Goal: Transaction & Acquisition: Obtain resource

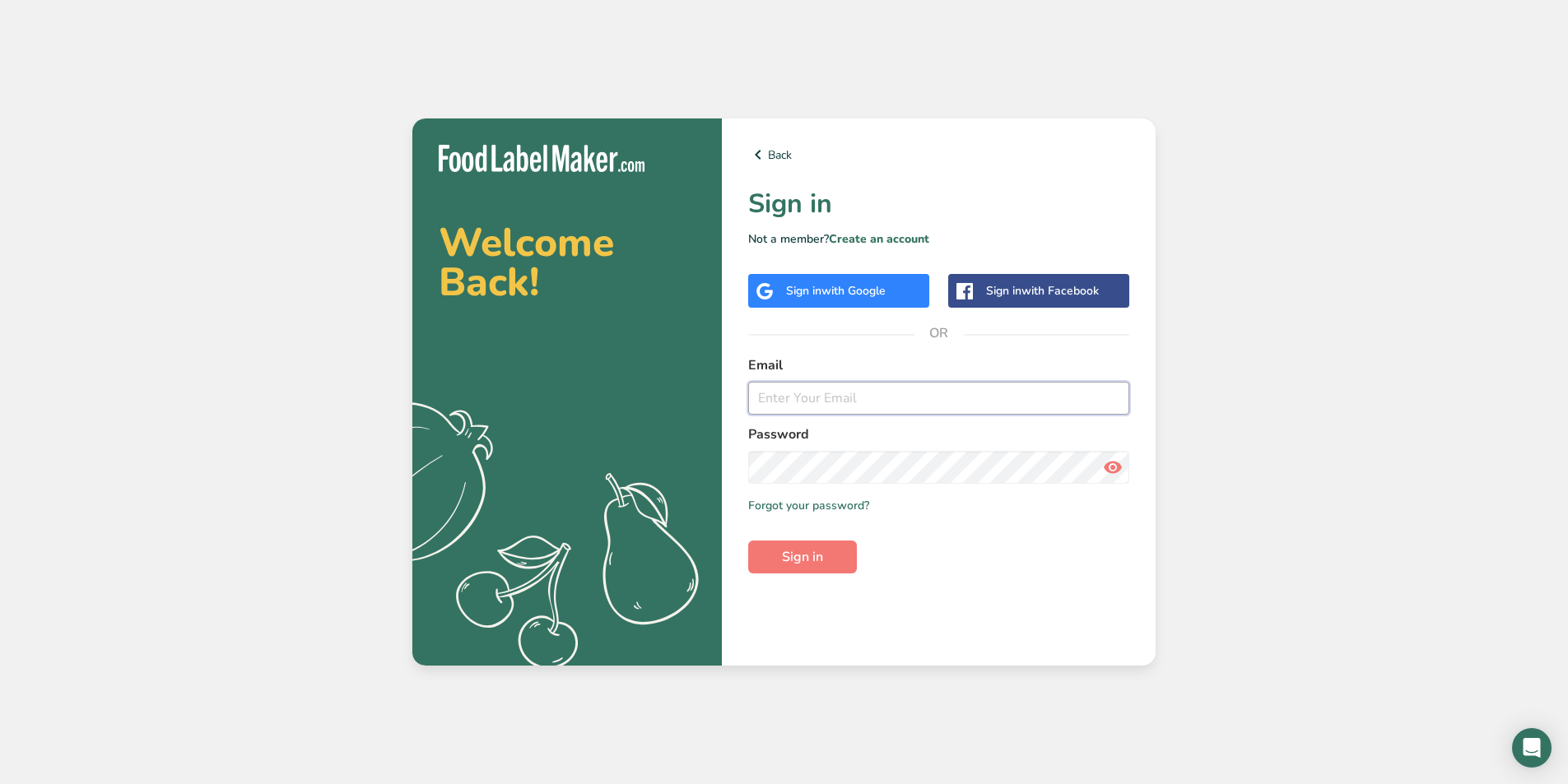
click at [875, 403] on input "email" at bounding box center [939, 398] width 381 height 33
click at [1565, 441] on div "Welcome Back! .a{fill:#f5f3ed;} Back Sign in Not a member? Create an account Si…" at bounding box center [784, 392] width 1568 height 784
click at [891, 412] on input "email" at bounding box center [939, 398] width 381 height 33
type input "ddsbakery2@gmail.com"
click at [1117, 470] on icon at bounding box center [1113, 467] width 20 height 30
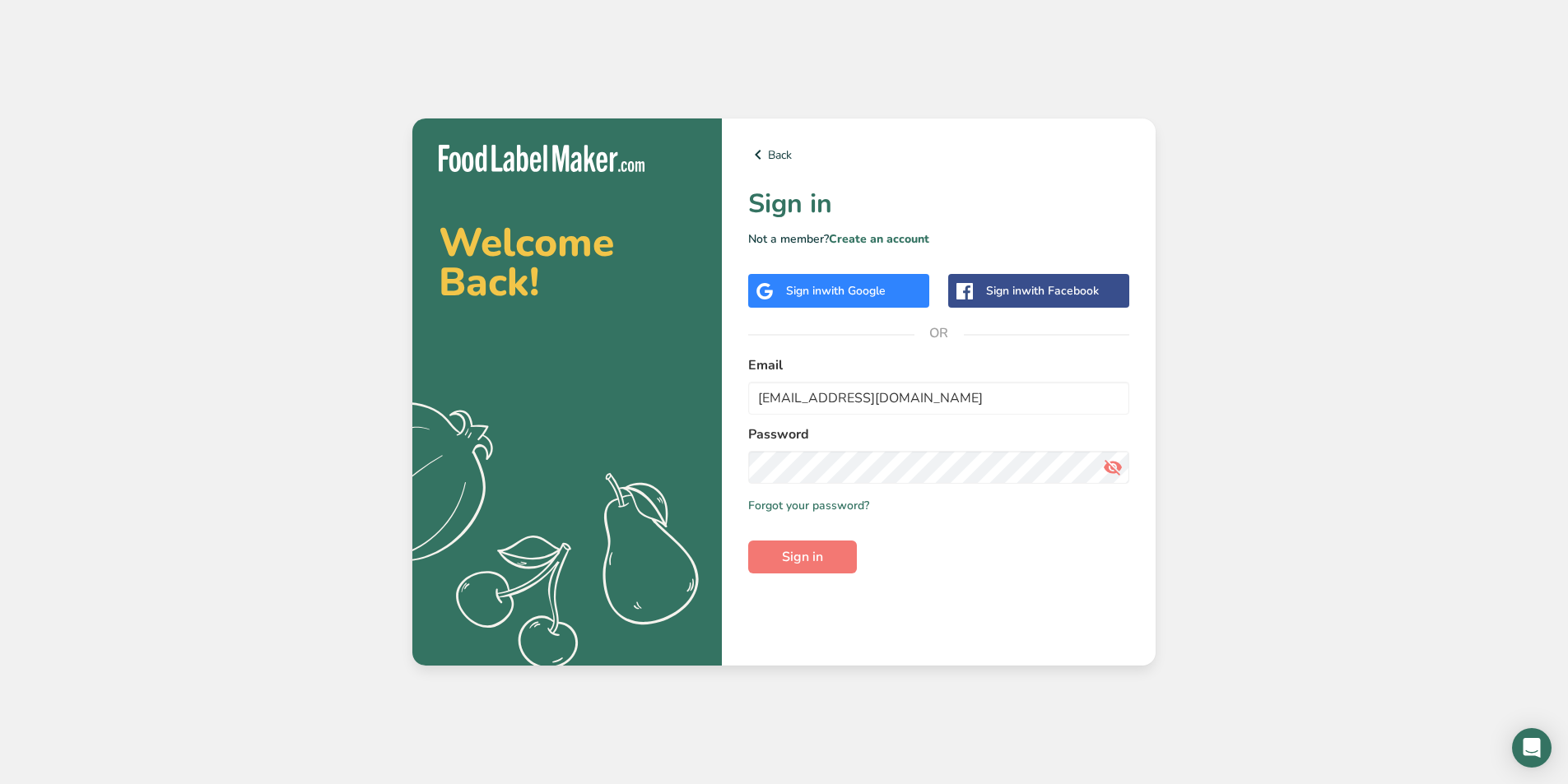
click at [1117, 470] on icon at bounding box center [1113, 467] width 20 height 30
click at [802, 562] on span "Sign in" at bounding box center [802, 557] width 41 height 20
click at [847, 281] on div "Sign in with Google" at bounding box center [838, 291] width 181 height 34
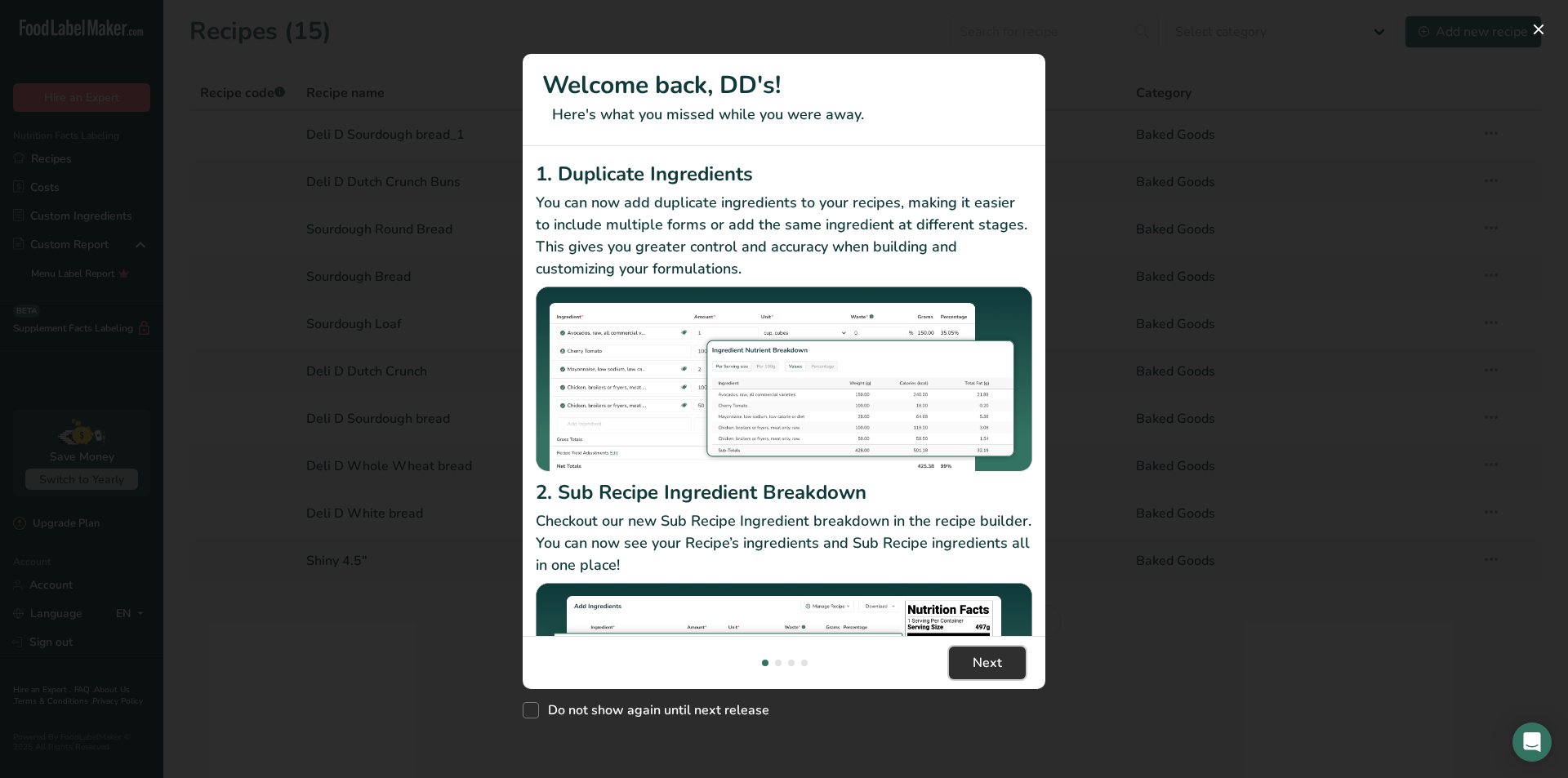
click at [991, 669] on span "Next" at bounding box center [987, 663] width 29 height 20
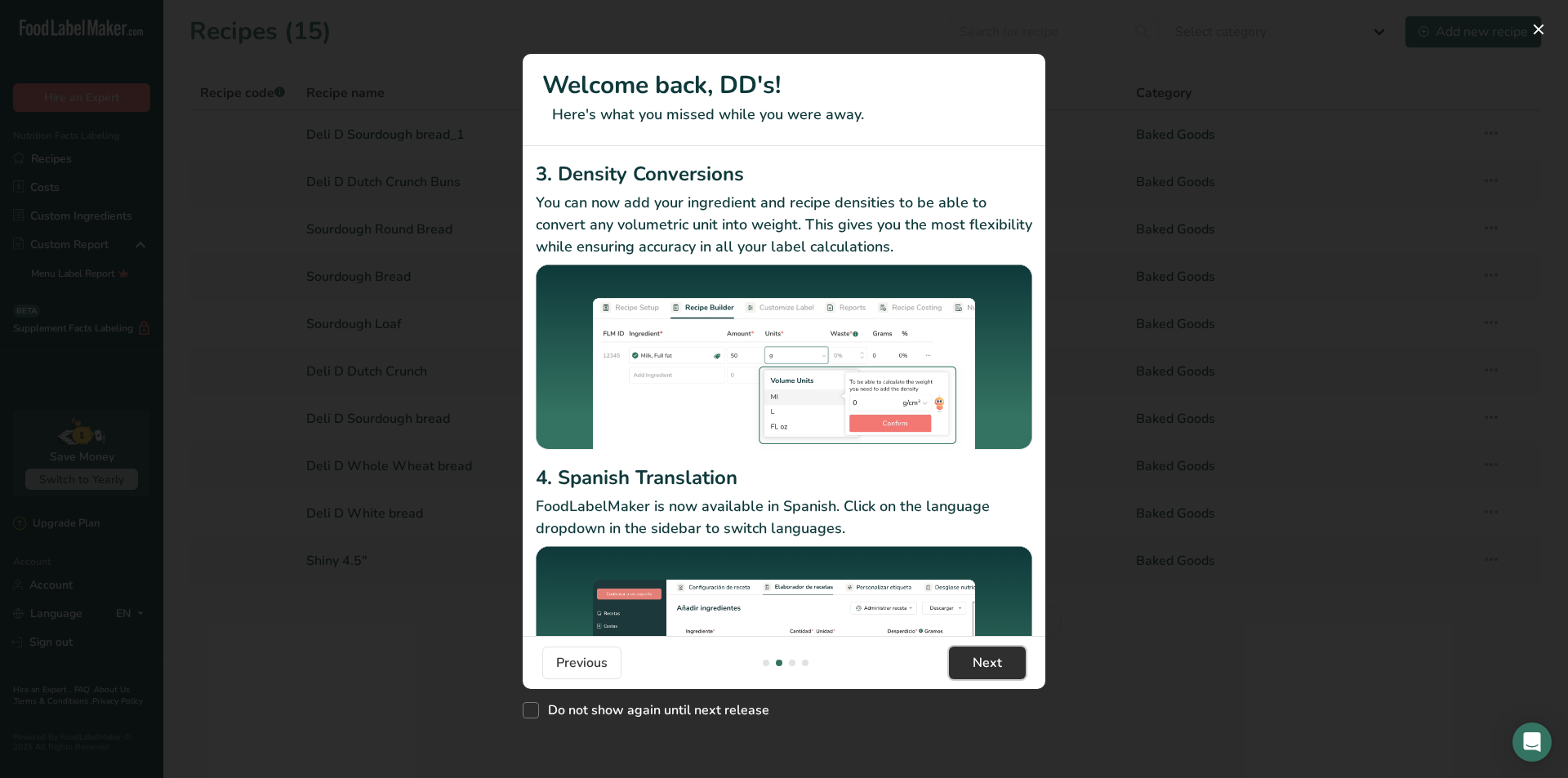
click at [991, 669] on span "Next" at bounding box center [987, 663] width 29 height 20
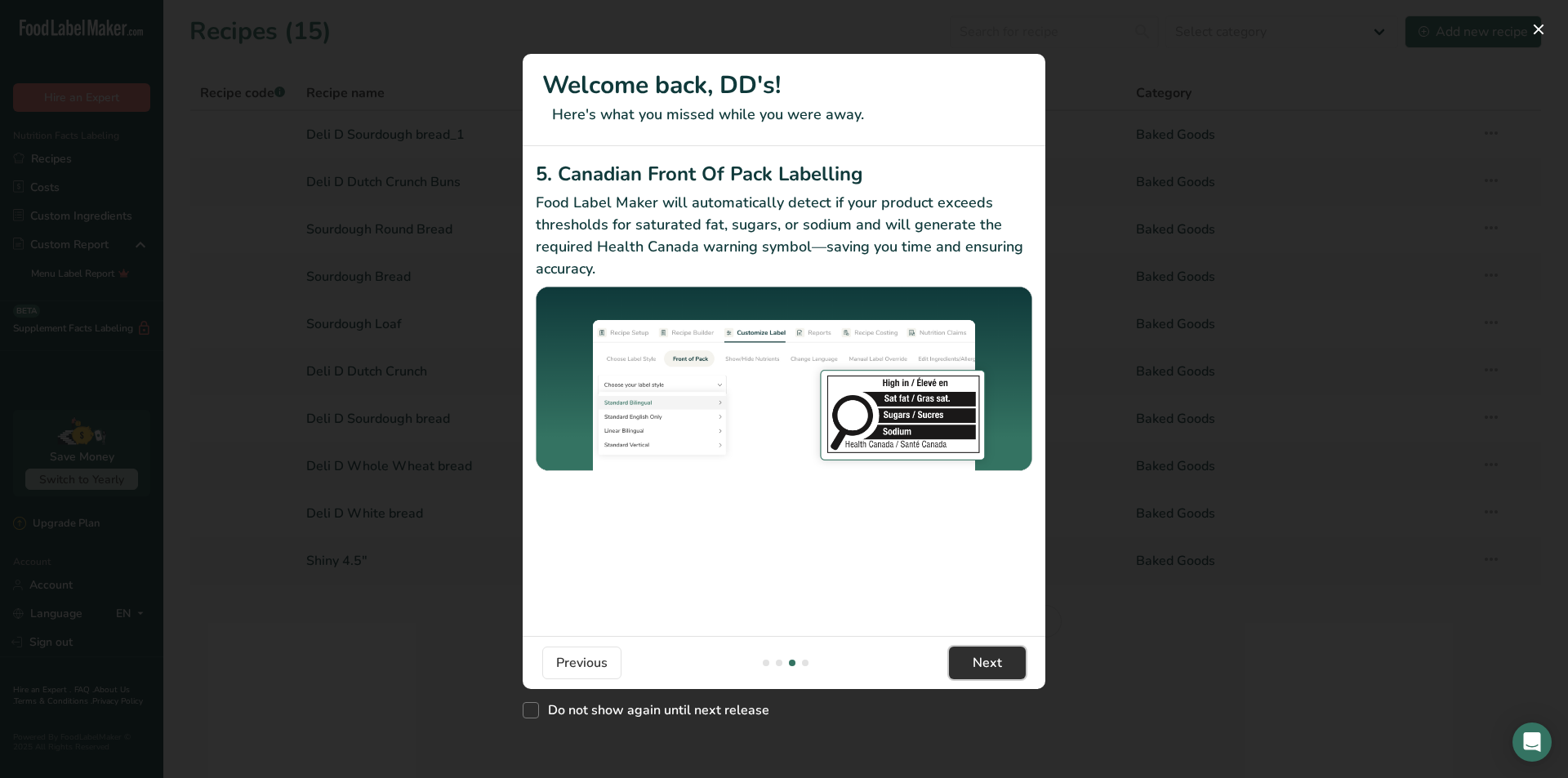
click at [990, 669] on span "Next" at bounding box center [987, 663] width 29 height 20
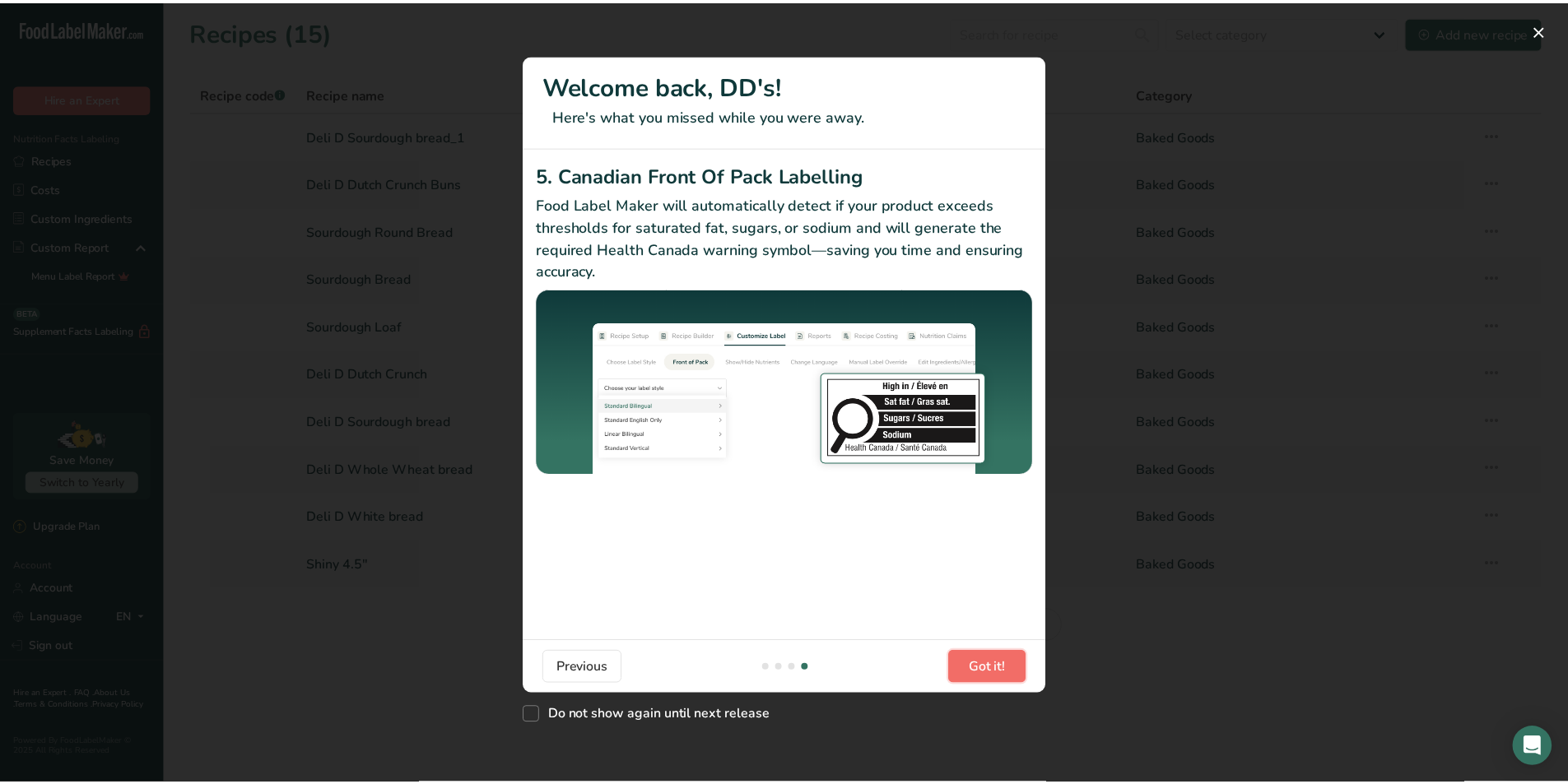
scroll to position [0, 1581]
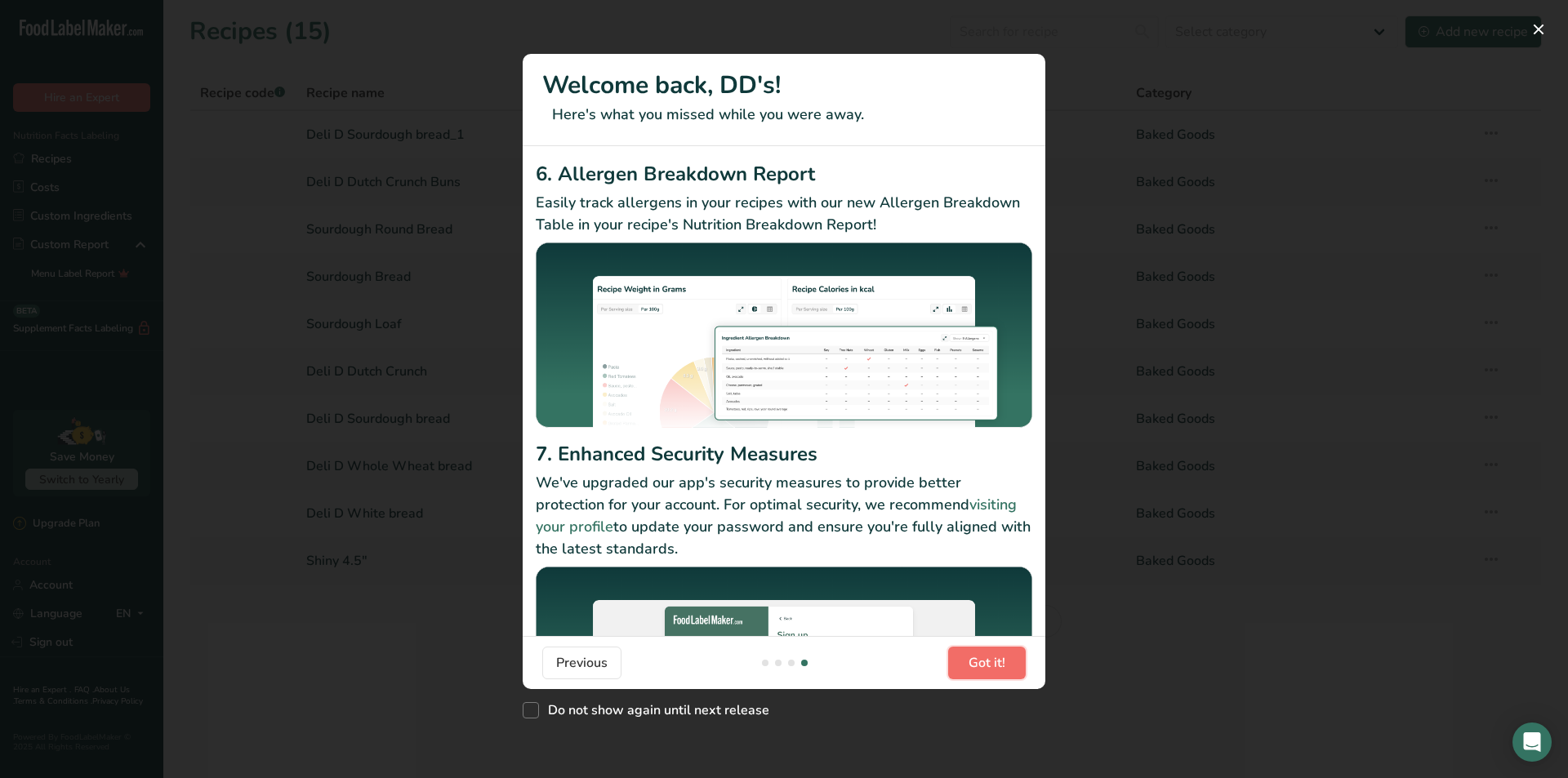
click at [989, 669] on span "Got it!" at bounding box center [986, 663] width 37 height 20
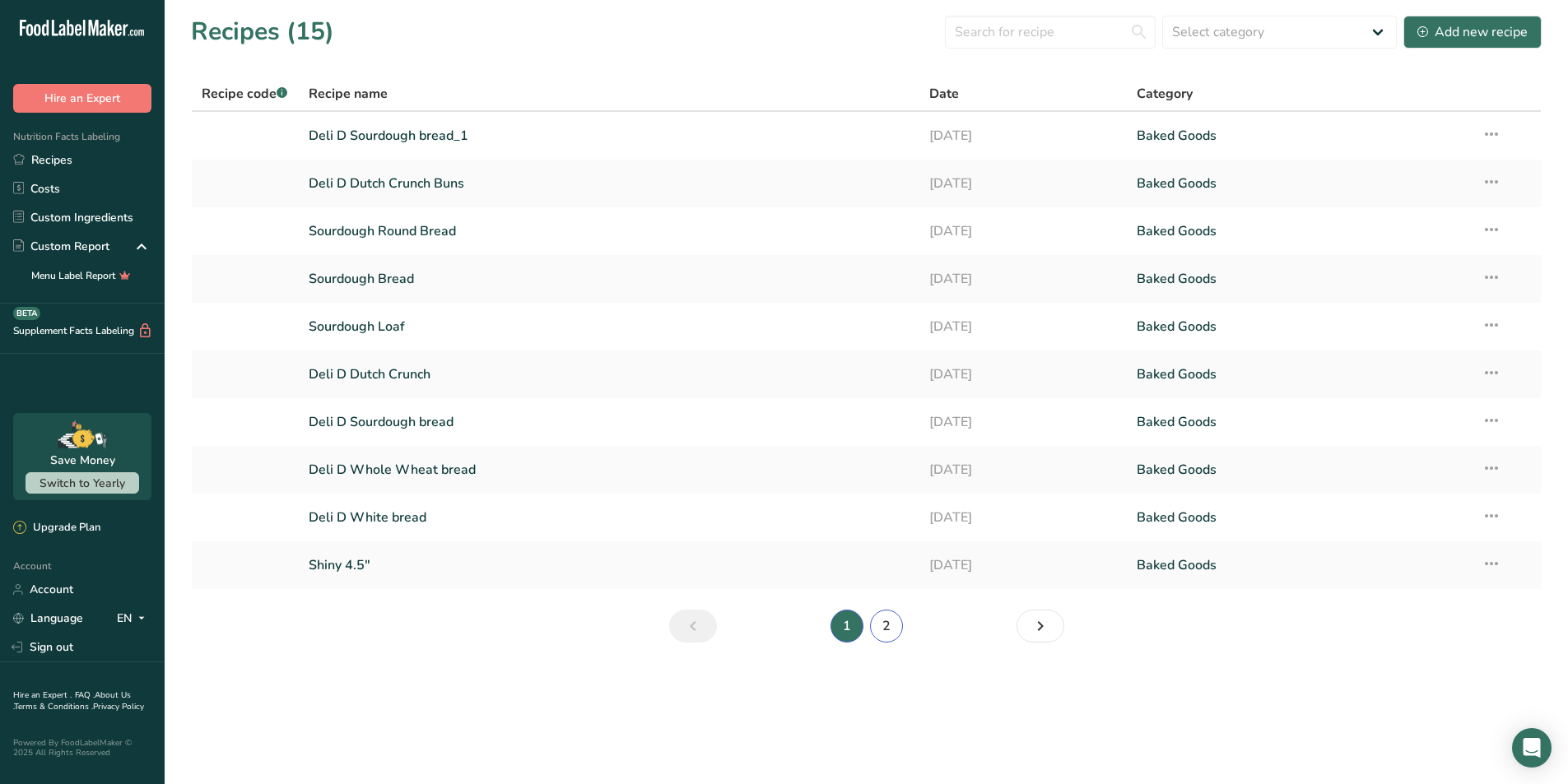
click at [888, 620] on link "2" at bounding box center [886, 626] width 33 height 33
click at [888, 620] on li "2" at bounding box center [887, 626] width 40 height 33
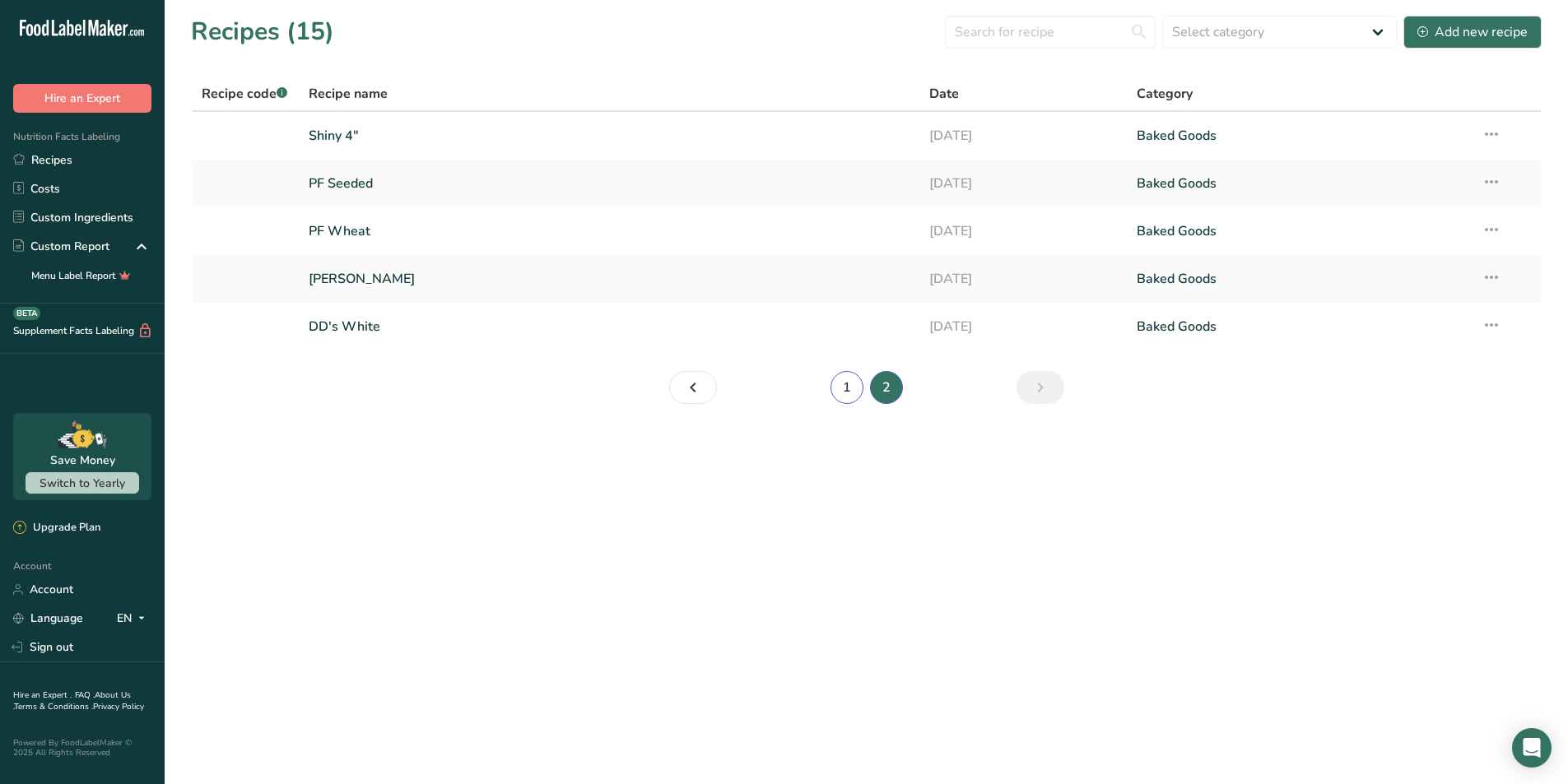
click at [844, 382] on link "1" at bounding box center [847, 388] width 33 height 33
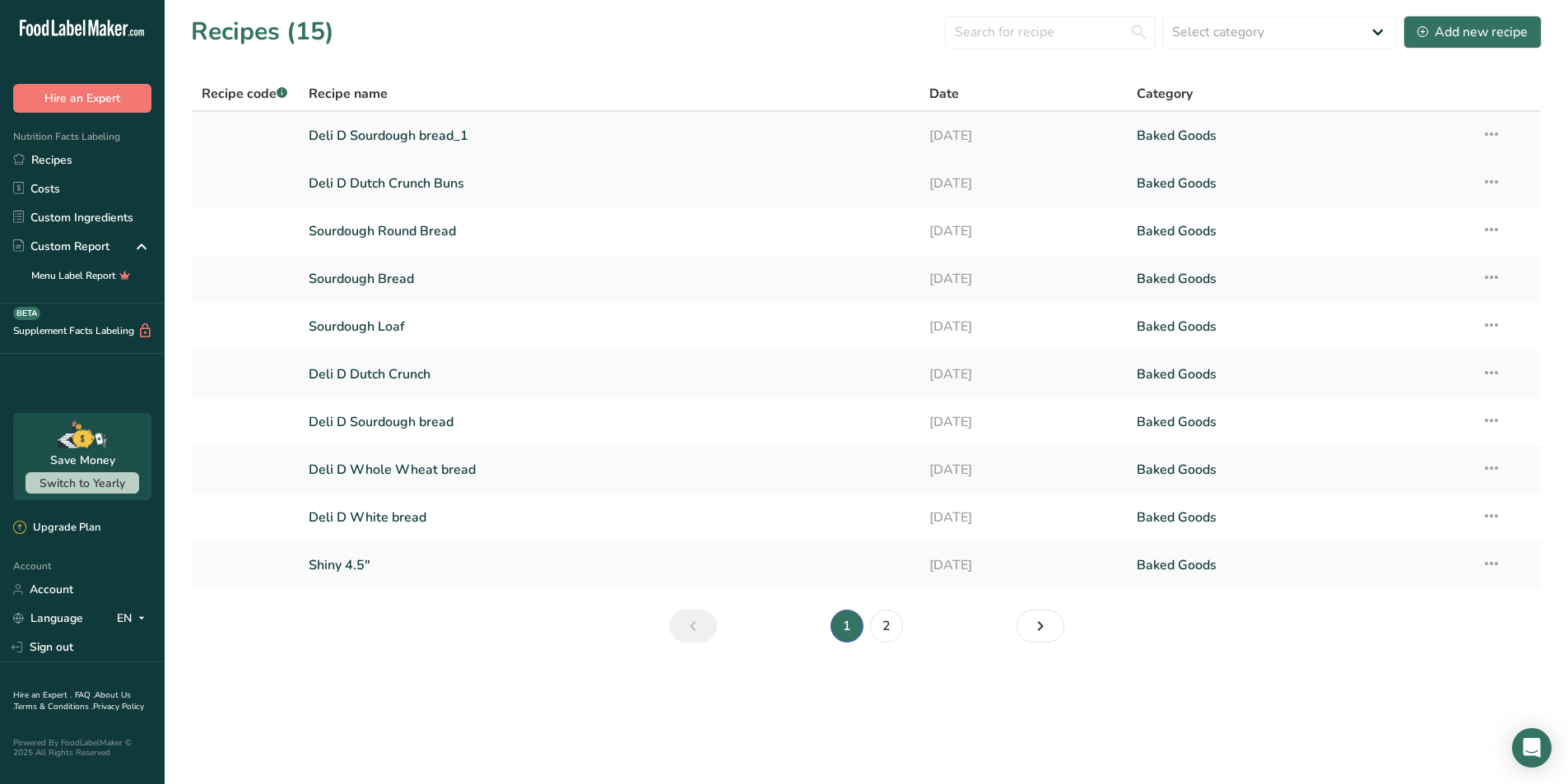
click at [439, 135] on link "Deli D Sourdough bread_1" at bounding box center [609, 136] width 602 height 34
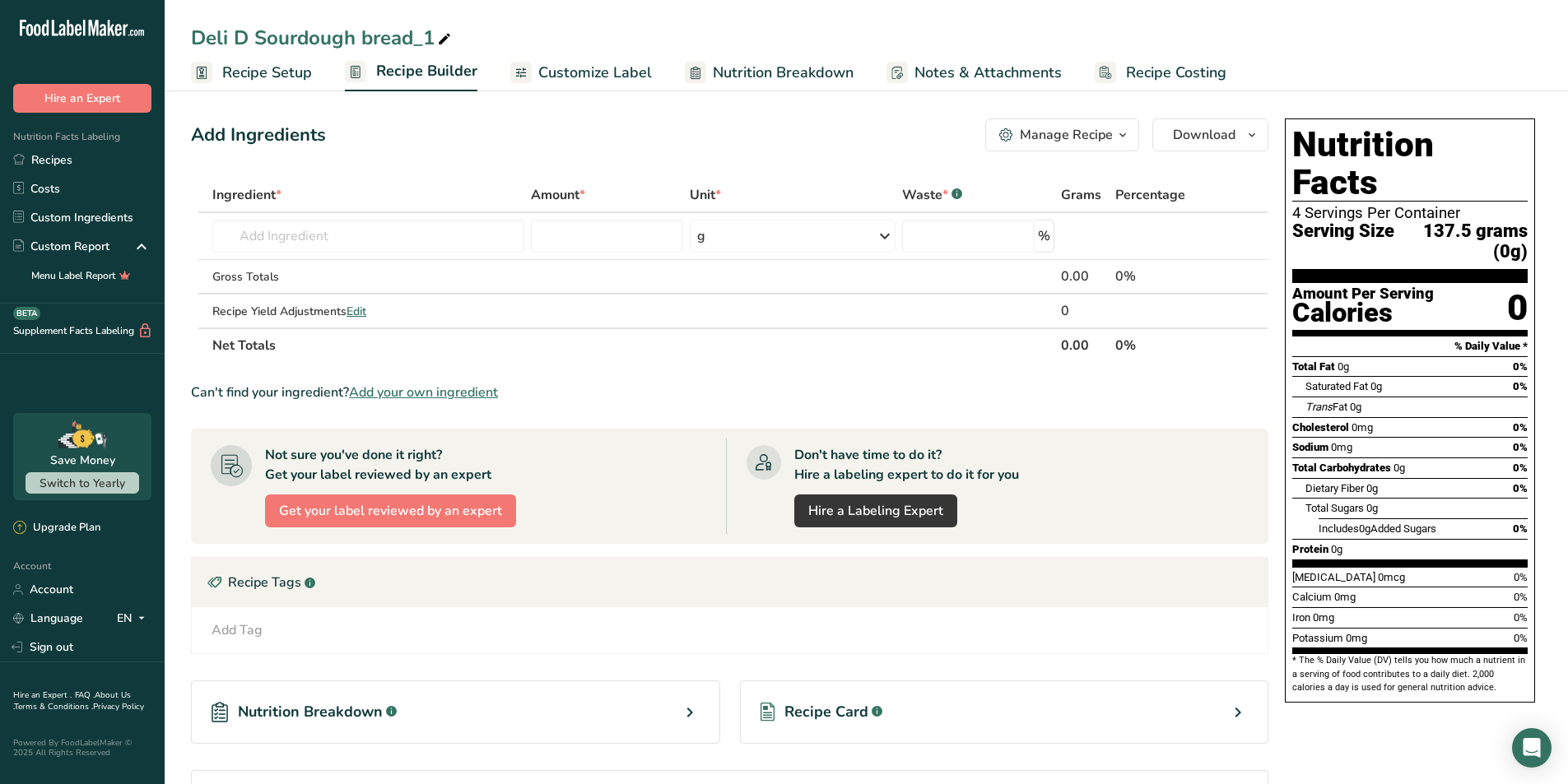
click at [618, 67] on span "Customize Label" at bounding box center [596, 73] width 113 height 22
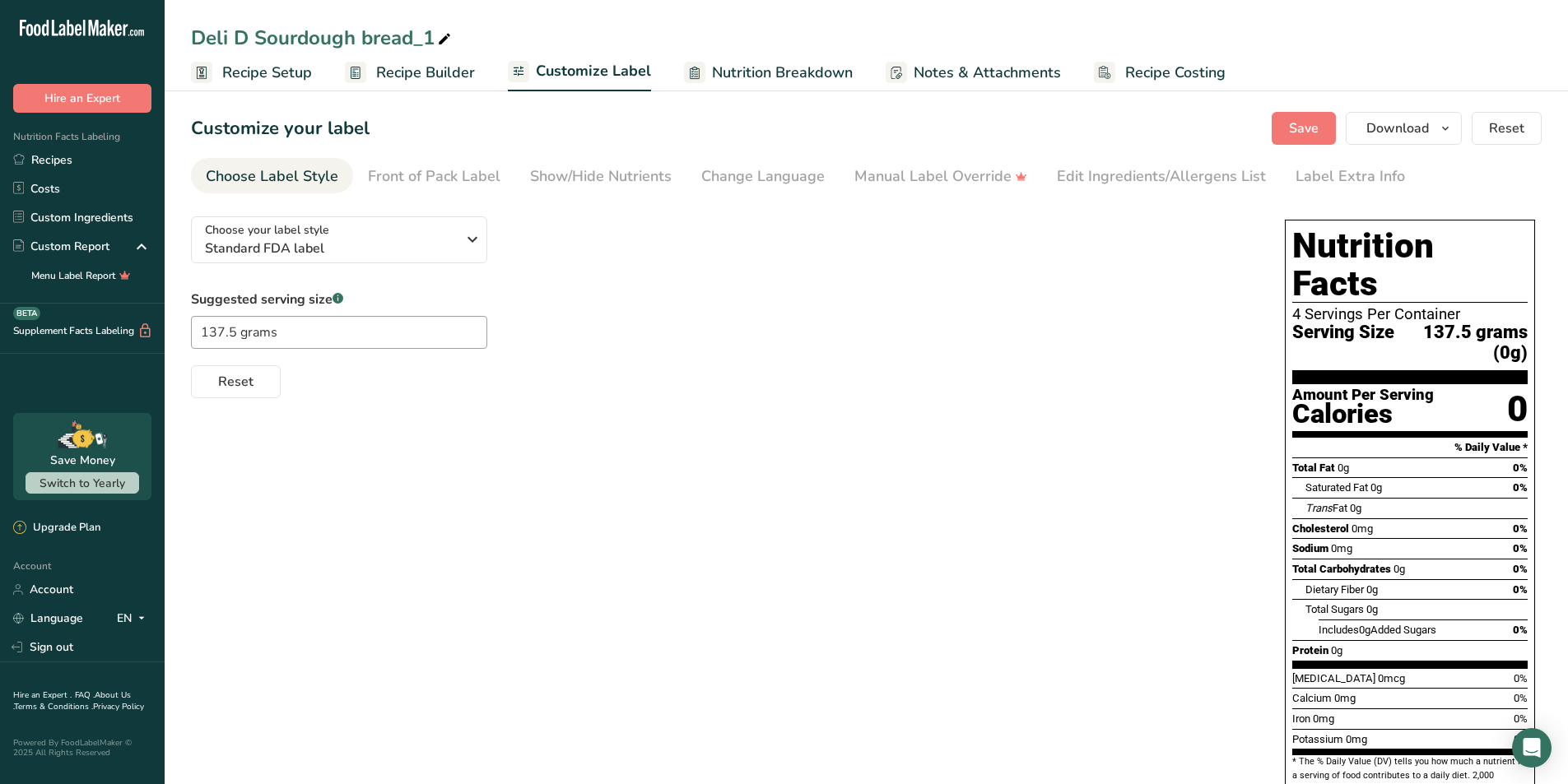
click at [251, 67] on span "Recipe Setup" at bounding box center [267, 73] width 90 height 22
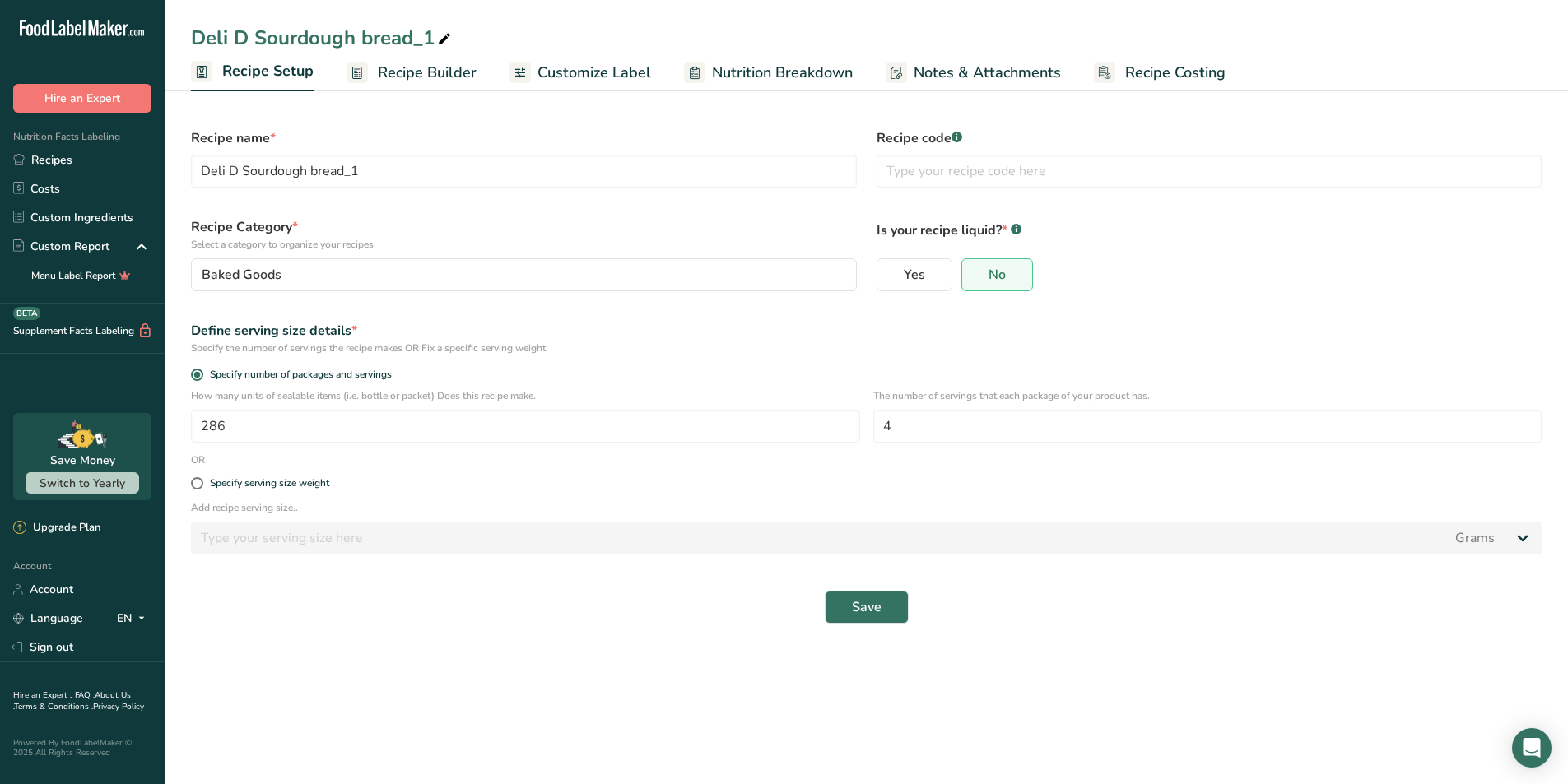
click at [404, 74] on span "Recipe Builder" at bounding box center [427, 73] width 99 height 22
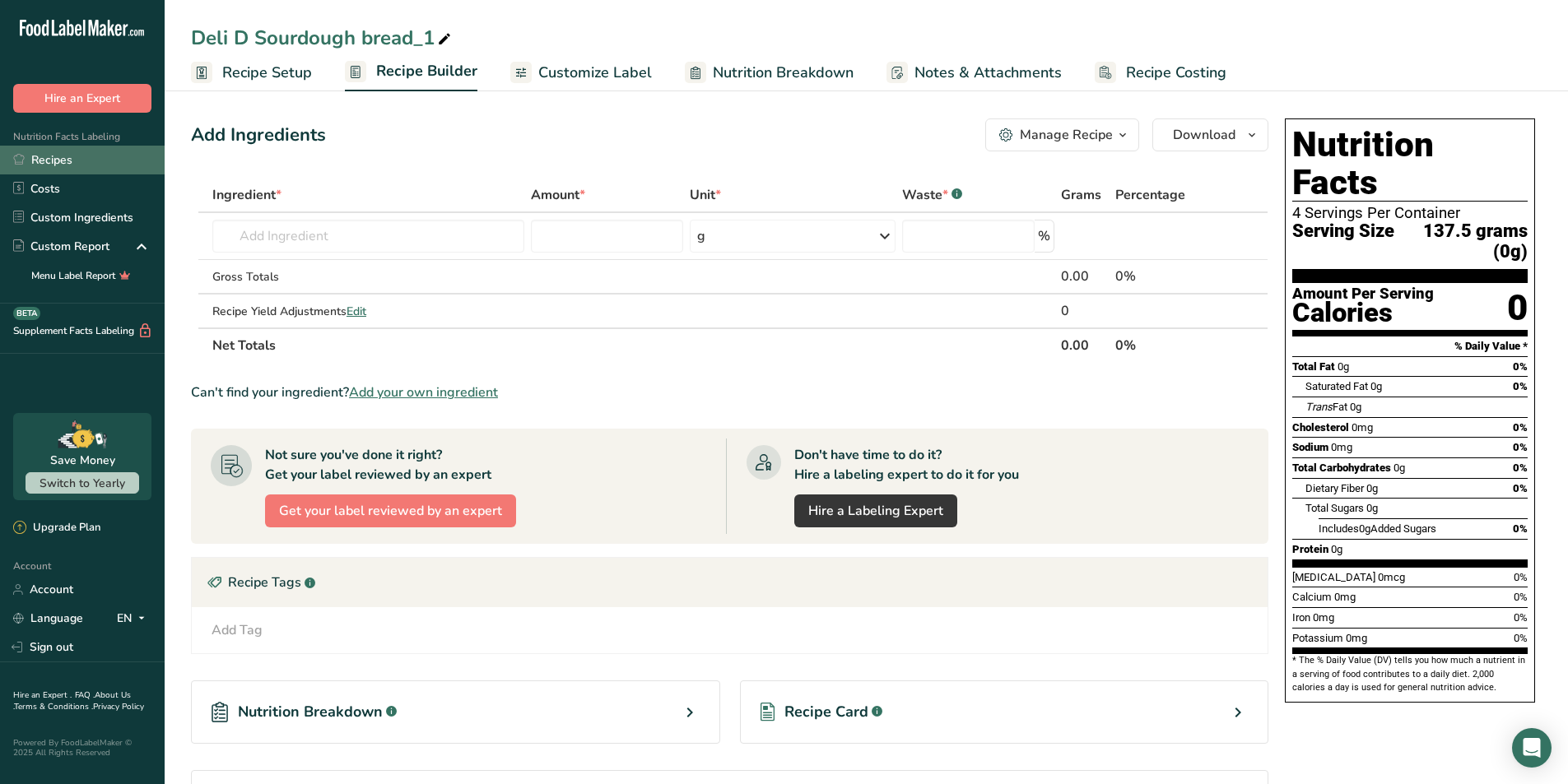
click at [53, 167] on link "Recipes" at bounding box center [82, 160] width 165 height 29
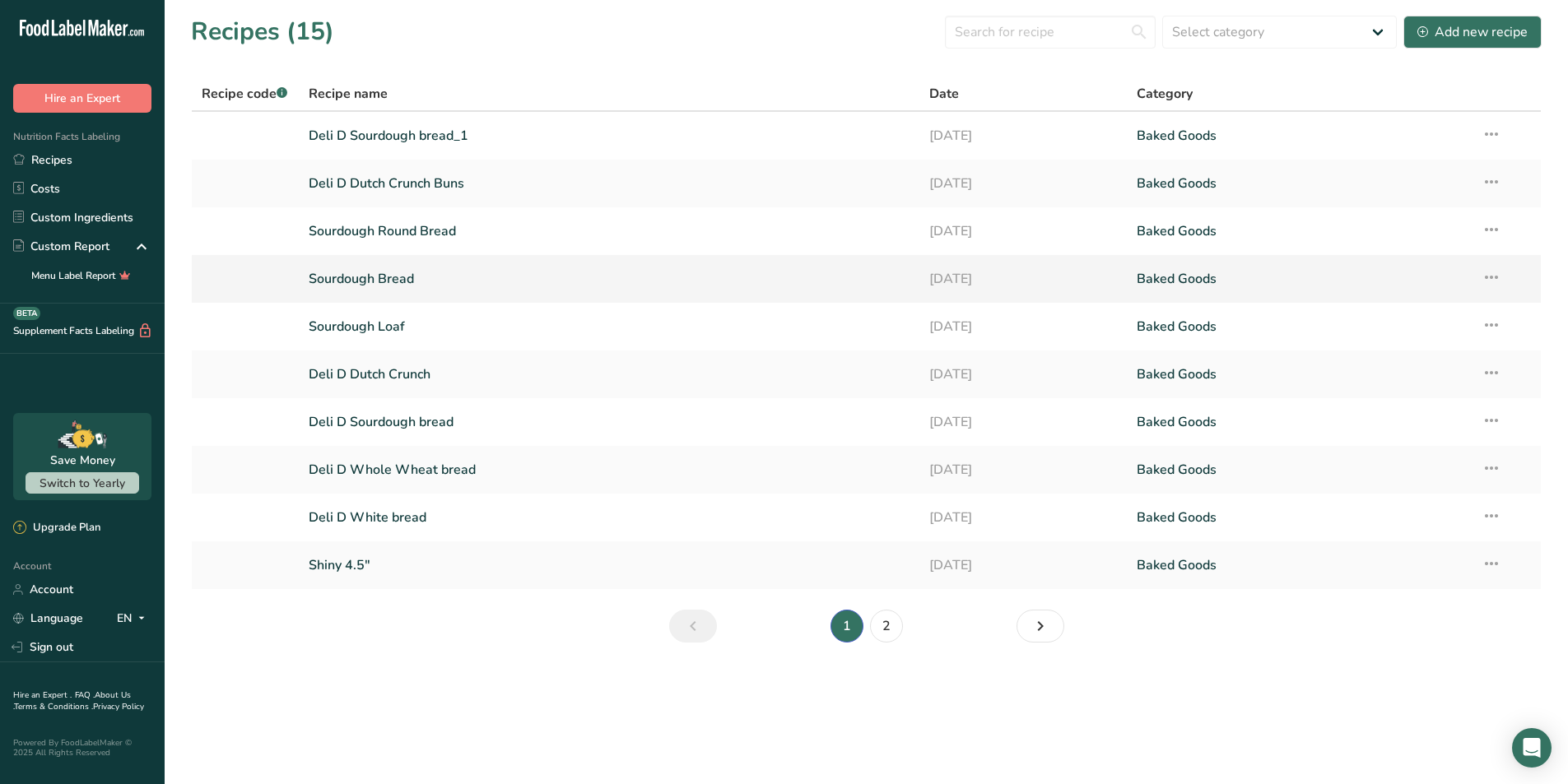
click at [364, 277] on link "Sourdough Bread" at bounding box center [609, 279] width 602 height 34
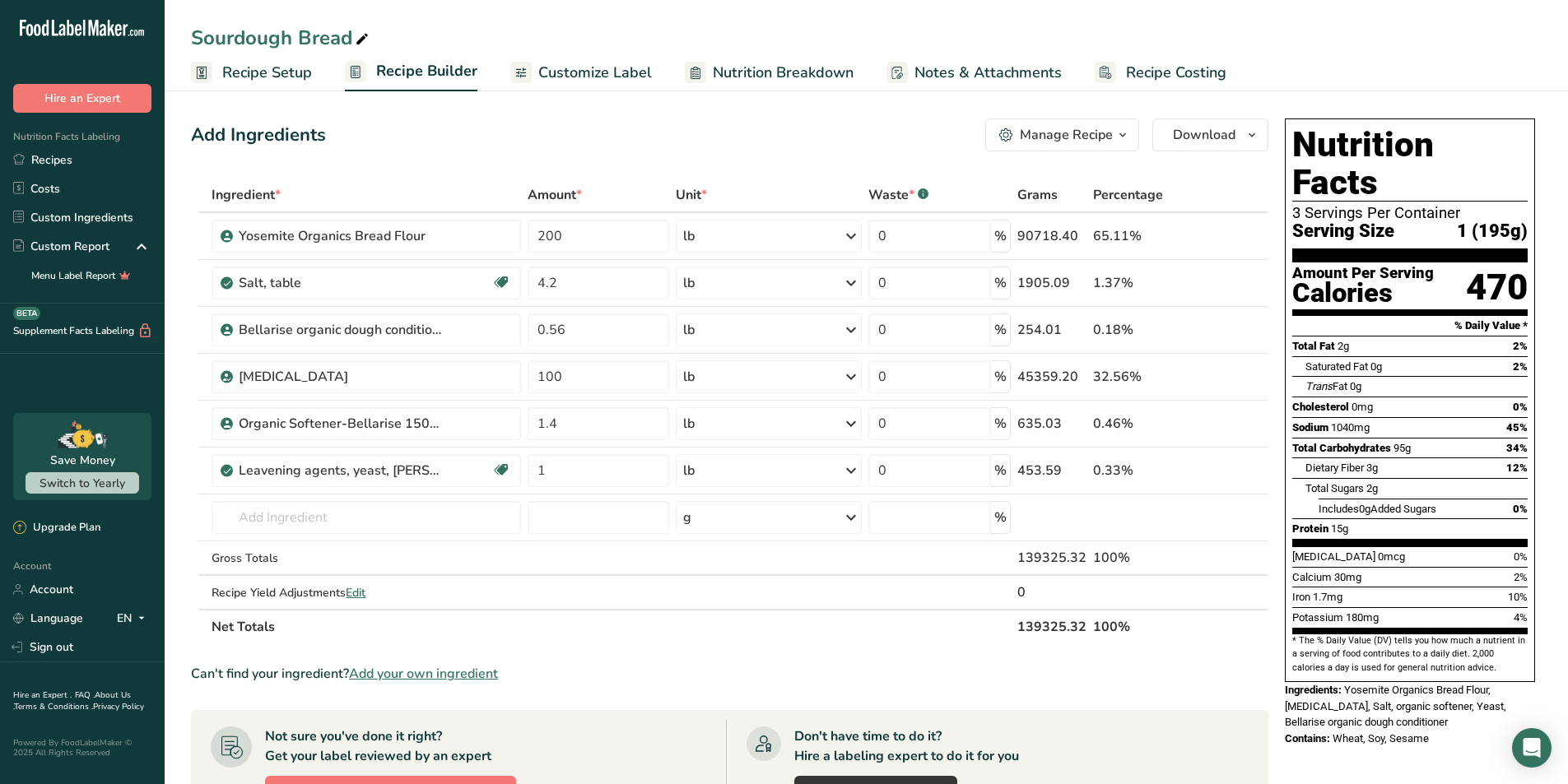
click at [632, 76] on span "Customize Label" at bounding box center [596, 73] width 113 height 22
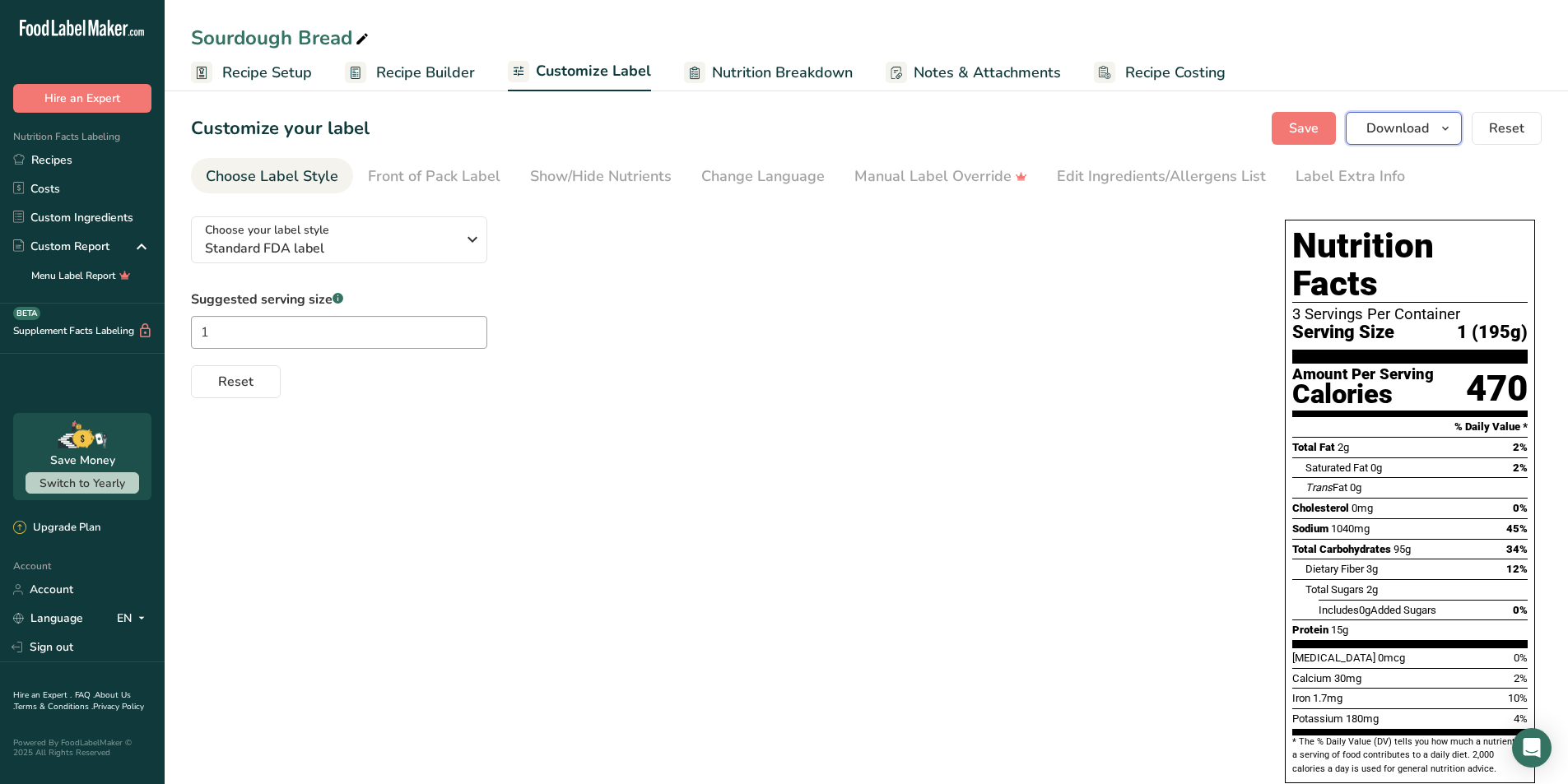
click at [1456, 130] on span "button" at bounding box center [1446, 129] width 20 height 20
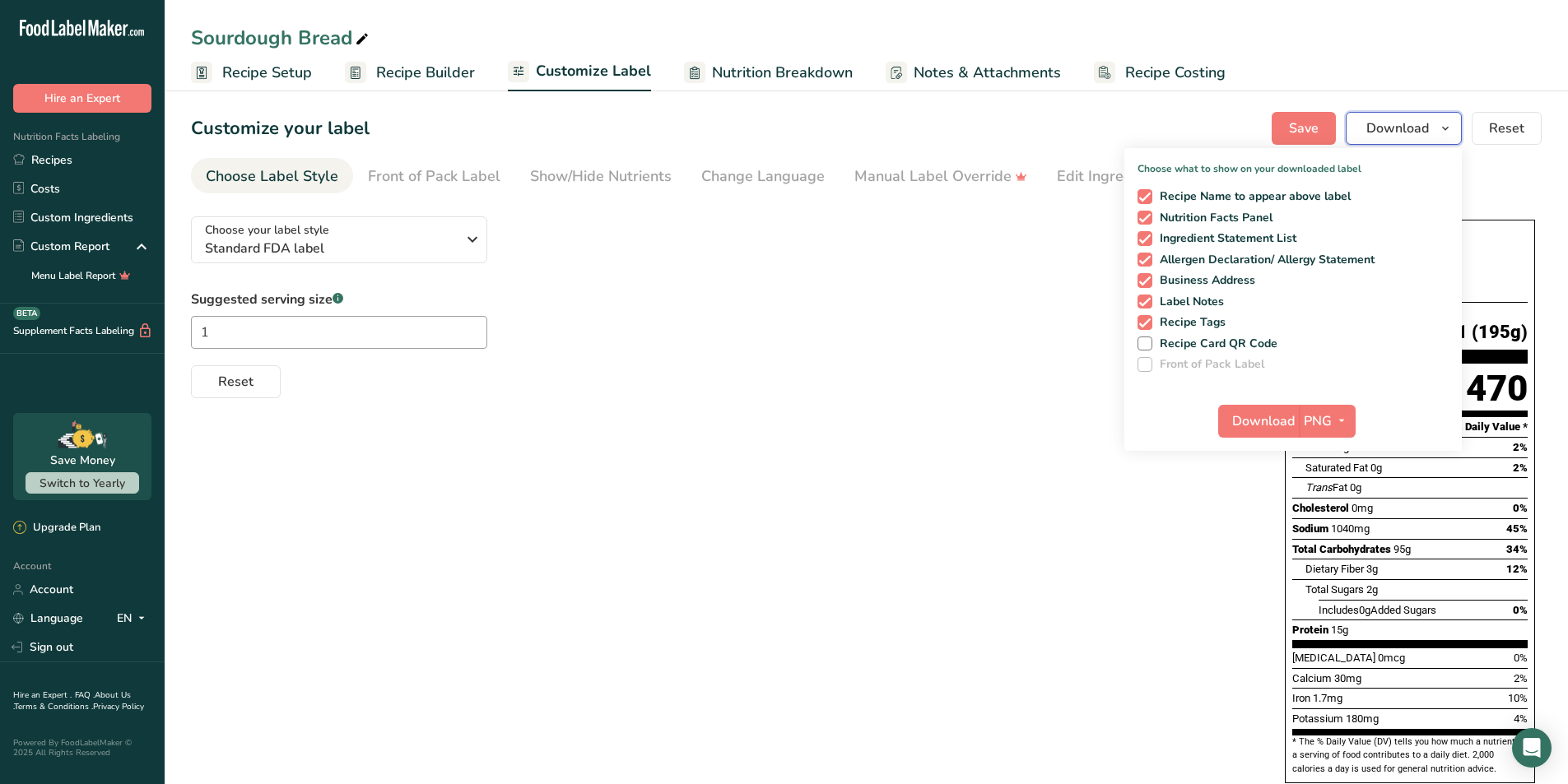
click at [1456, 130] on span "button" at bounding box center [1446, 129] width 20 height 20
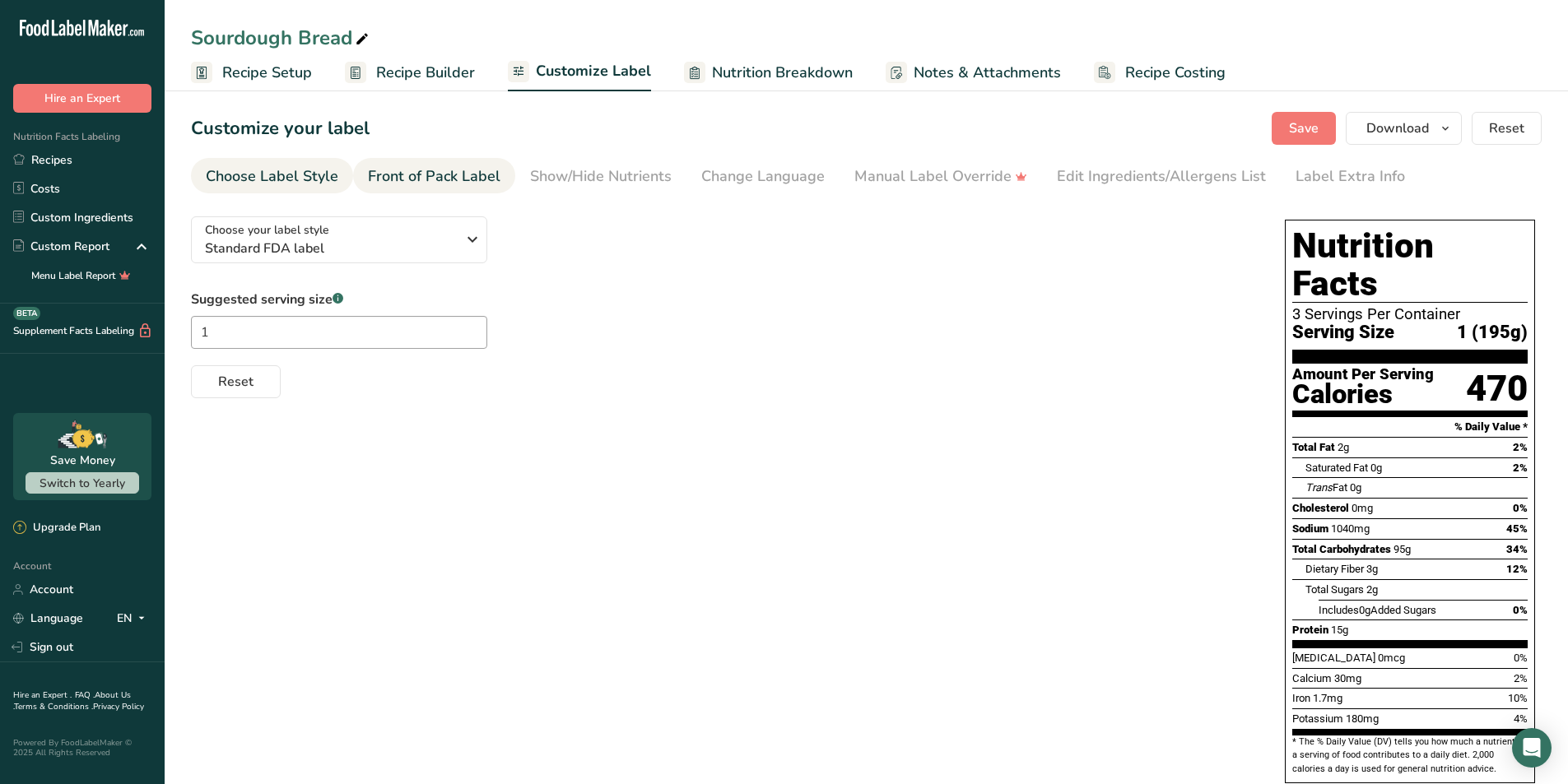
click at [452, 183] on div "Front of Pack Label" at bounding box center [434, 176] width 132 height 22
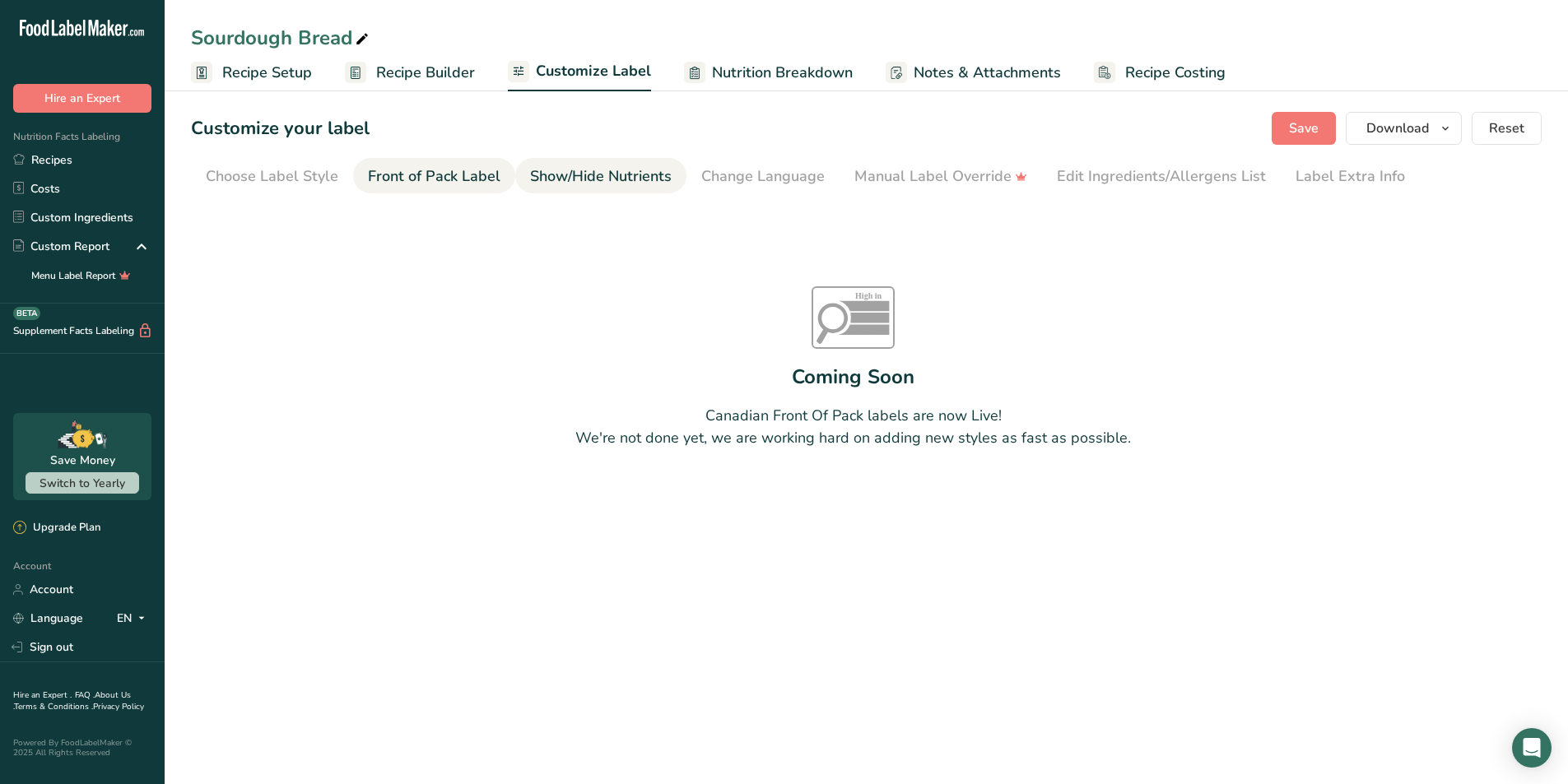
click at [596, 179] on div "Show/Hide Nutrients" at bounding box center [600, 176] width 141 height 22
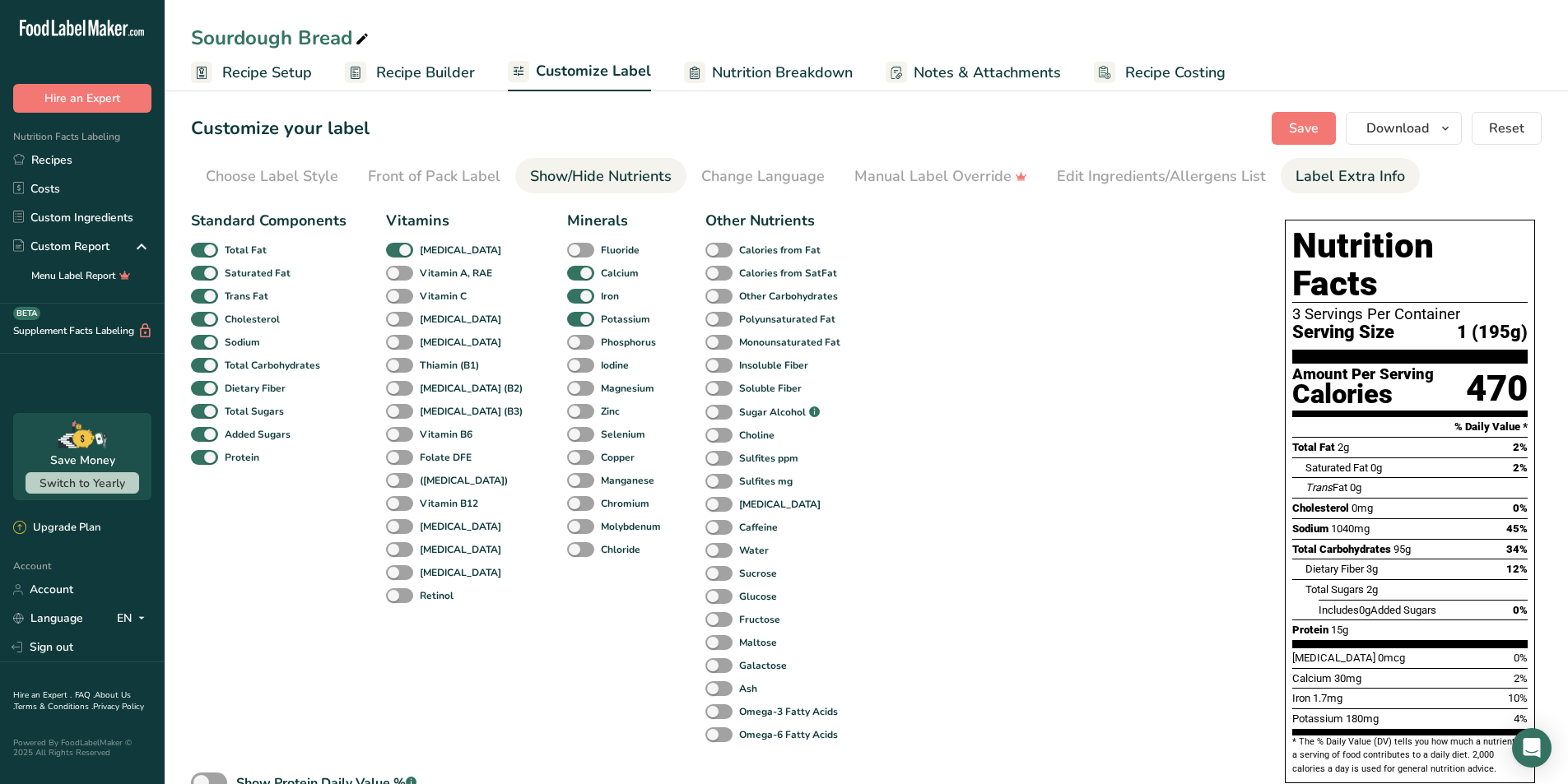
click at [1340, 183] on div "Label Extra Info" at bounding box center [1351, 176] width 110 height 22
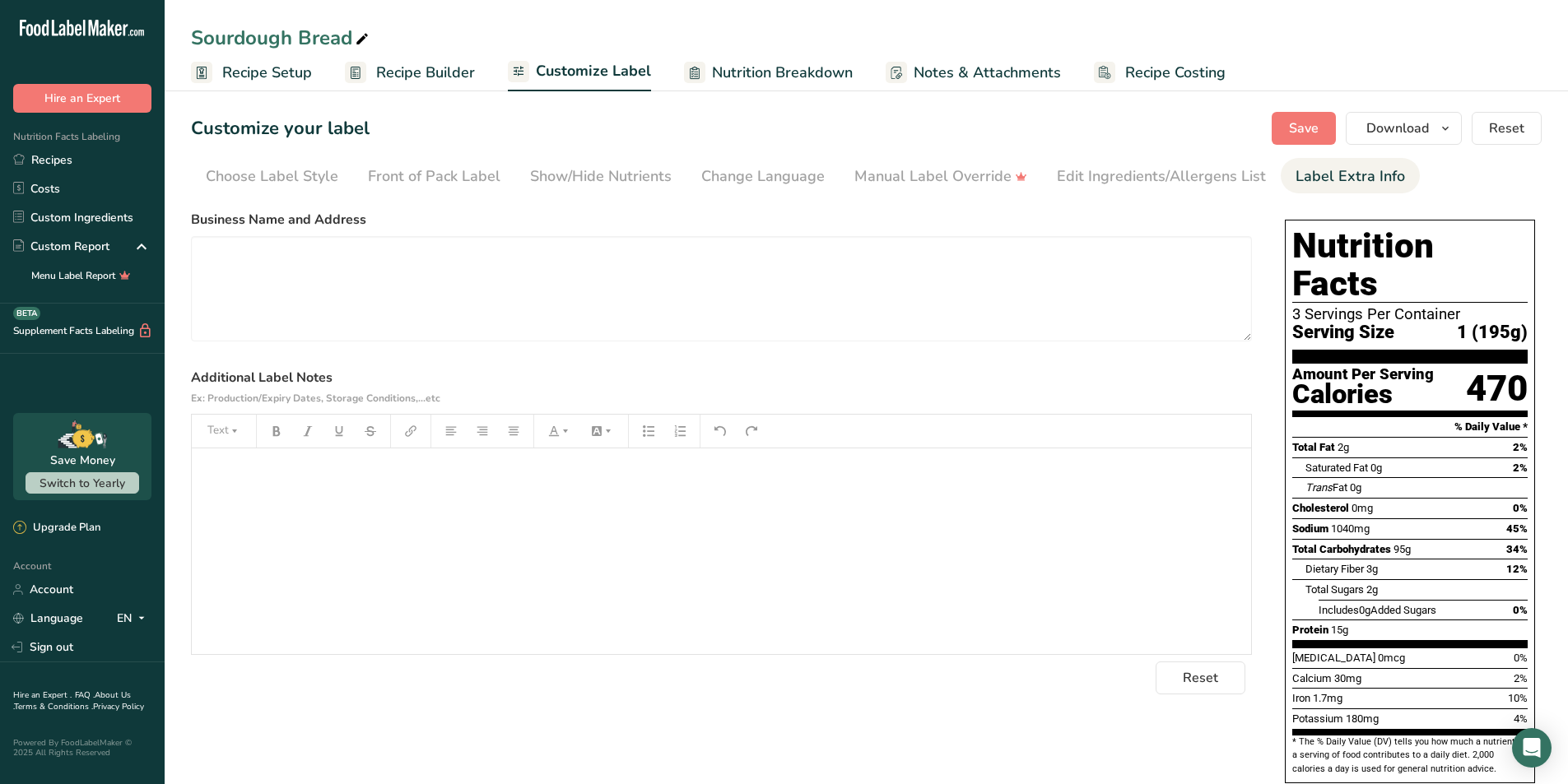
click at [953, 76] on span "Notes & Attachments" at bounding box center [988, 73] width 148 height 22
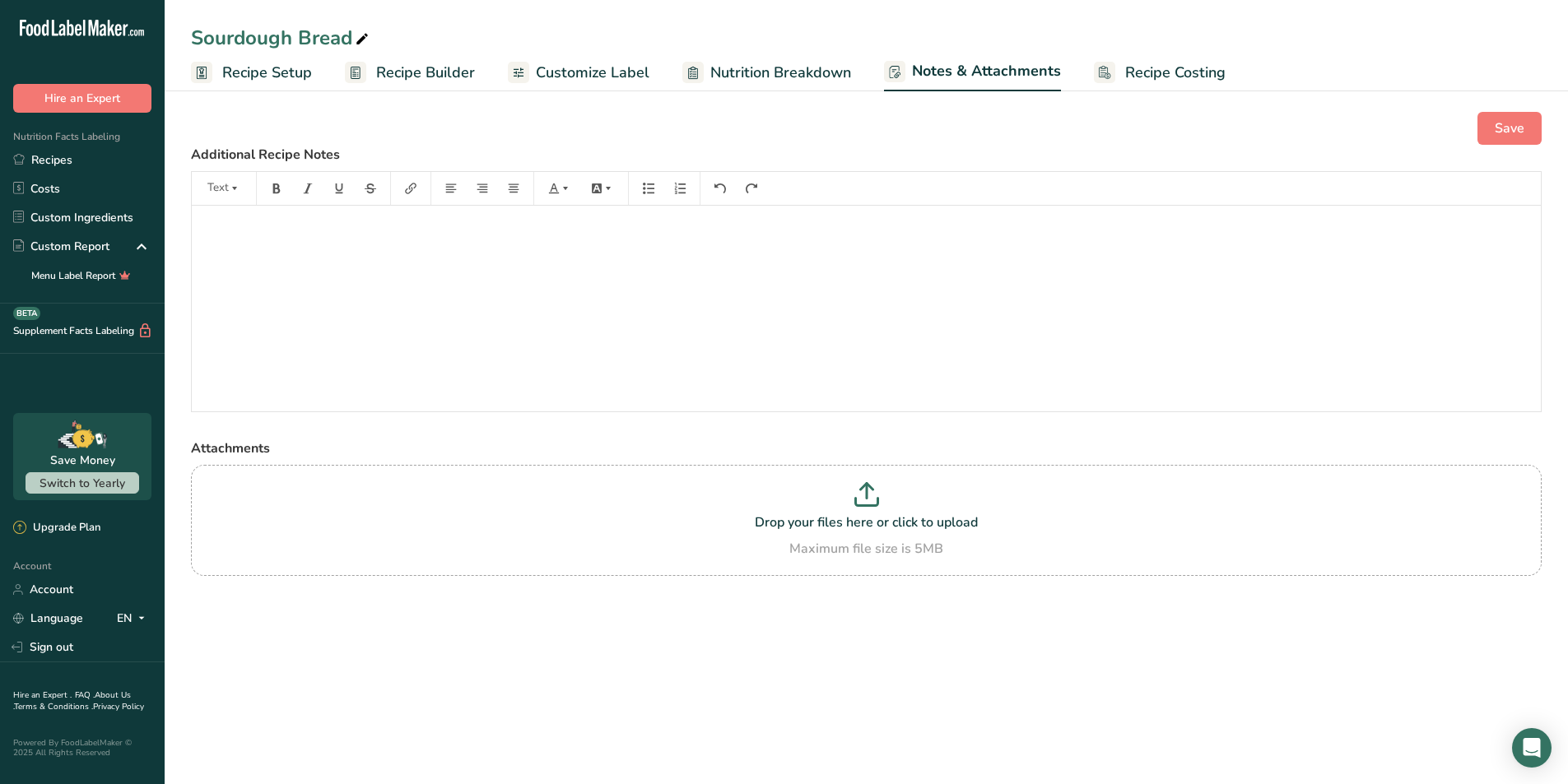
click at [763, 75] on span "Nutrition Breakdown" at bounding box center [781, 73] width 140 height 22
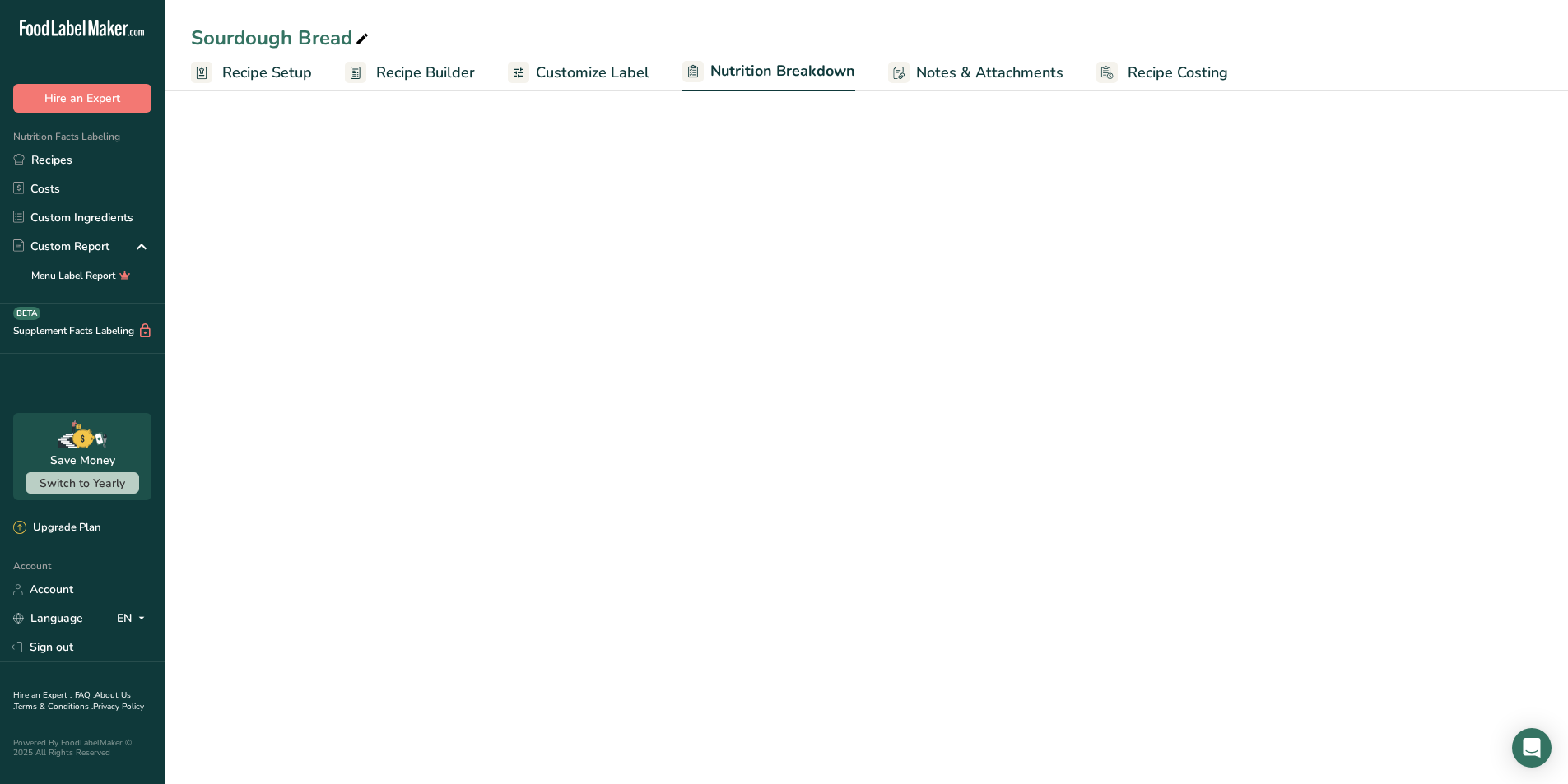
select select "Calories"
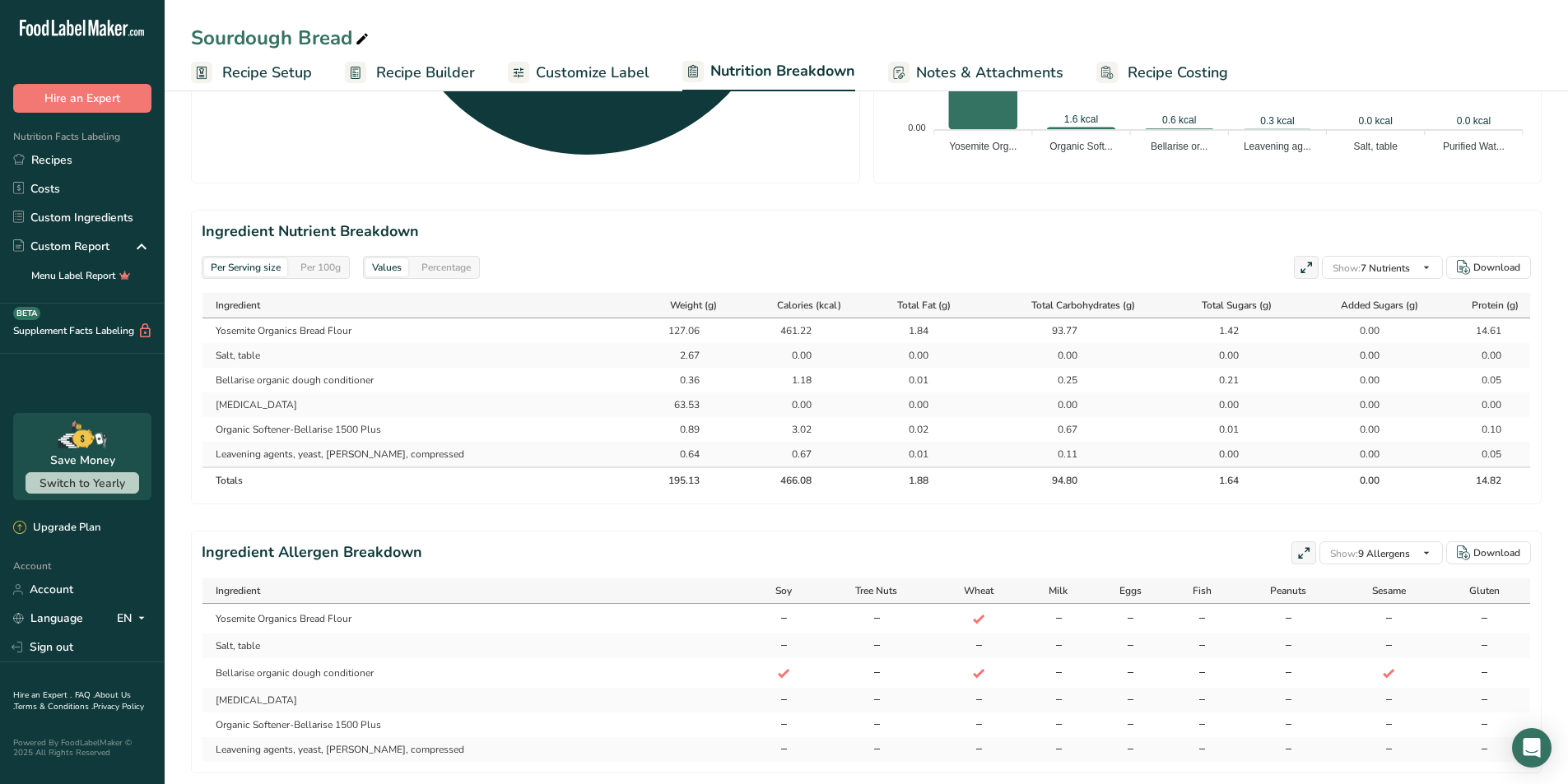
scroll to position [684, 0]
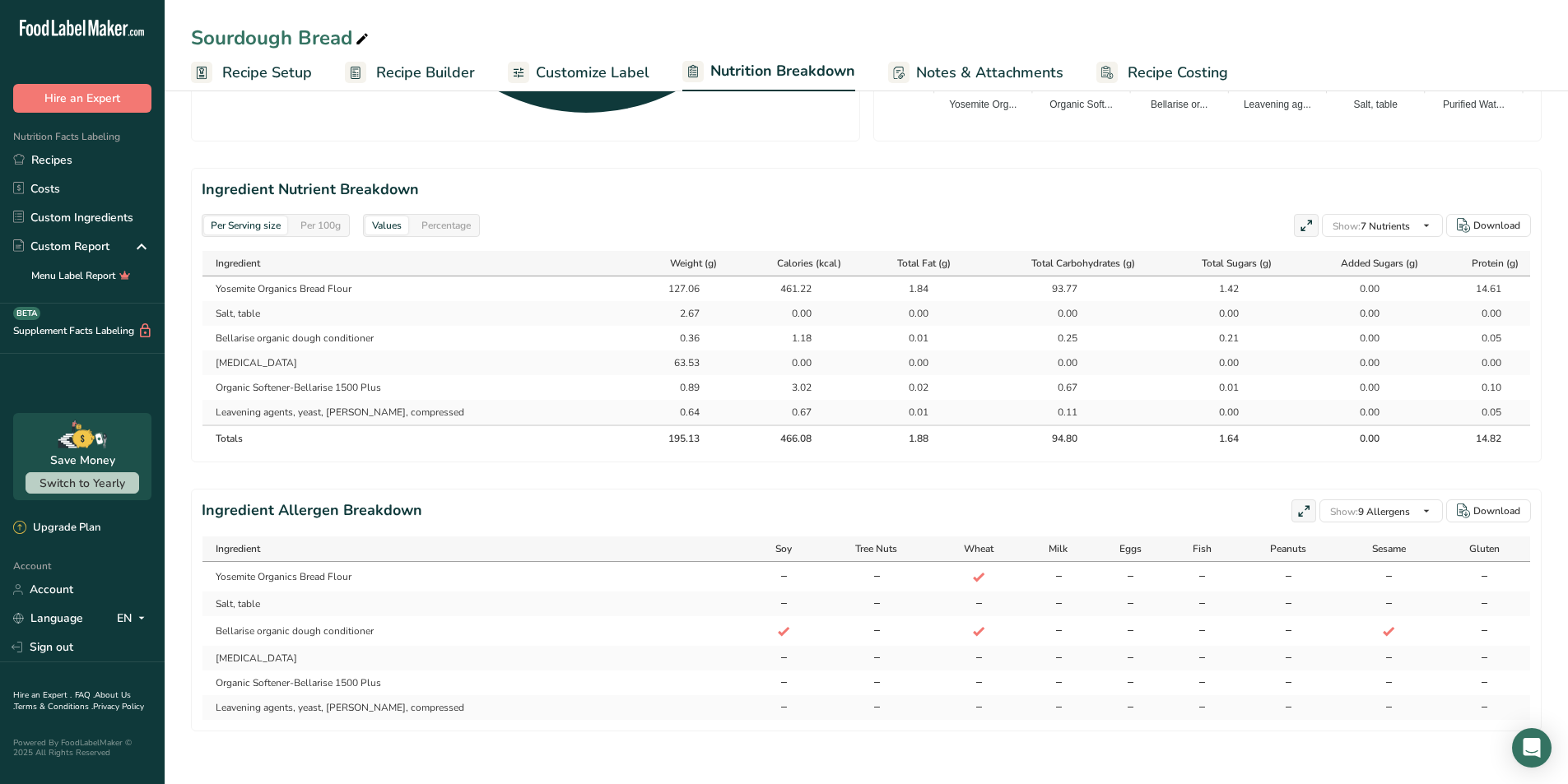
click at [588, 70] on span "Customize Label" at bounding box center [593, 73] width 113 height 22
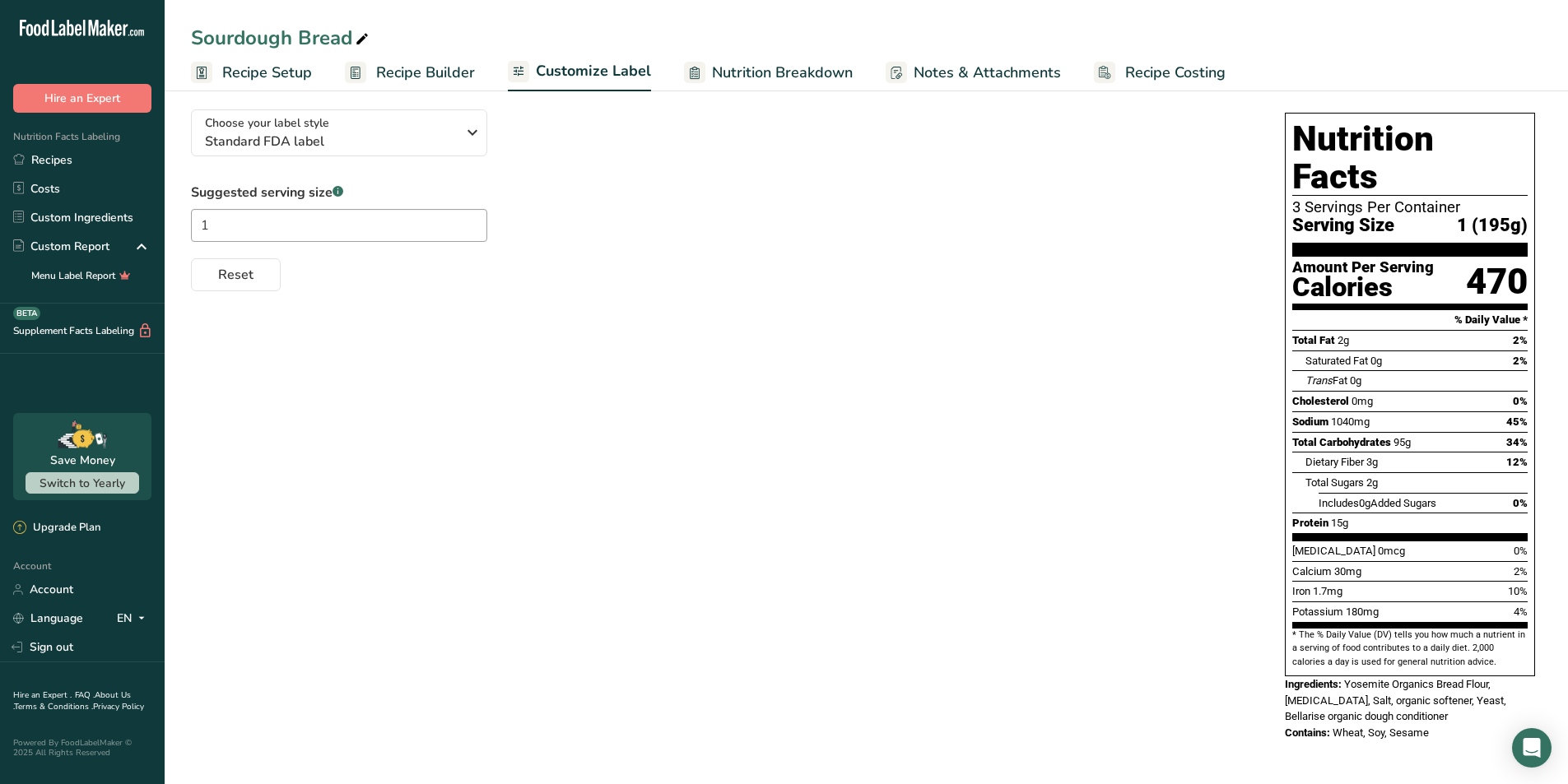
scroll to position [69, 0]
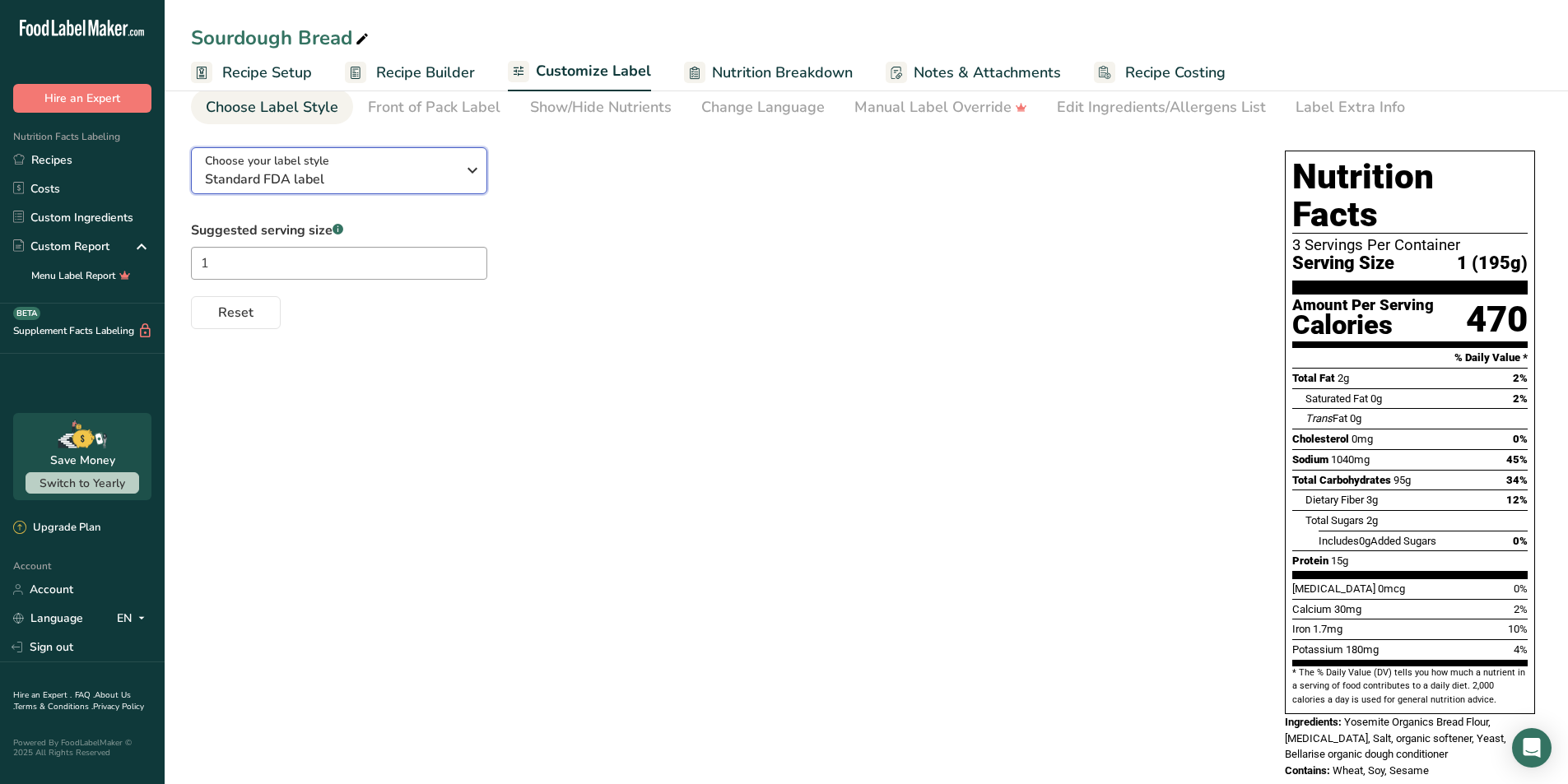
click at [468, 176] on icon "button" at bounding box center [472, 170] width 20 height 30
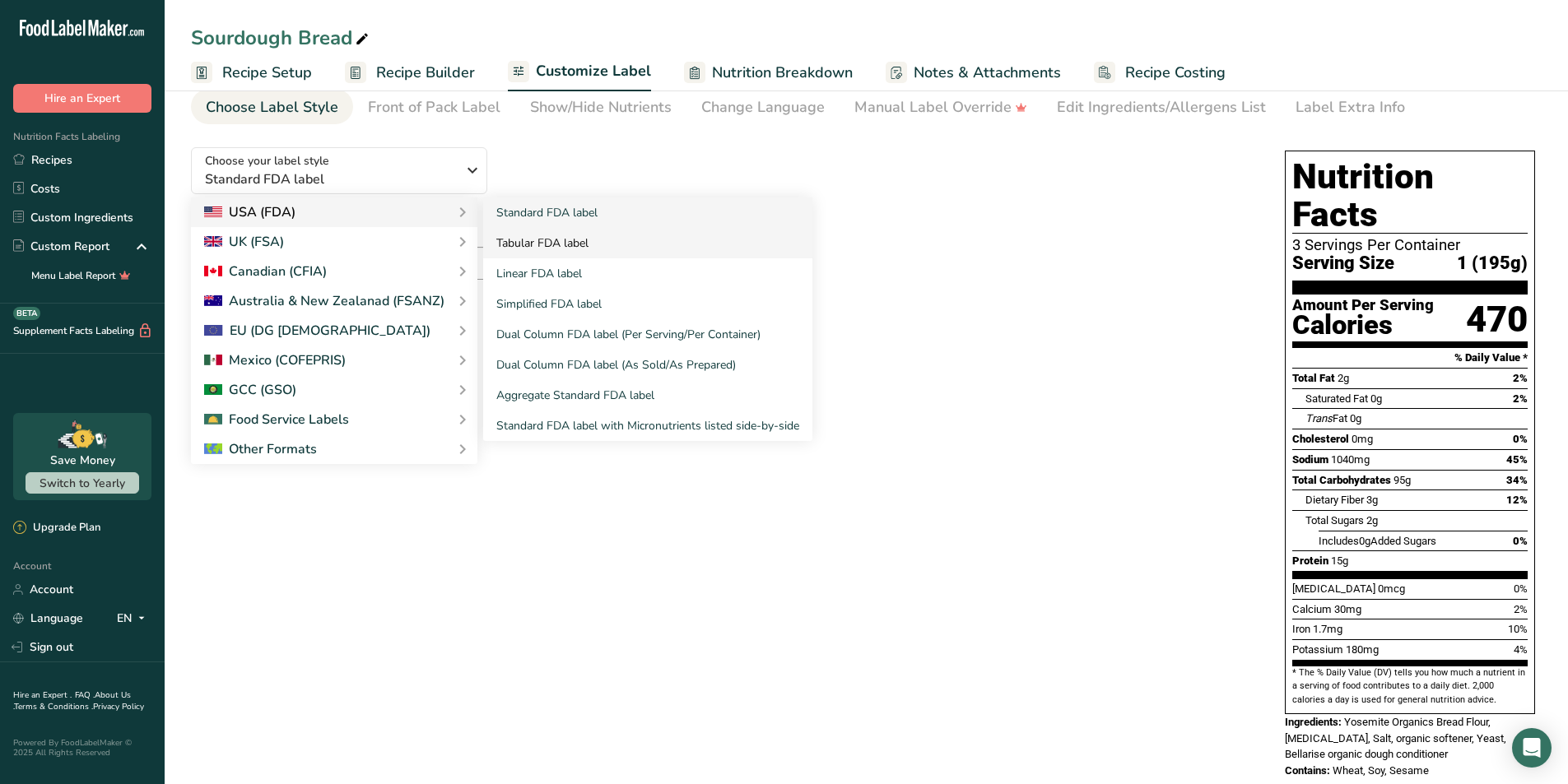
click at [539, 245] on link "Tabular FDA label" at bounding box center [648, 244] width 329 height 31
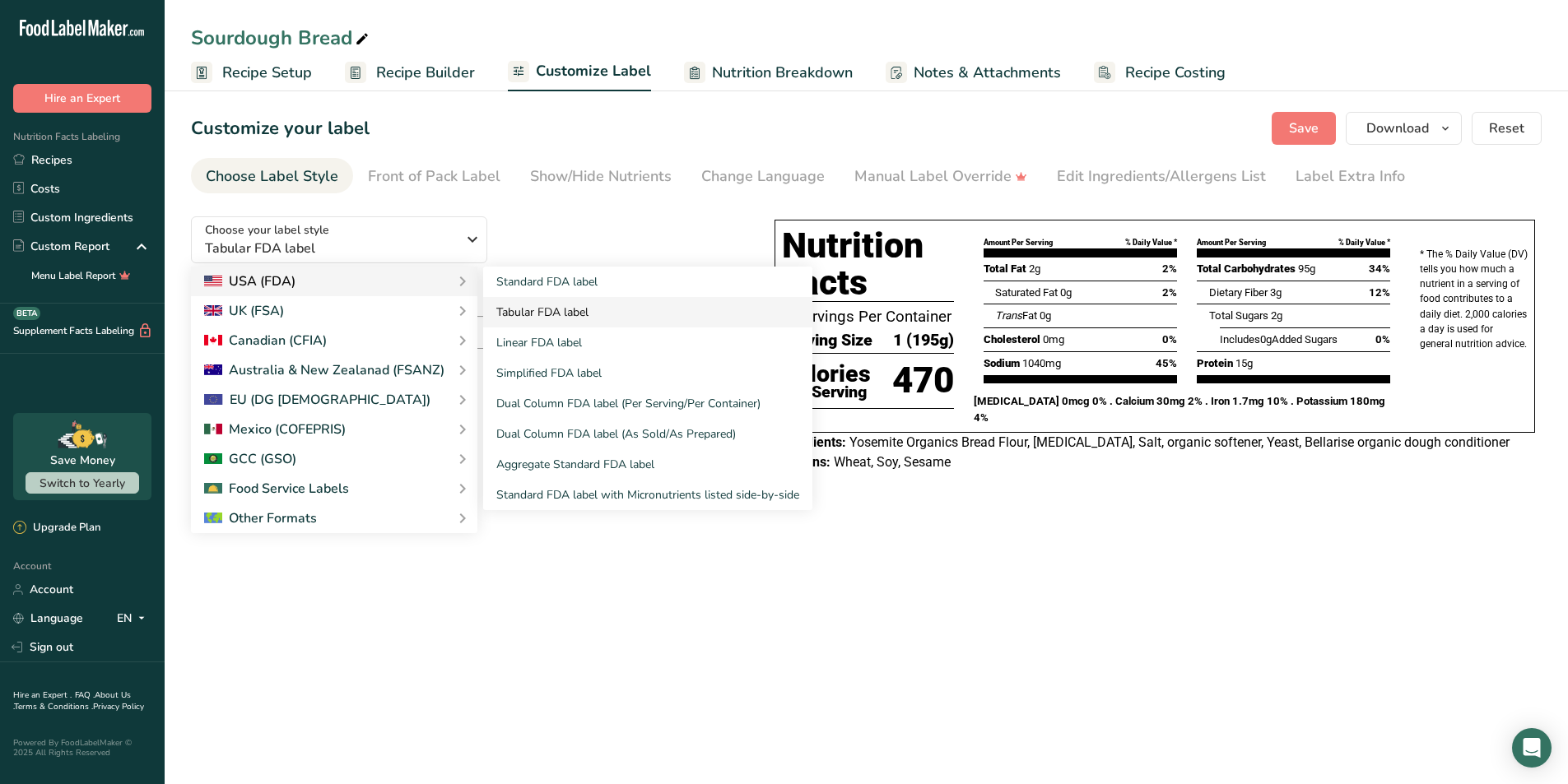
scroll to position [0, 0]
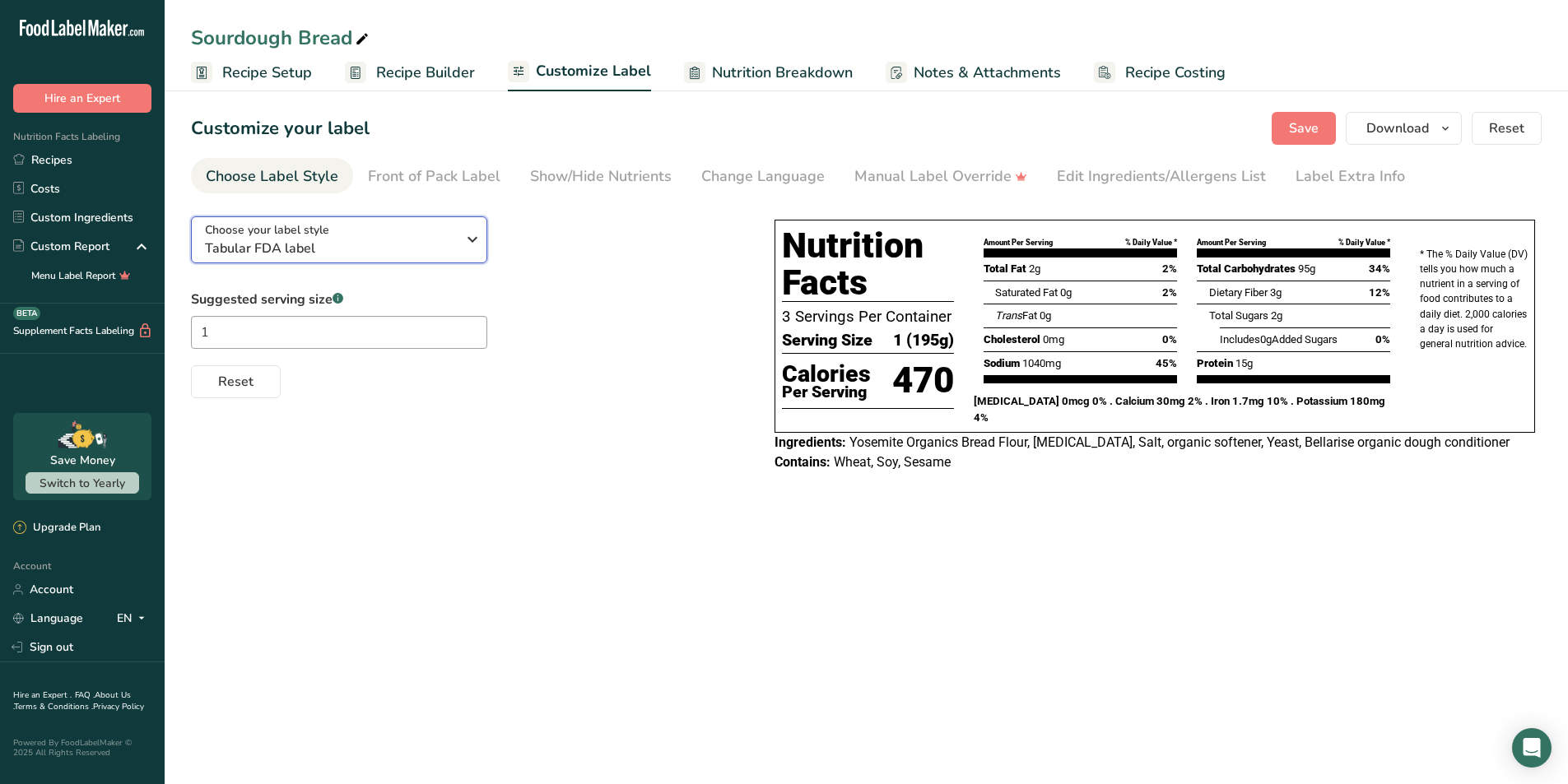
click at [439, 236] on div "Choose your label style Tabular FDA label" at bounding box center [330, 239] width 251 height 37
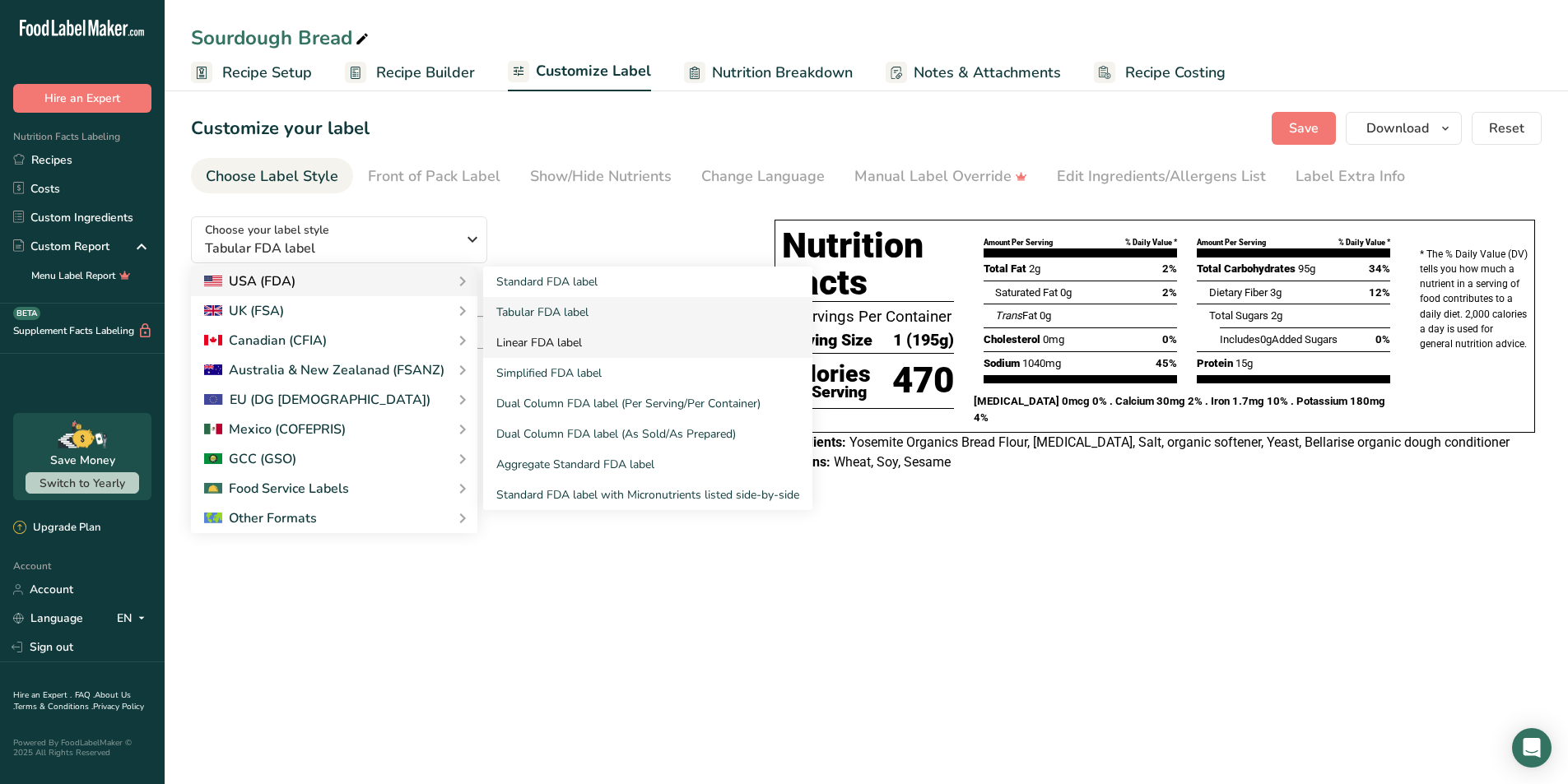
click at [565, 342] on link "Linear FDA label" at bounding box center [648, 343] width 329 height 31
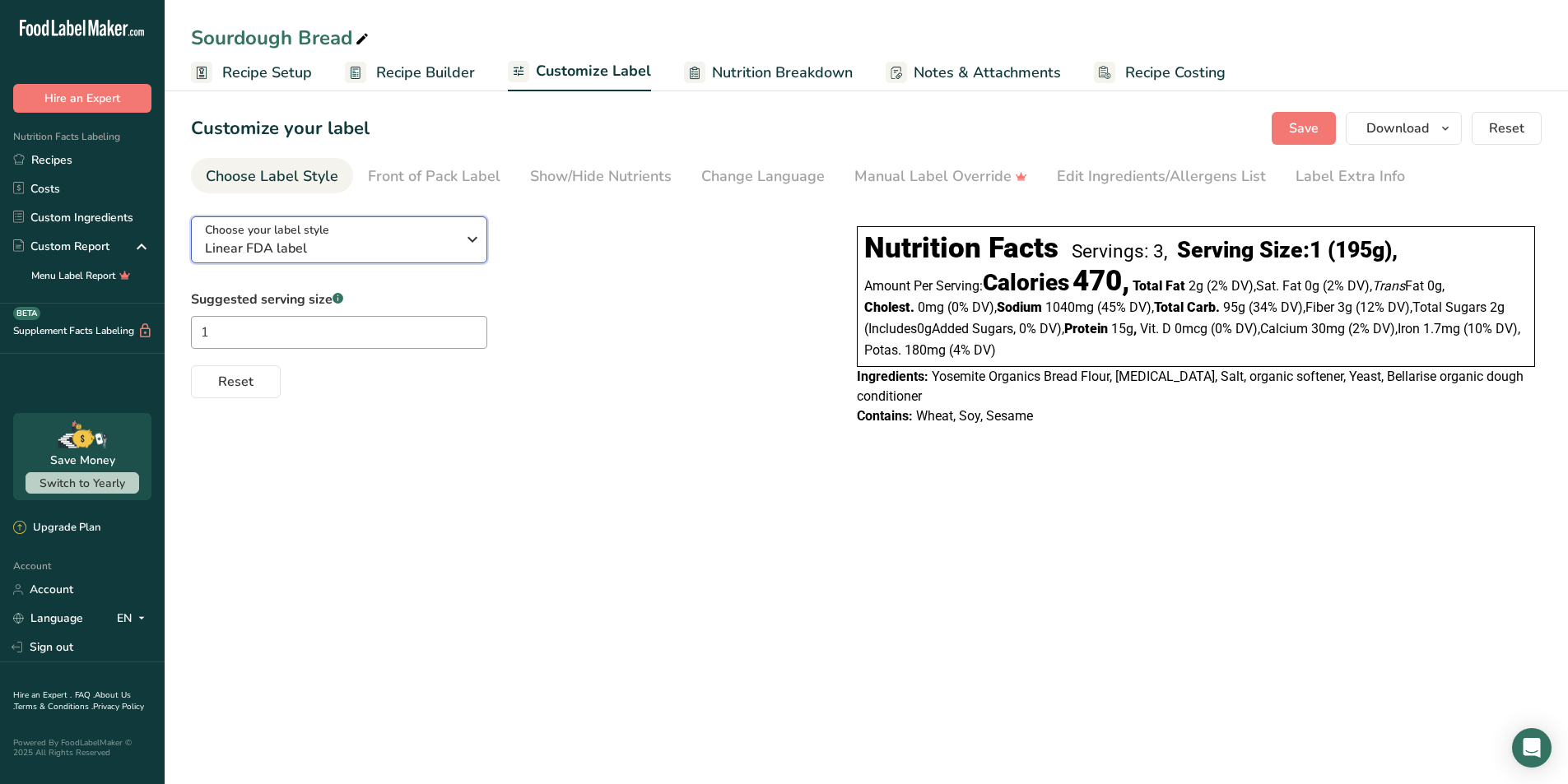
click at [355, 236] on div "Choose your label style Linear FDA label" at bounding box center [330, 239] width 251 height 37
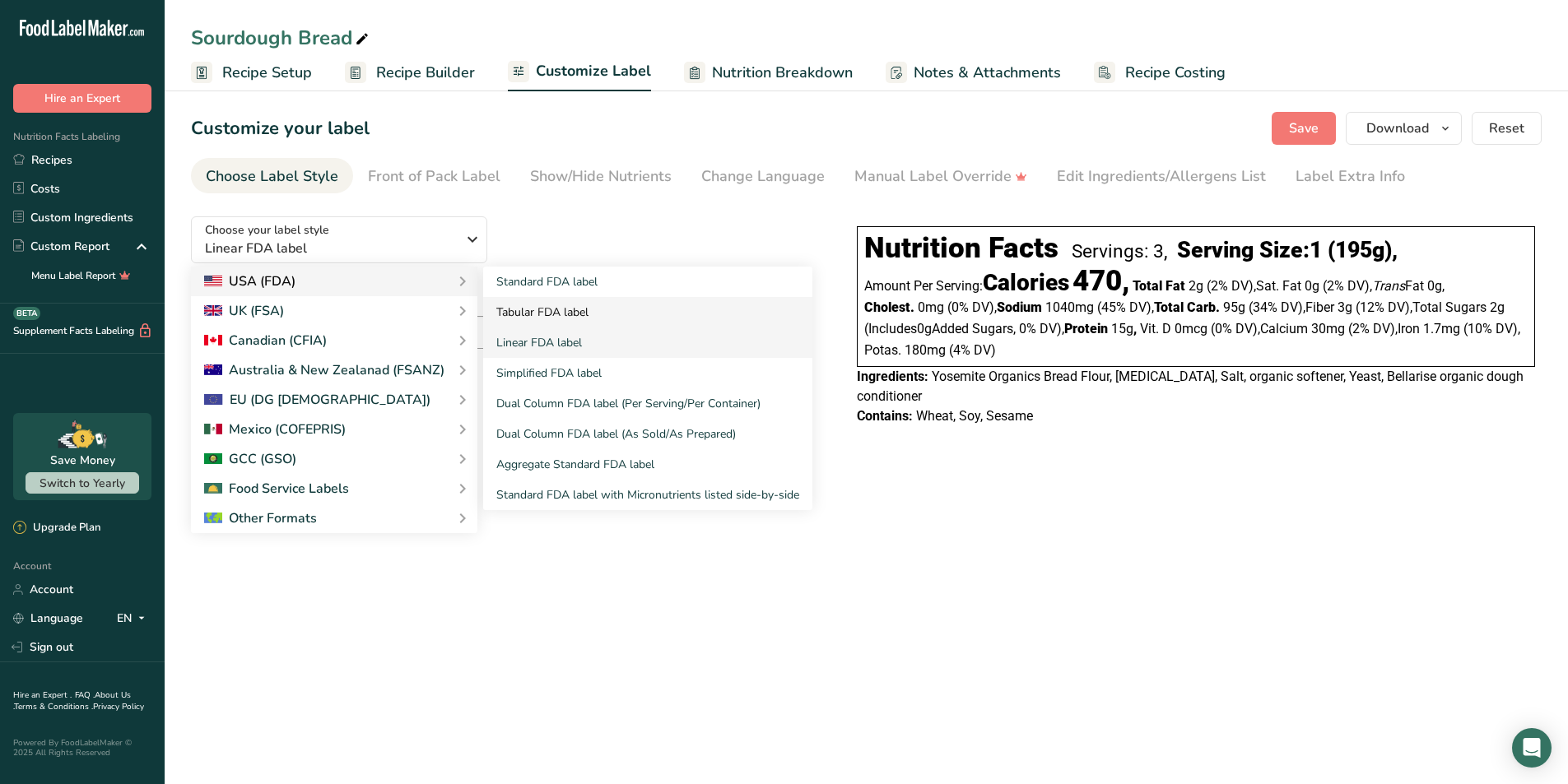
click at [504, 310] on link "Tabular FDA label" at bounding box center [648, 312] width 329 height 31
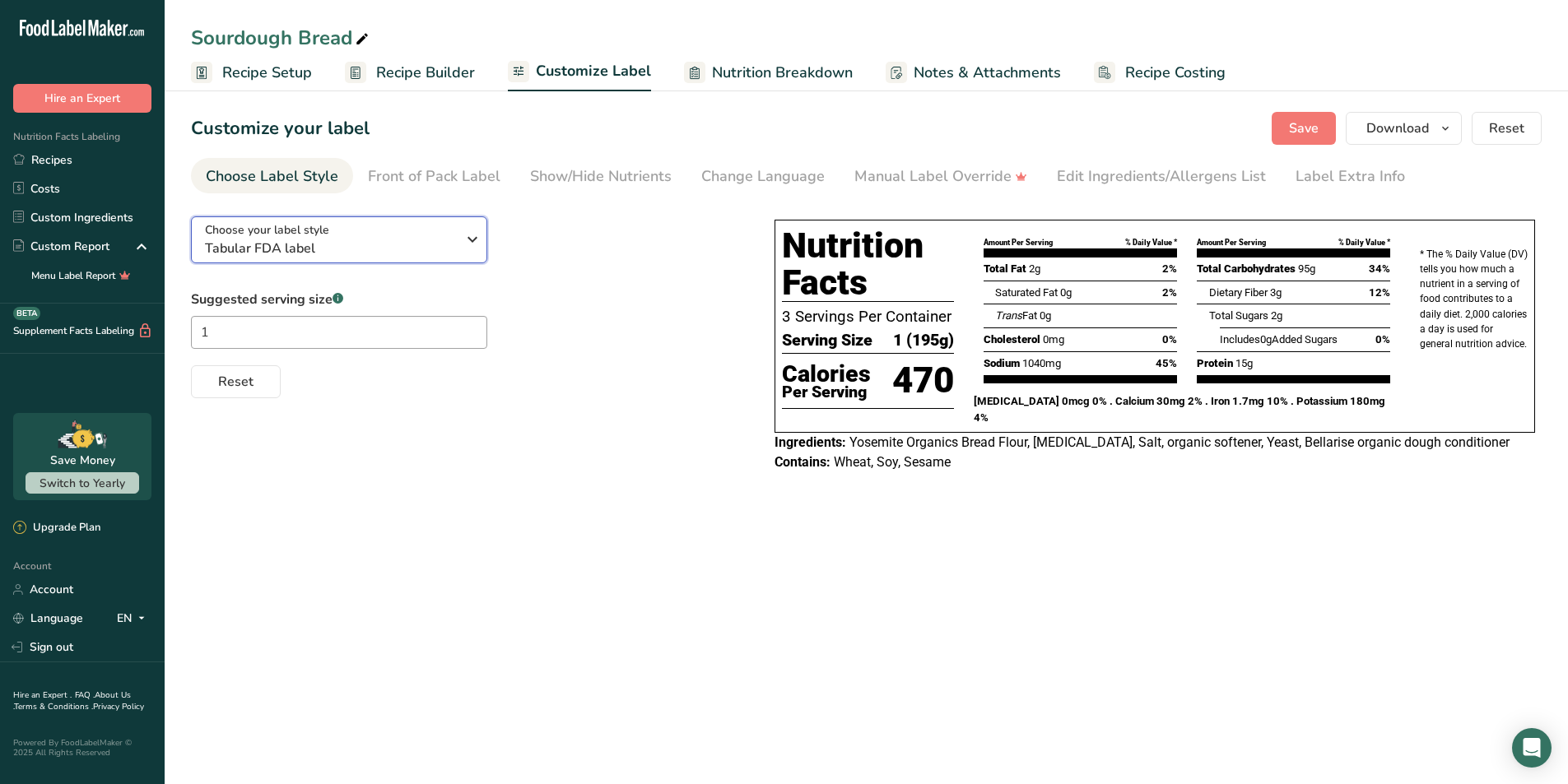
click at [382, 239] on span "Tabular FDA label" at bounding box center [330, 248] width 251 height 20
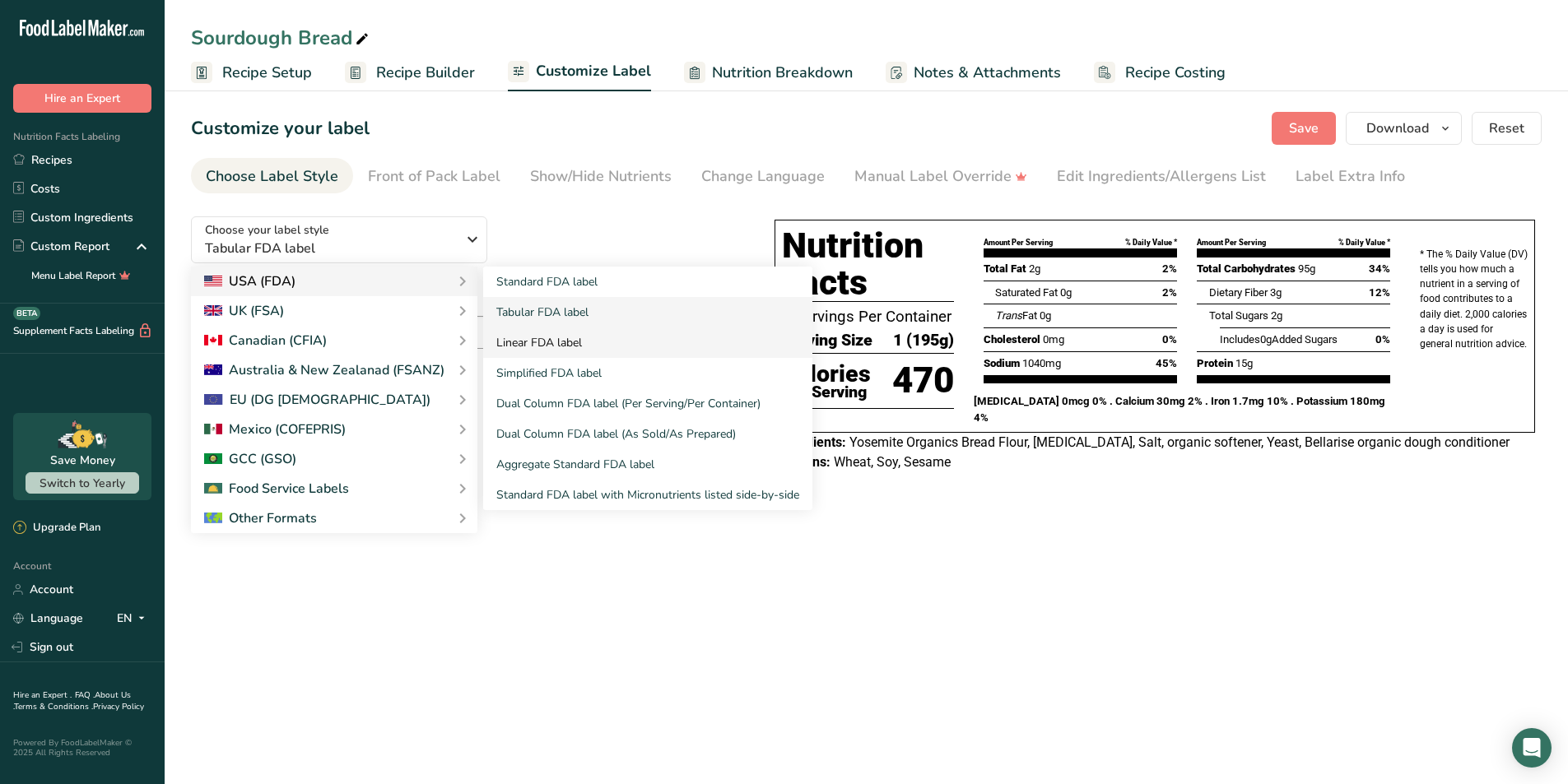
click at [499, 334] on link "Linear FDA label" at bounding box center [648, 343] width 329 height 31
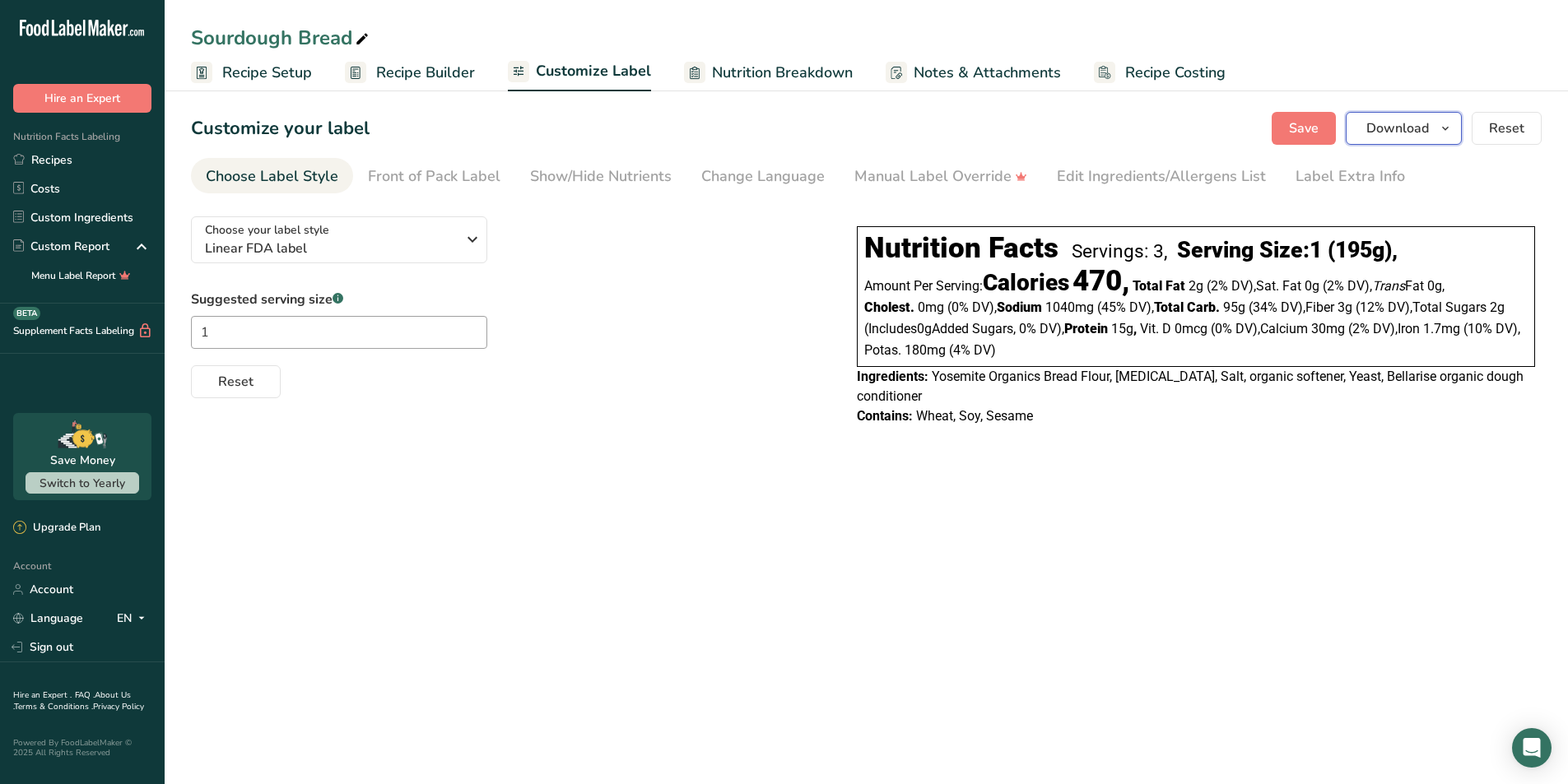
click at [1445, 128] on icon "button" at bounding box center [1446, 129] width 13 height 21
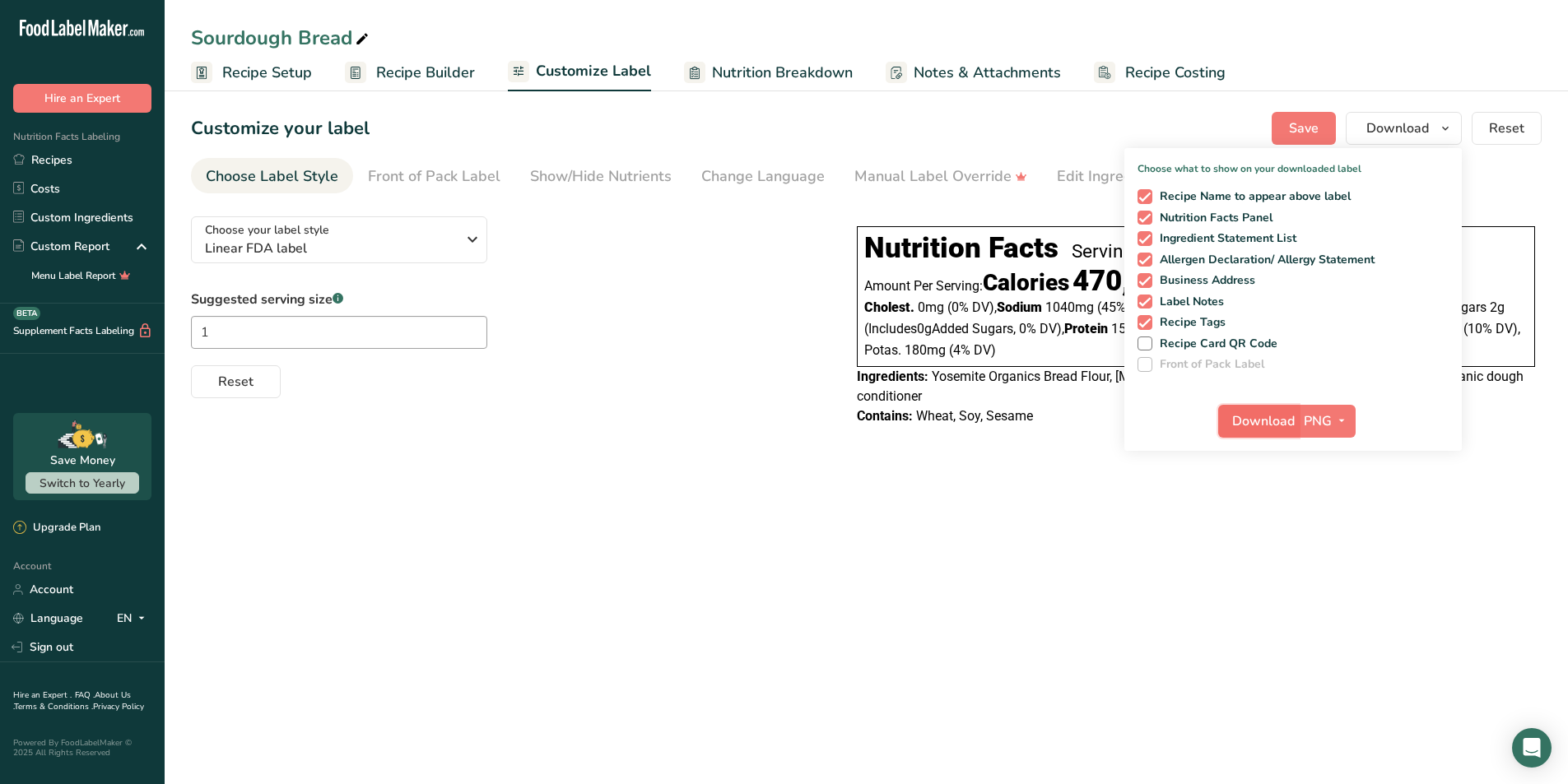
click at [1270, 422] on span "Download" at bounding box center [1264, 422] width 63 height 20
click at [989, 500] on main "Sourdough Bread Recipe Setup Recipe Builder Customize Label Nutrition Breakdown…" at bounding box center [784, 392] width 1568 height 784
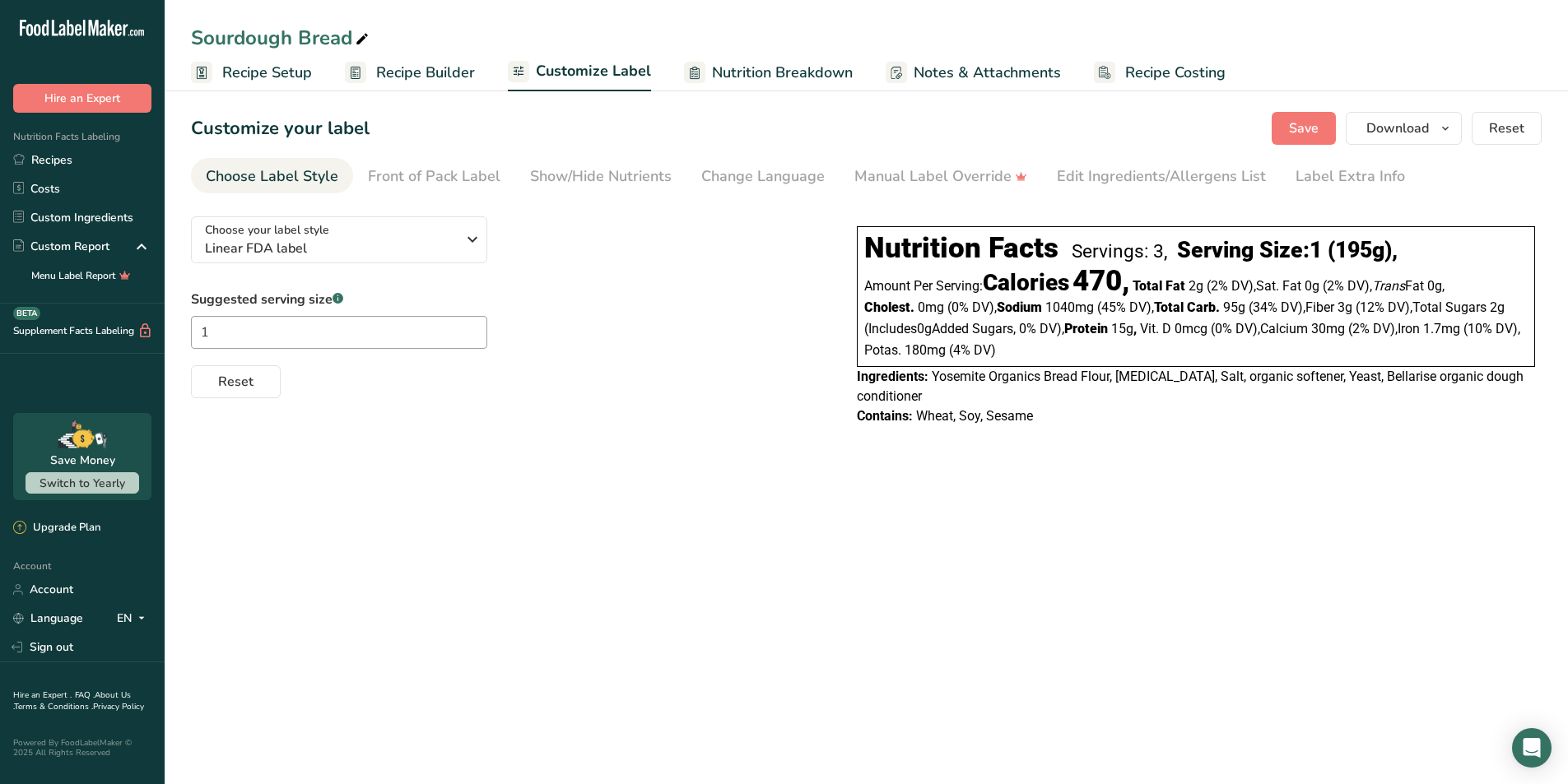
click at [291, 73] on span "Recipe Setup" at bounding box center [267, 73] width 90 height 22
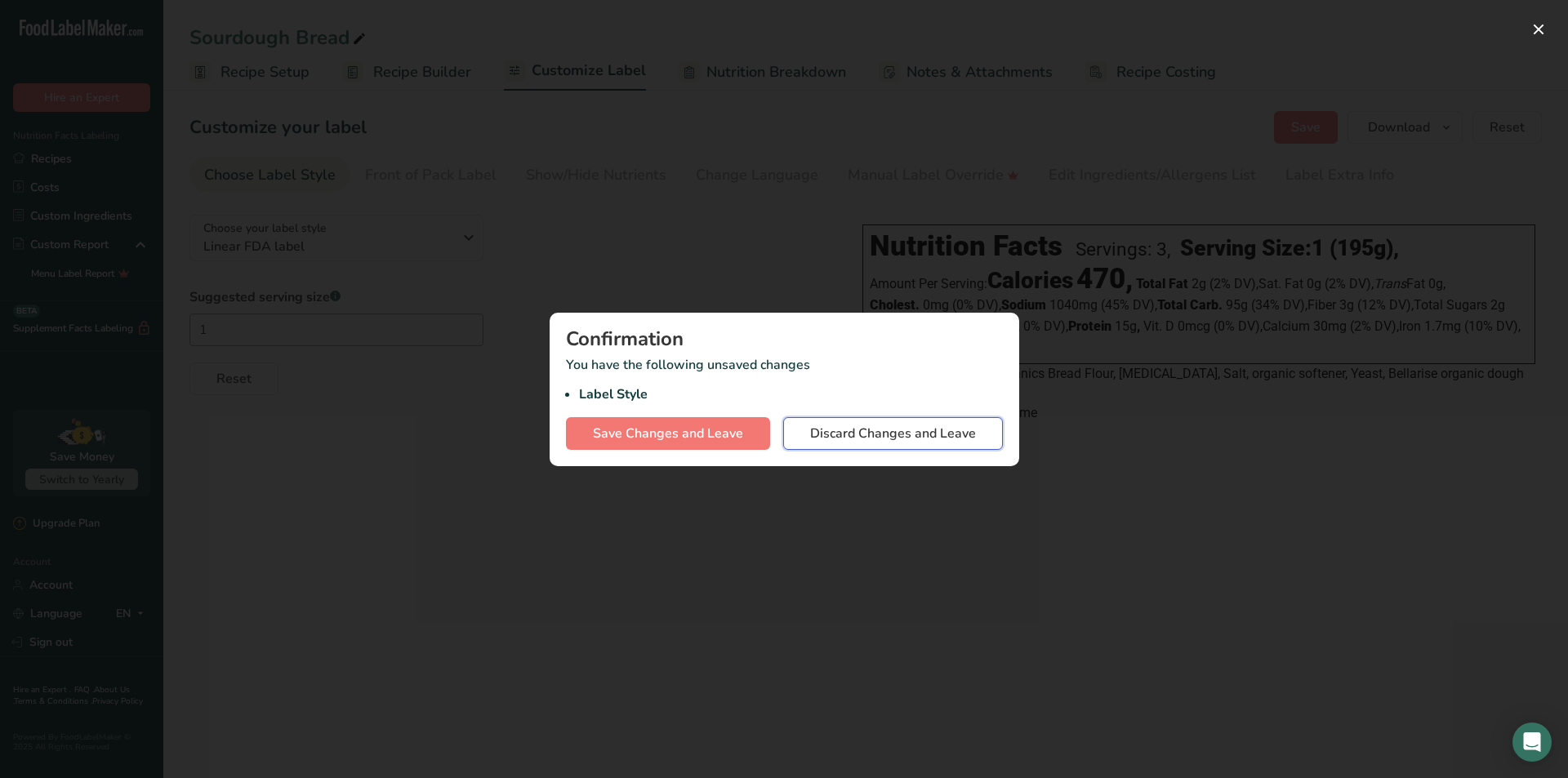
click at [862, 433] on span "Discard Changes and Leave" at bounding box center [893, 434] width 166 height 20
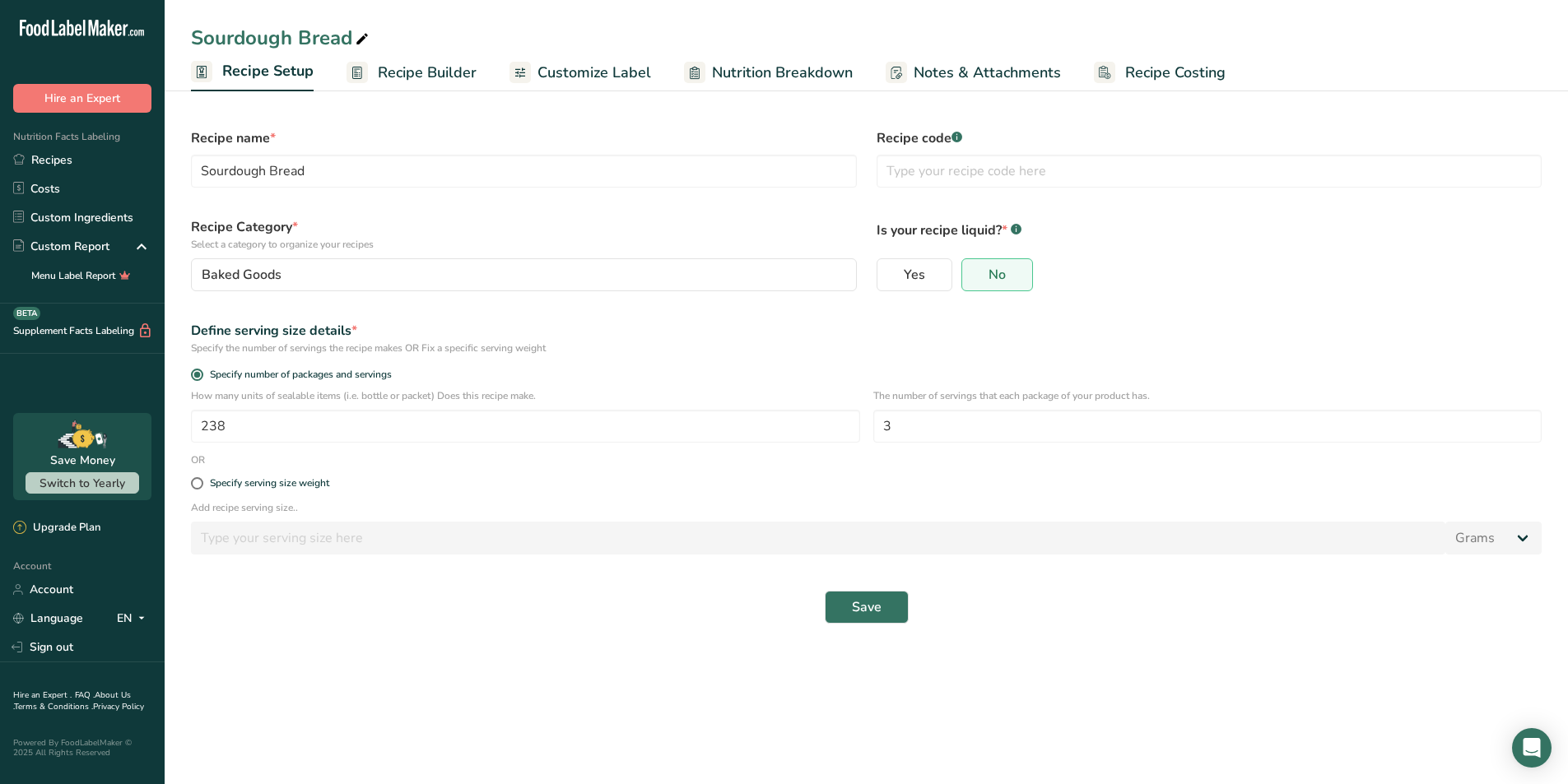
click at [467, 76] on span "Recipe Builder" at bounding box center [427, 73] width 99 height 22
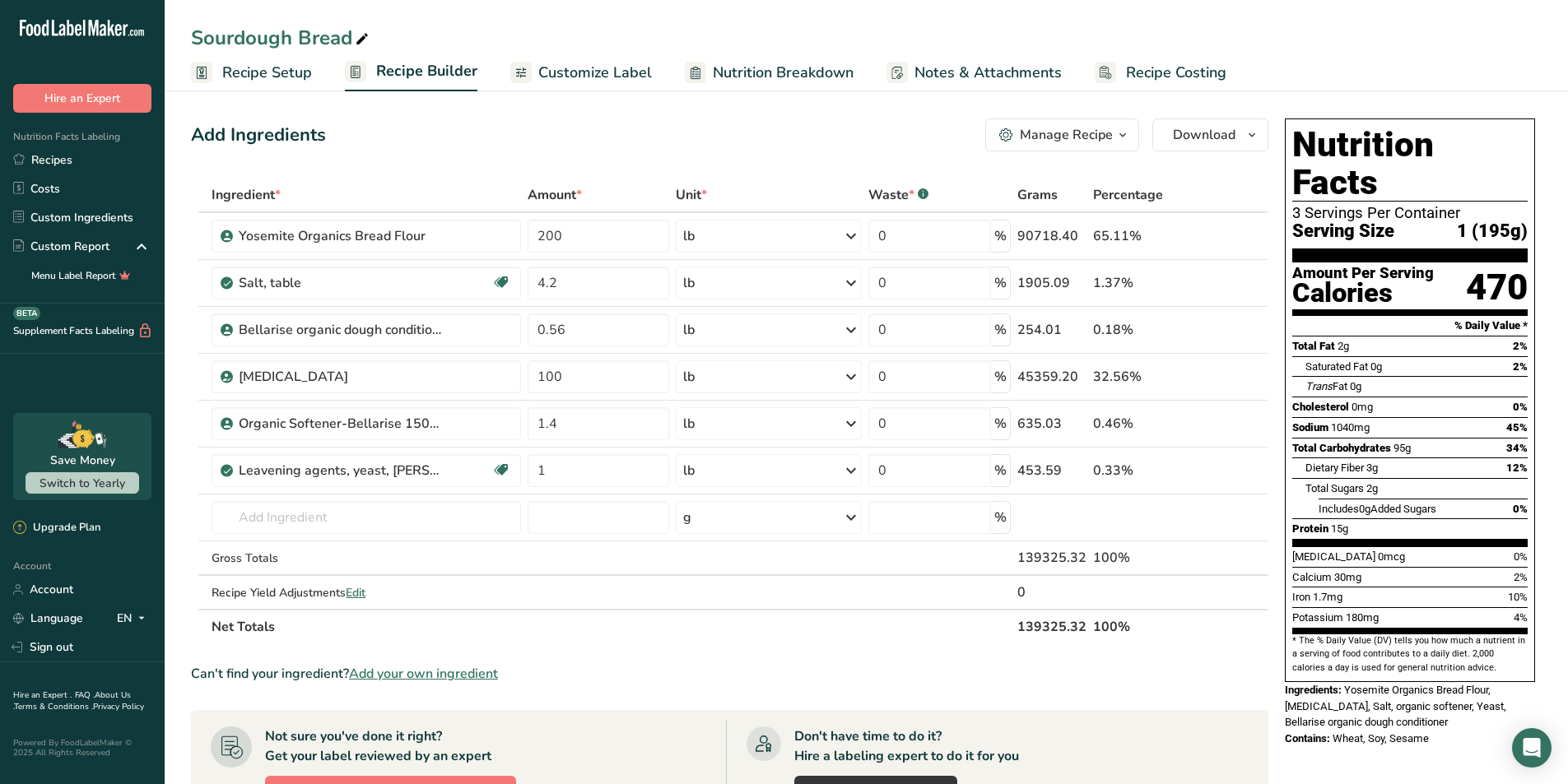
click at [587, 67] on span "Customize Label" at bounding box center [596, 73] width 113 height 22
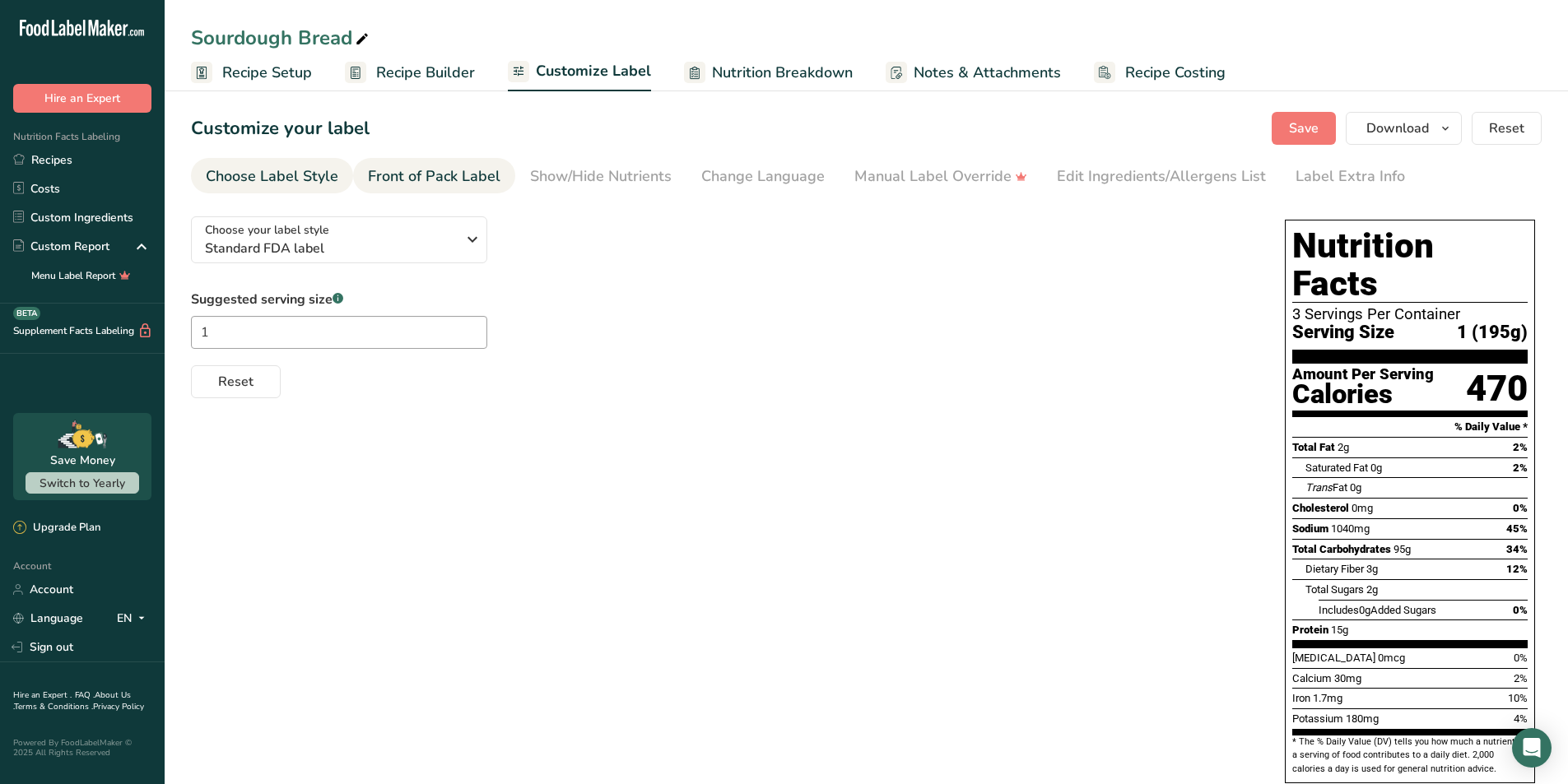
click at [426, 178] on div "Front of Pack Label" at bounding box center [434, 176] width 132 height 22
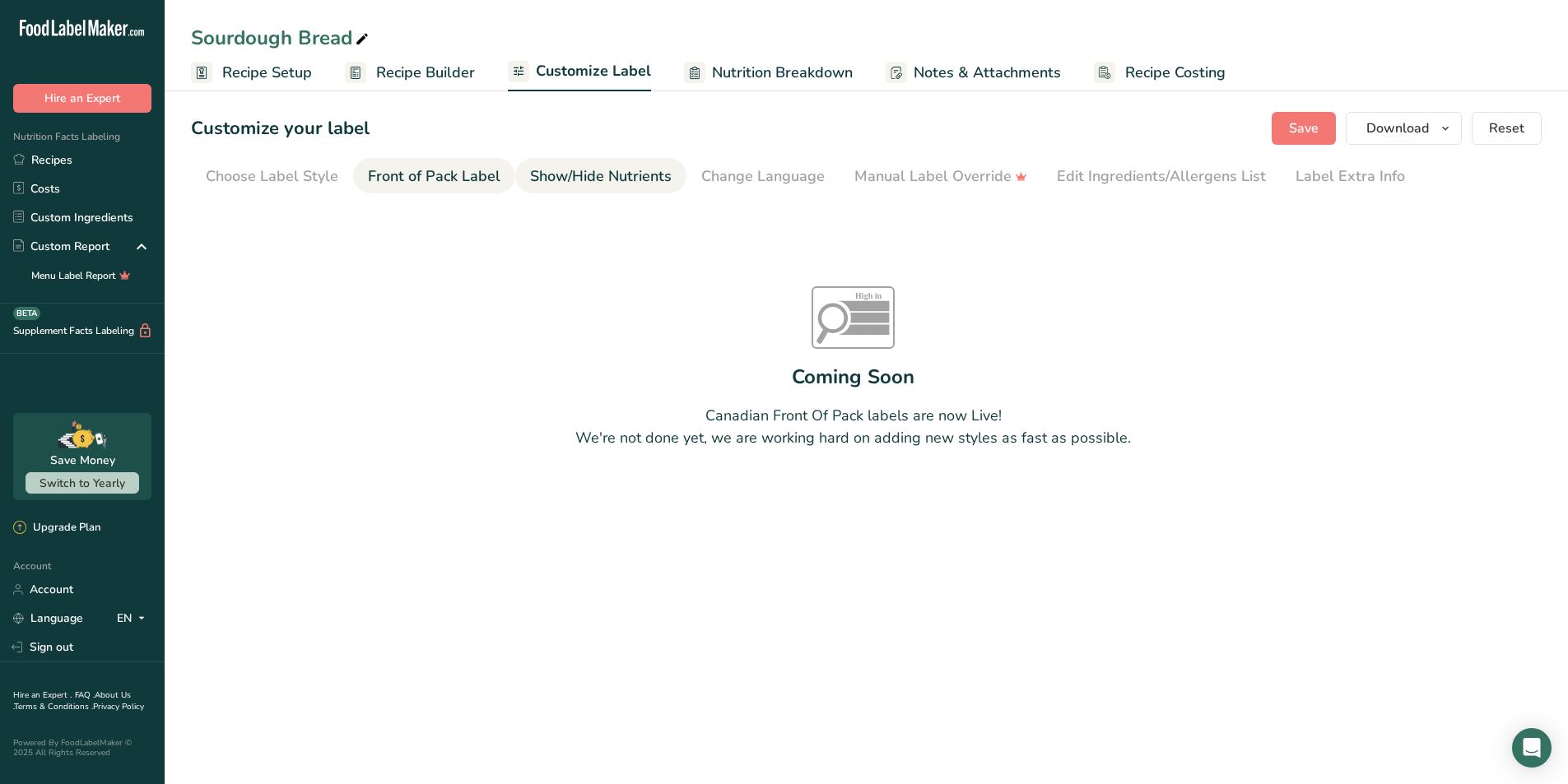
click at [566, 172] on div "Show/Hide Nutrients" at bounding box center [600, 176] width 141 height 22
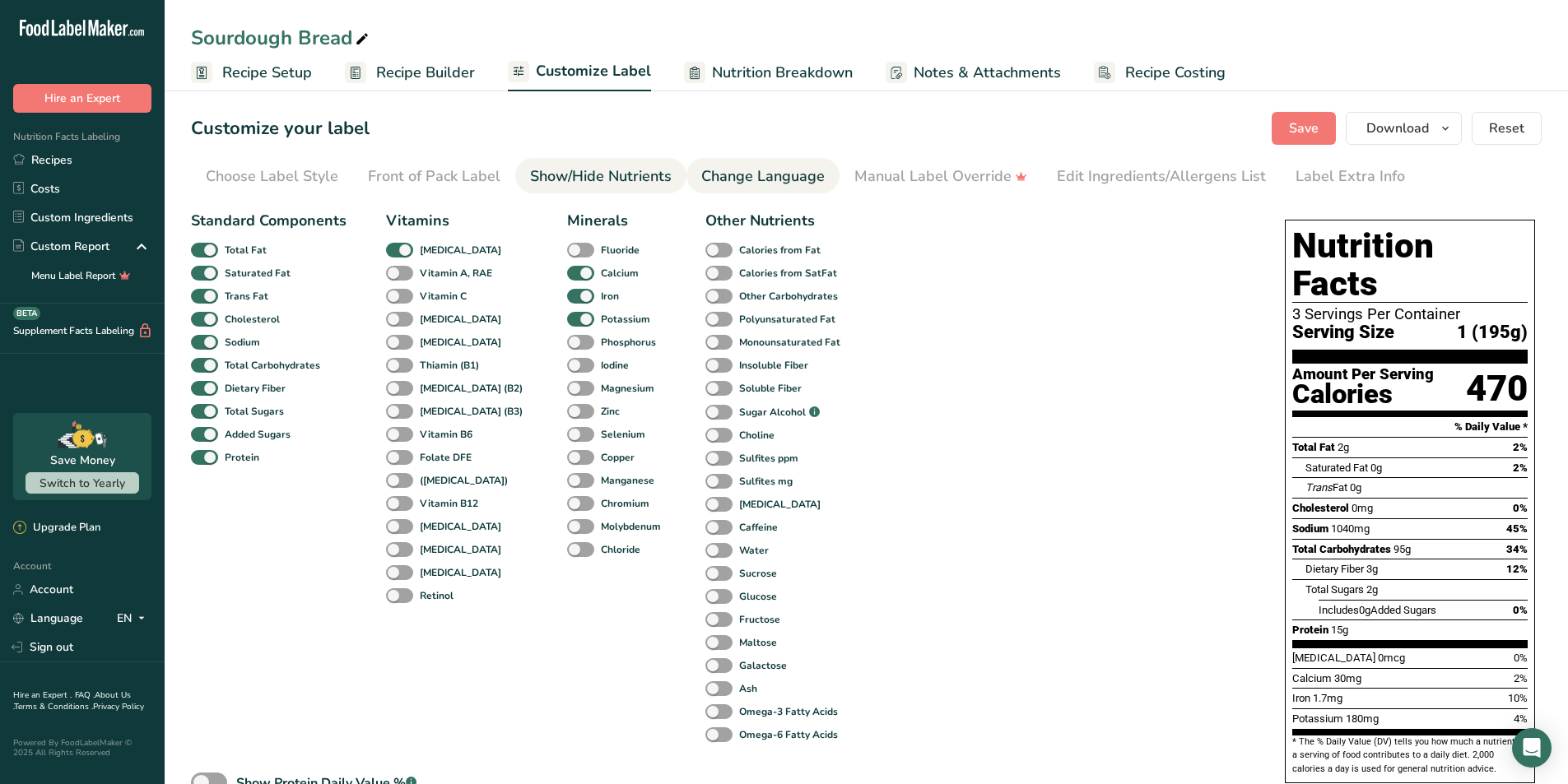
click at [772, 172] on div "Change Language" at bounding box center [763, 176] width 123 height 22
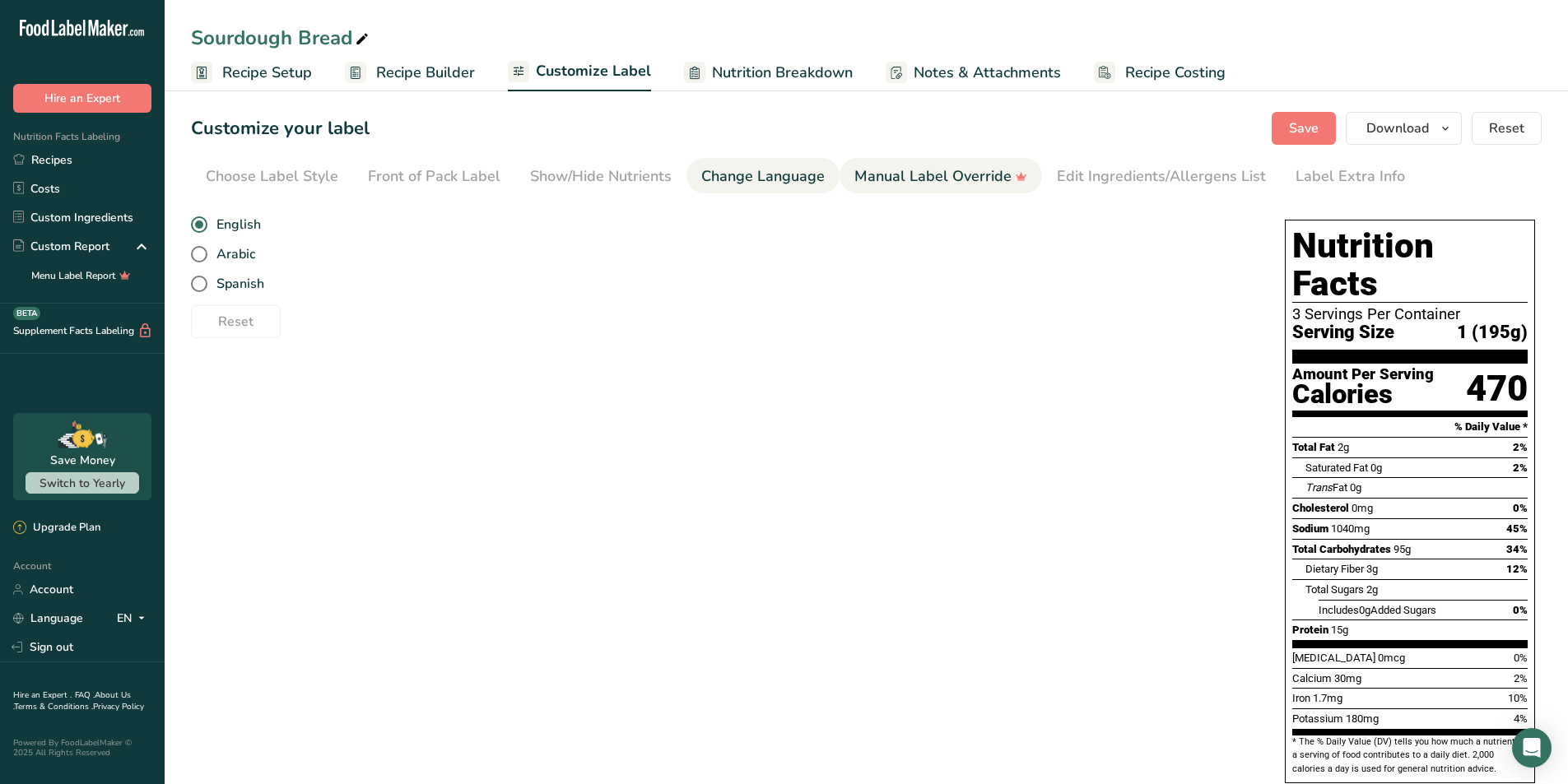
click at [899, 177] on div "Manual Label Override" at bounding box center [941, 176] width 173 height 22
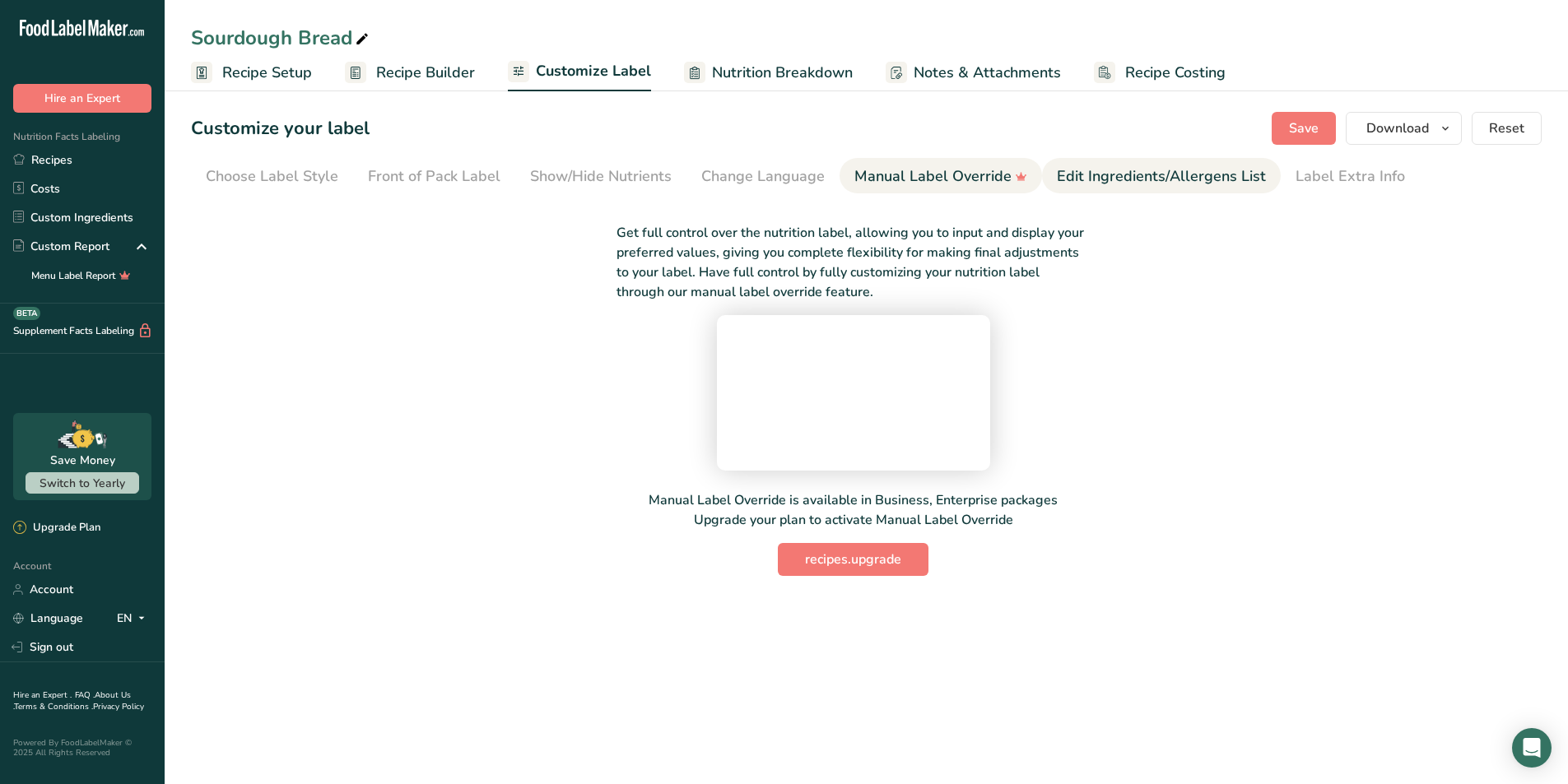
click at [1152, 180] on div "Edit Ingredients/Allergens List" at bounding box center [1161, 176] width 209 height 22
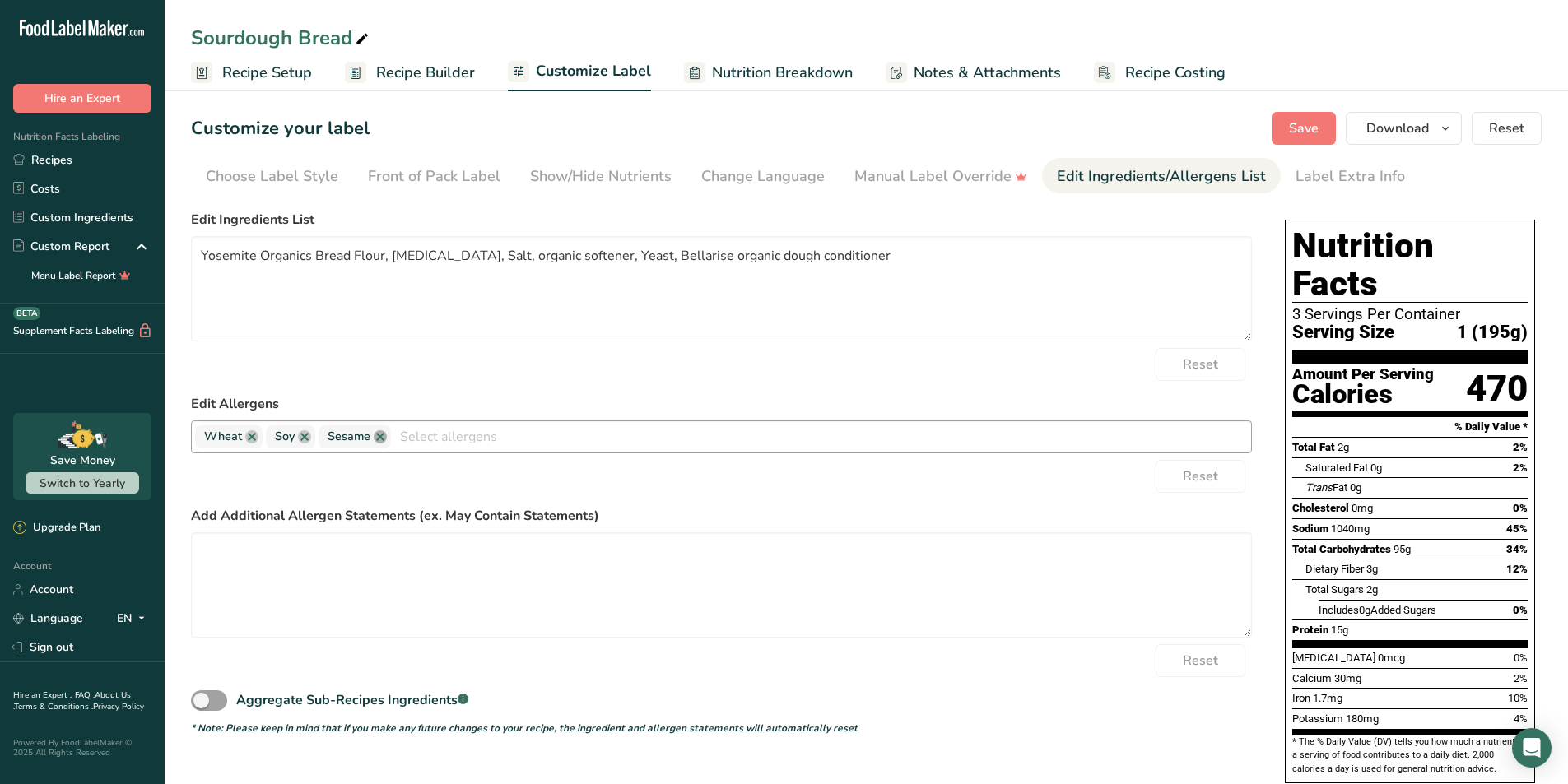
click at [380, 436] on link at bounding box center [381, 437] width 13 height 13
click at [305, 441] on link at bounding box center [304, 437] width 13 height 13
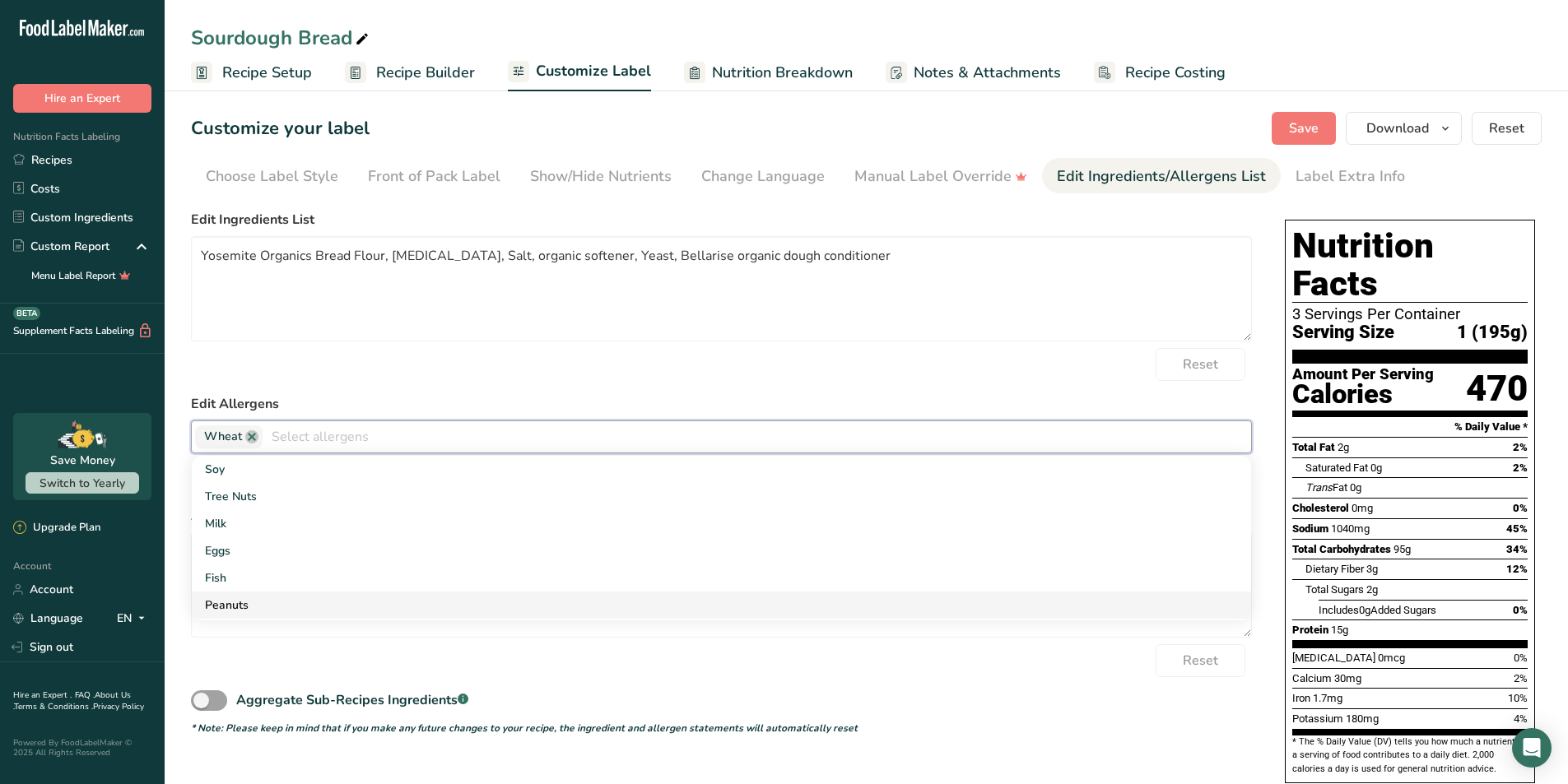
click at [972, 616] on link "Peanuts" at bounding box center [721, 605] width 1060 height 27
click at [219, 694] on span at bounding box center [209, 700] width 36 height 21
click at [202, 695] on input "Aggregate Sub-Recipes Ingredients .a-a{fill:#347362;}.b-a{fill:#fff;}" at bounding box center [196, 700] width 11 height 11
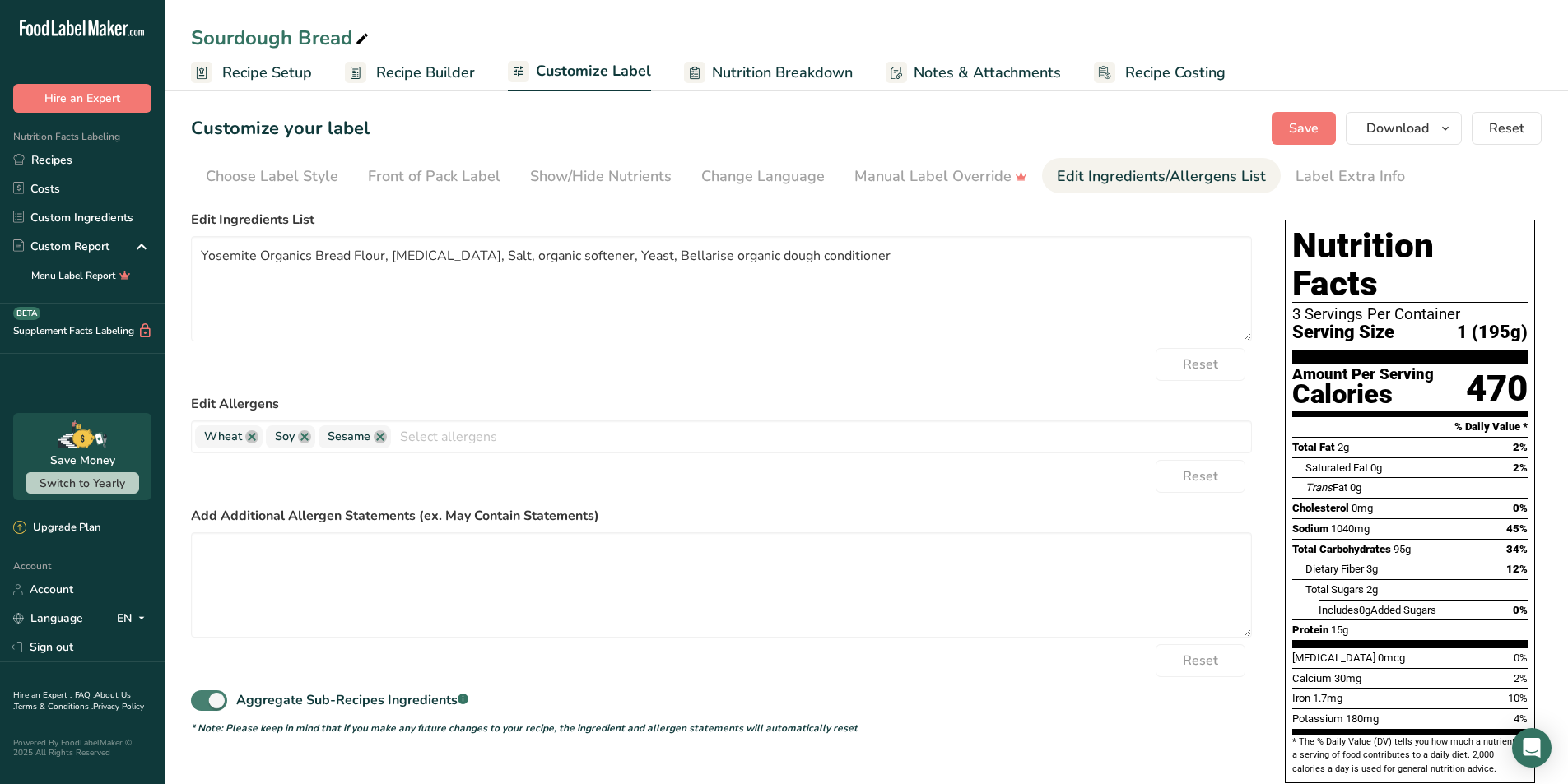
click at [223, 700] on span at bounding box center [209, 700] width 36 height 21
click at [202, 700] on input "Aggregate Sub-Recipes Ingredients .a-a{fill:#347362;}.b-a{fill:#fff;}" at bounding box center [196, 700] width 11 height 11
checkbox input "false"
click at [383, 439] on link at bounding box center [381, 437] width 13 height 13
click at [306, 443] on span "Soy" at bounding box center [291, 437] width 49 height 23
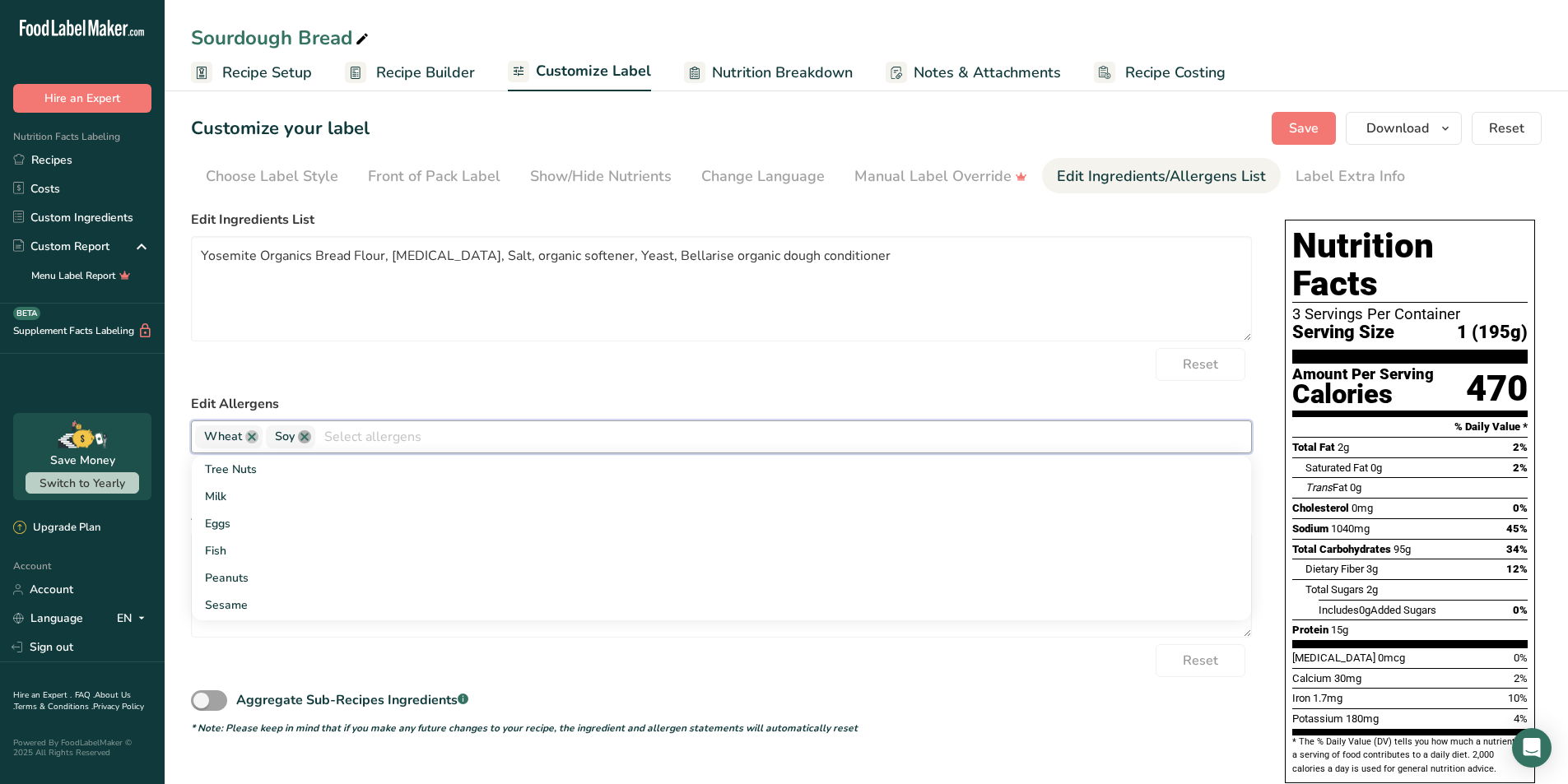
click at [306, 437] on link at bounding box center [304, 437] width 13 height 13
click at [1130, 636] on textarea at bounding box center [721, 584] width 1062 height 105
click at [1296, 134] on span "Save" at bounding box center [1304, 129] width 30 height 20
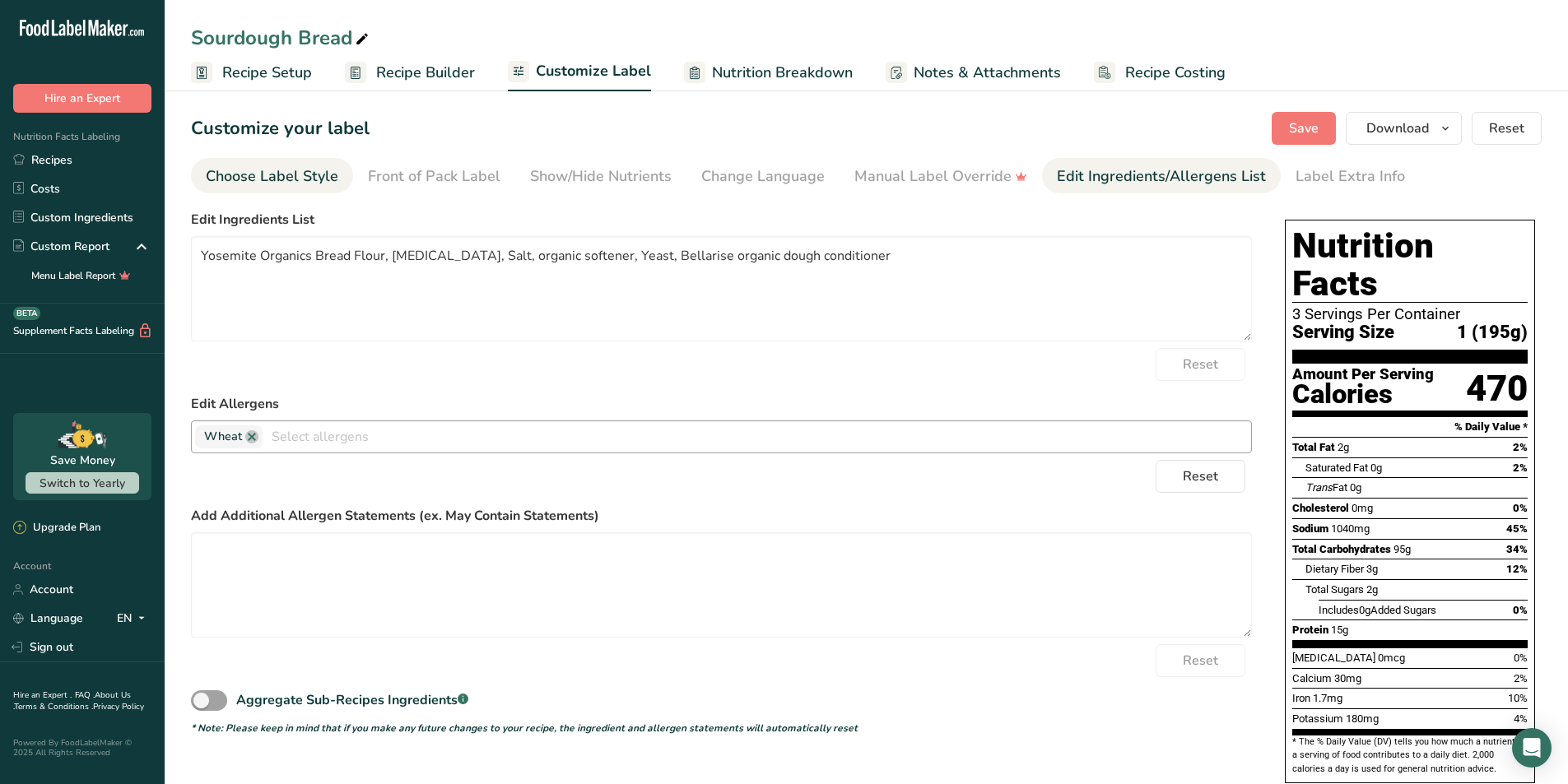
click at [316, 186] on div "Choose Label Style" at bounding box center [272, 176] width 132 height 22
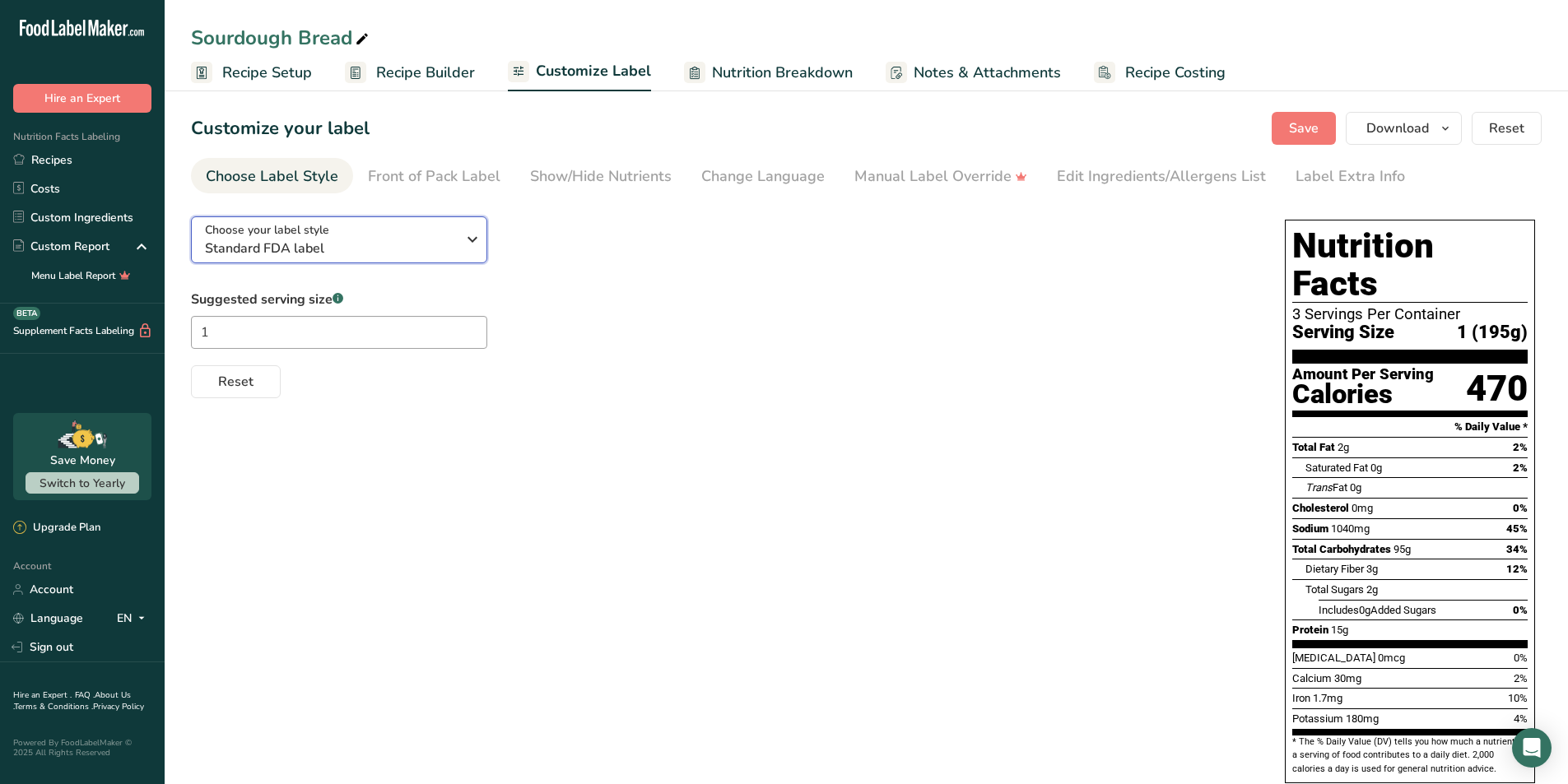
click at [422, 254] on span "Standard FDA label" at bounding box center [330, 248] width 251 height 20
click at [423, 254] on span "Standard FDA label" at bounding box center [330, 248] width 251 height 20
click at [444, 238] on span "Standard FDA label" at bounding box center [330, 248] width 251 height 20
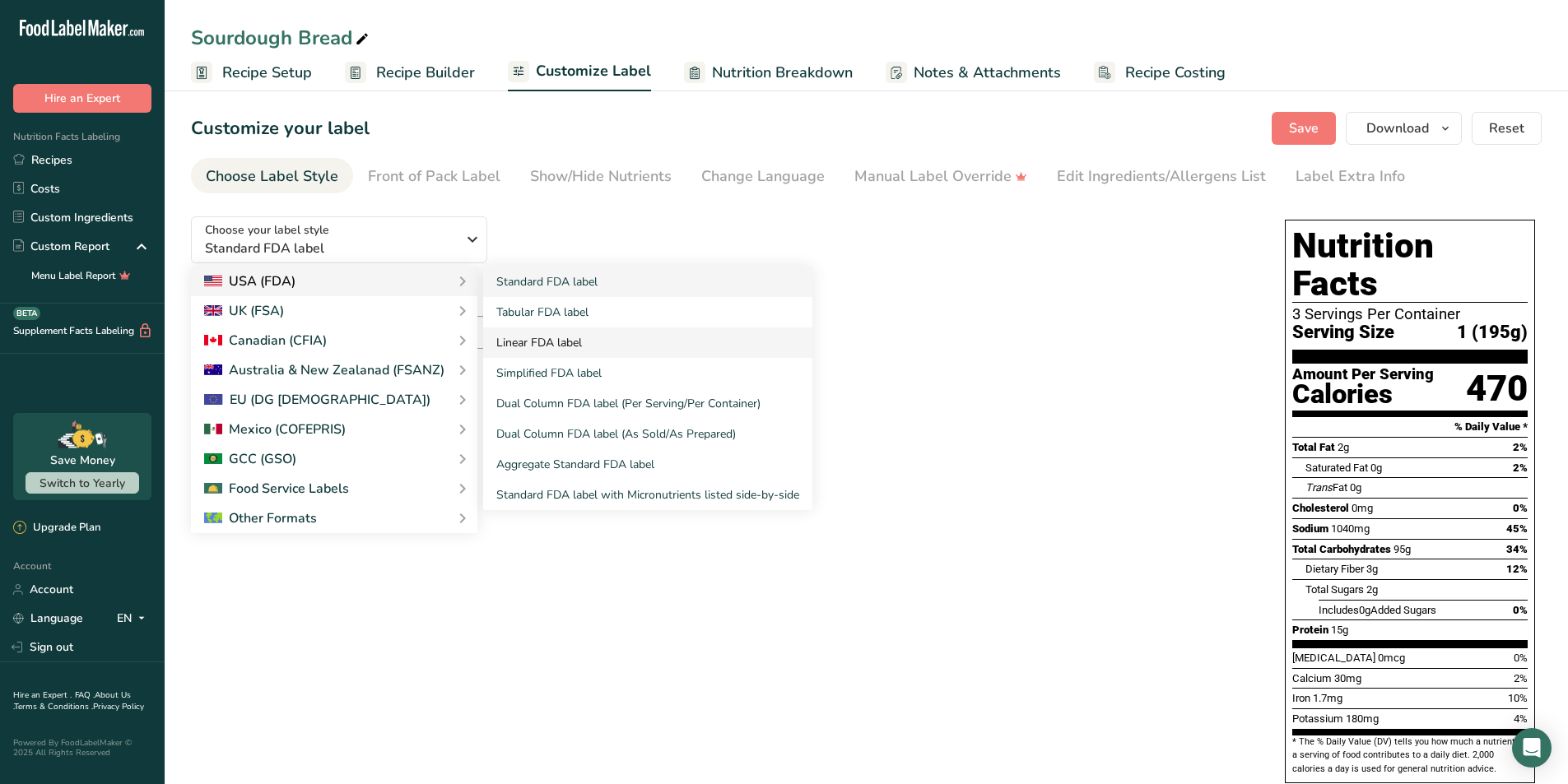
click at [526, 340] on link "Linear FDA label" at bounding box center [648, 343] width 329 height 31
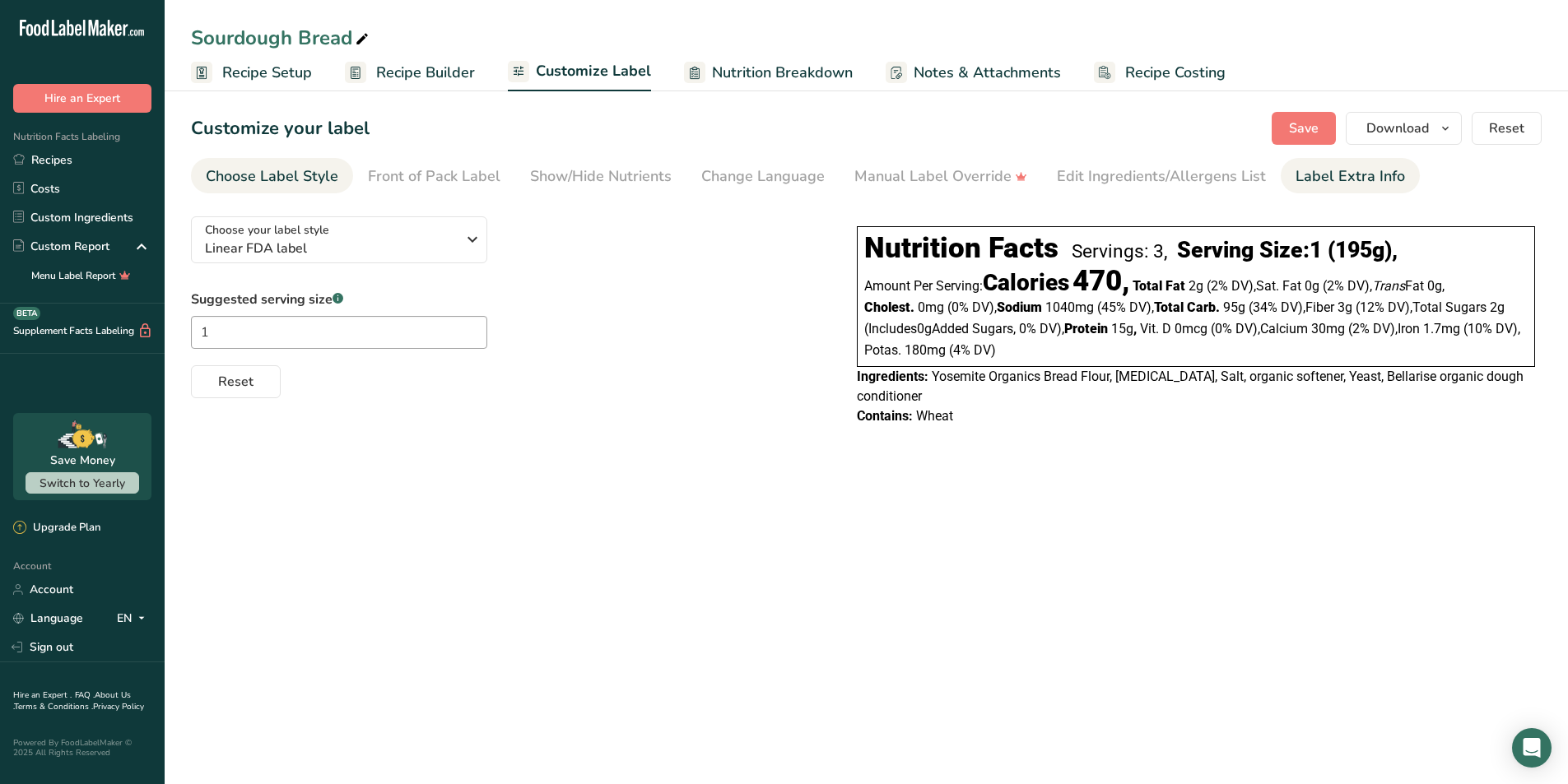
click at [1334, 175] on div "Label Extra Info" at bounding box center [1351, 176] width 110 height 22
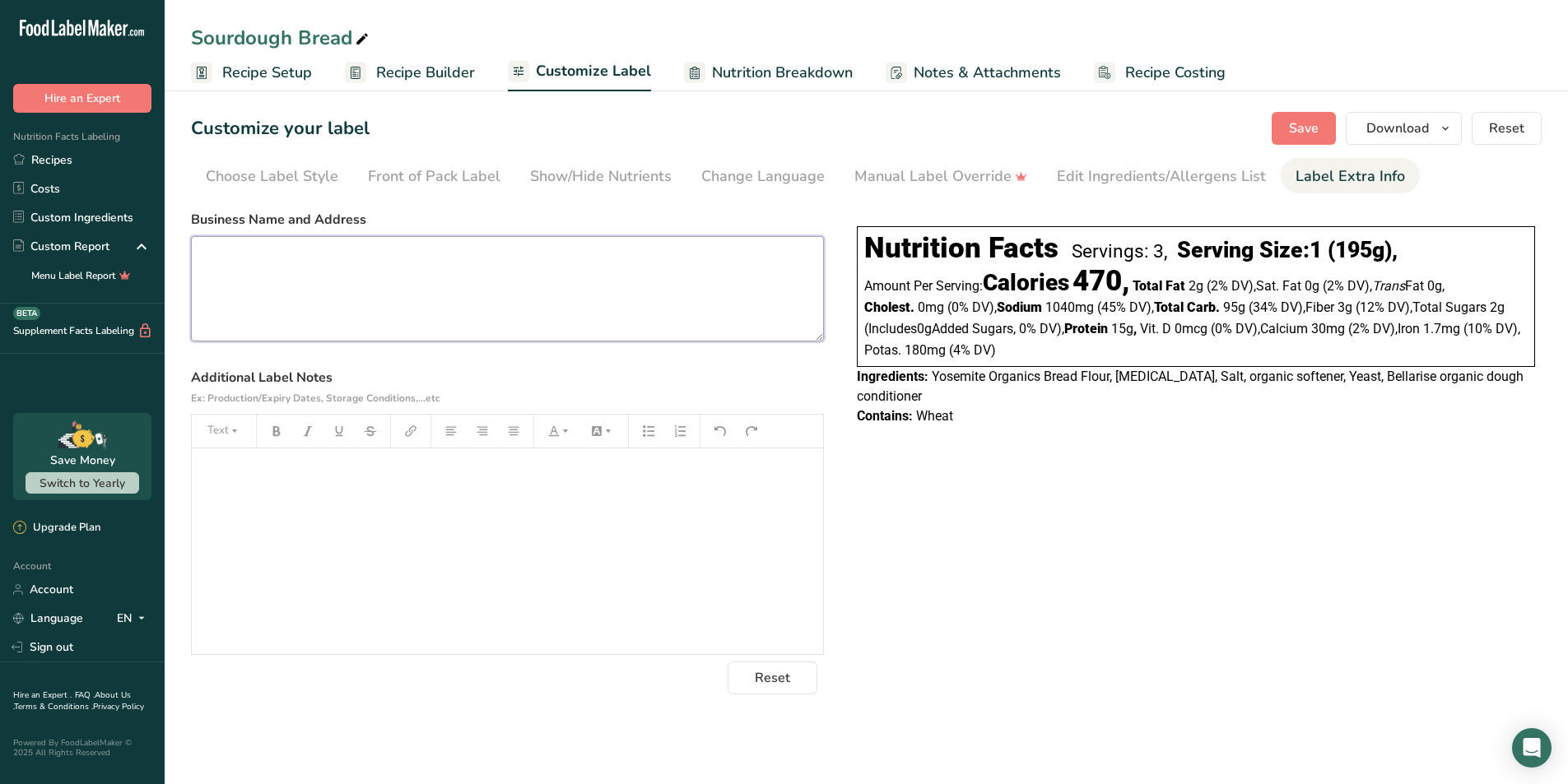
click at [372, 291] on textarea at bounding box center [507, 289] width 633 height 105
click at [1391, 123] on span "Download" at bounding box center [1398, 129] width 63 height 20
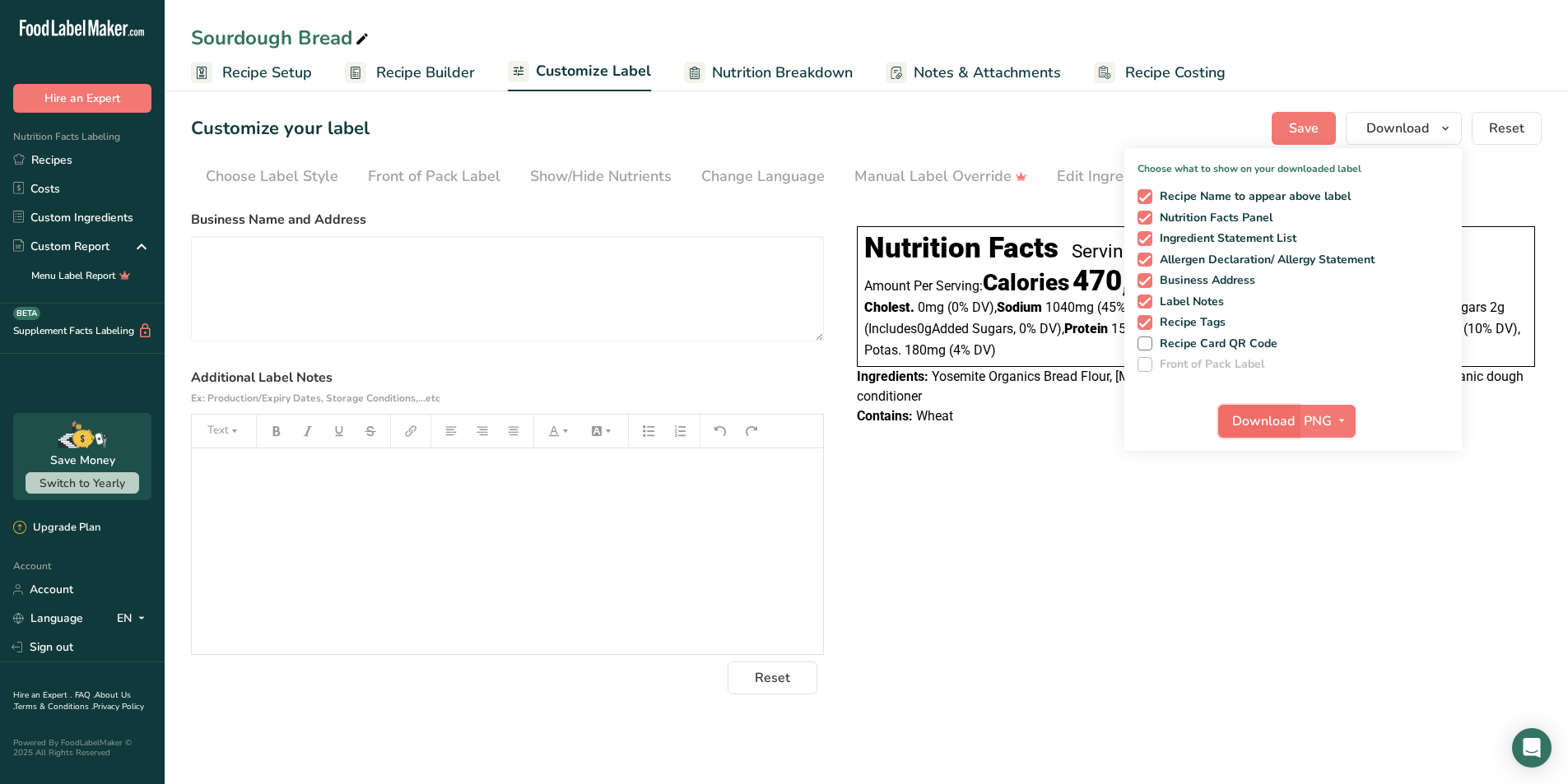
click at [1266, 424] on span "Download" at bounding box center [1264, 422] width 63 height 20
click at [1292, 33] on div "Sourdough Bread" at bounding box center [866, 38] width 1403 height 30
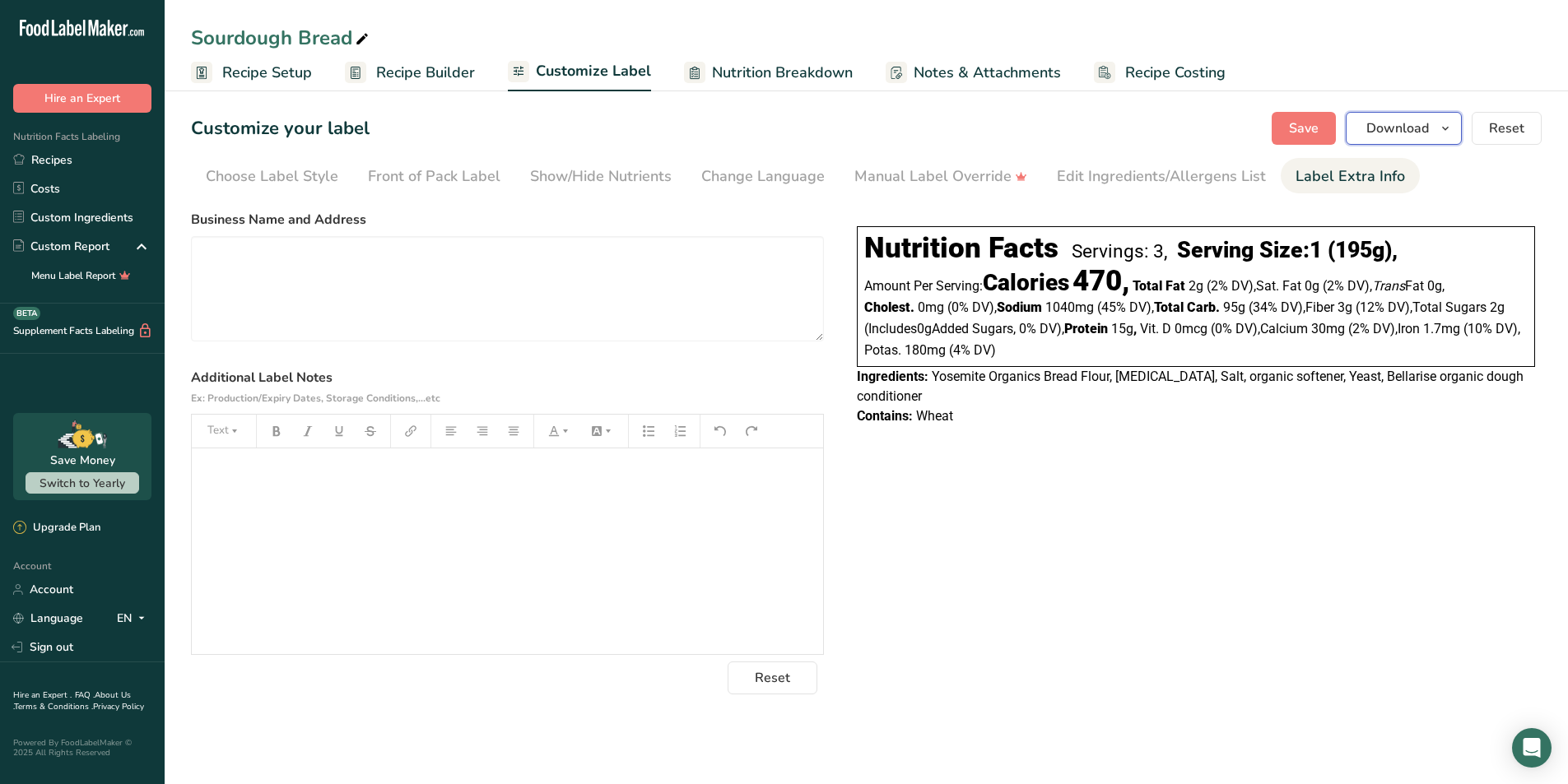
click at [1440, 129] on icon "button" at bounding box center [1446, 129] width 13 height 21
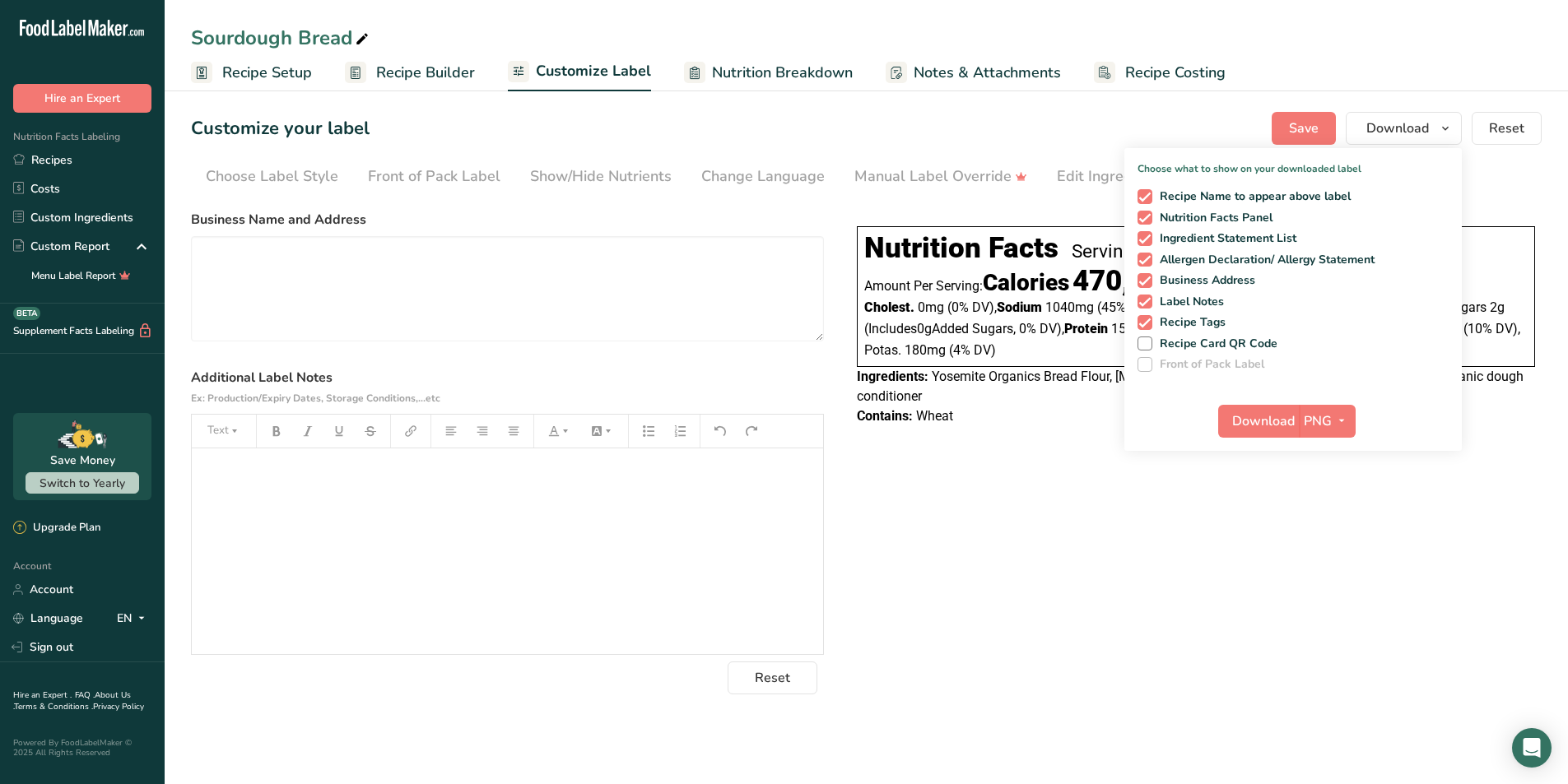
click at [1301, 542] on div "Choose your label style Linear FDA label USA (FDA) Standard FDA label Tabular F…" at bounding box center [866, 449] width 1351 height 491
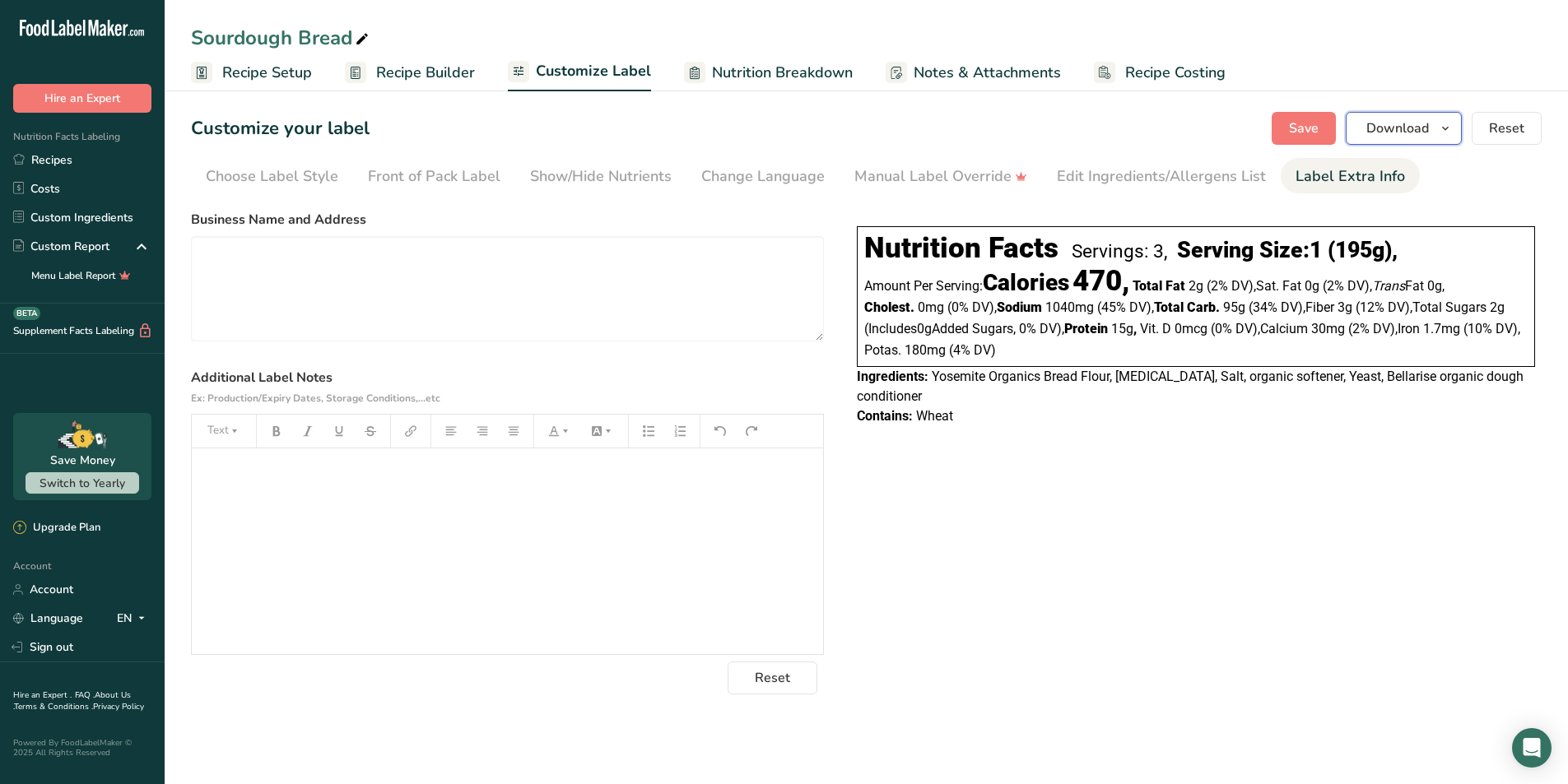
click at [1443, 121] on icon "button" at bounding box center [1446, 129] width 13 height 21
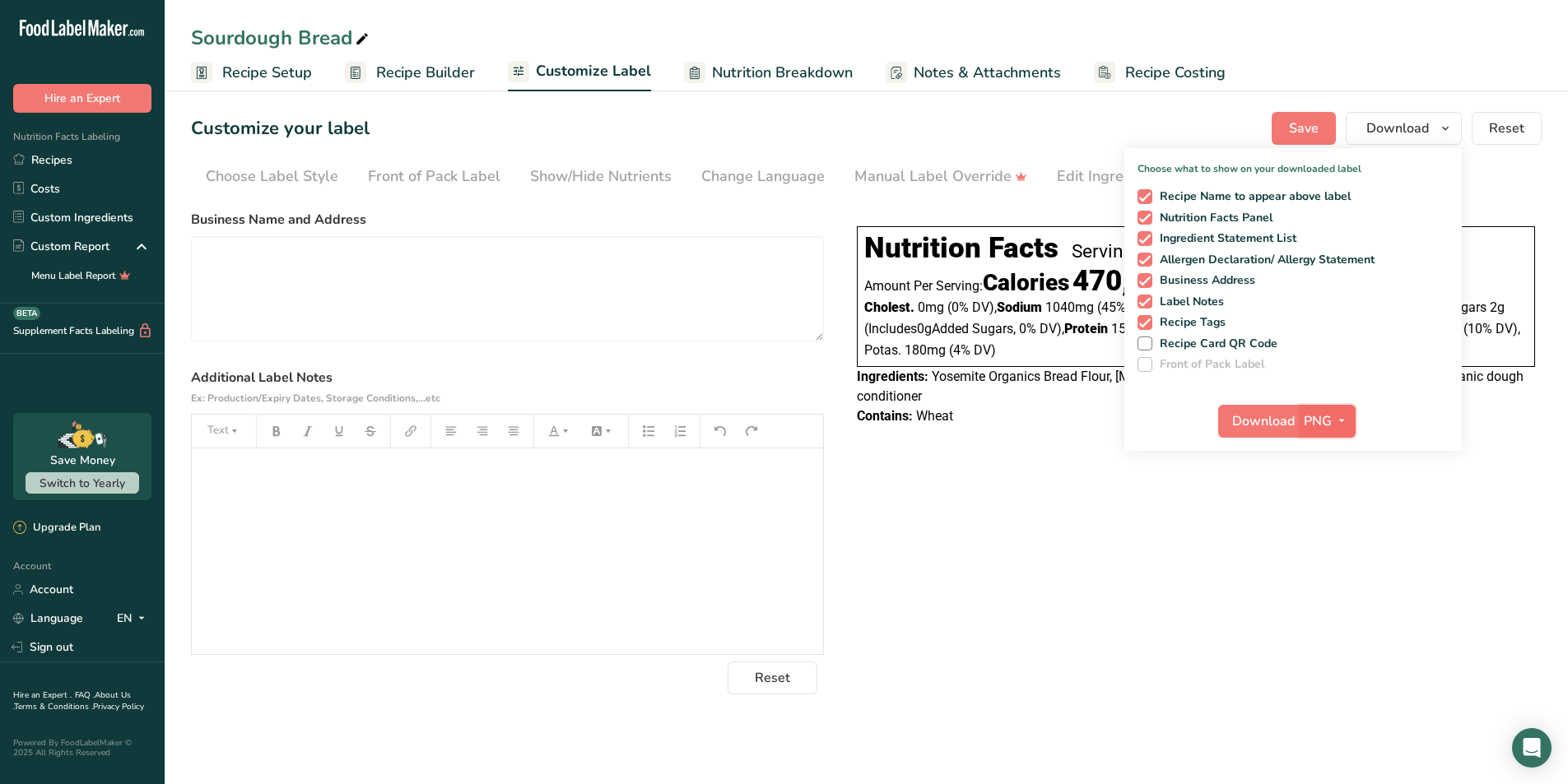
click at [1345, 426] on icon "button" at bounding box center [1341, 421] width 13 height 21
click at [1330, 535] on link "PDF" at bounding box center [1330, 536] width 53 height 27
click at [1242, 417] on span "Download" at bounding box center [1265, 422] width 63 height 20
click at [1417, 619] on div "Choose your label style Linear FDA label USA (FDA) Standard FDA label Tabular F…" at bounding box center [866, 449] width 1351 height 491
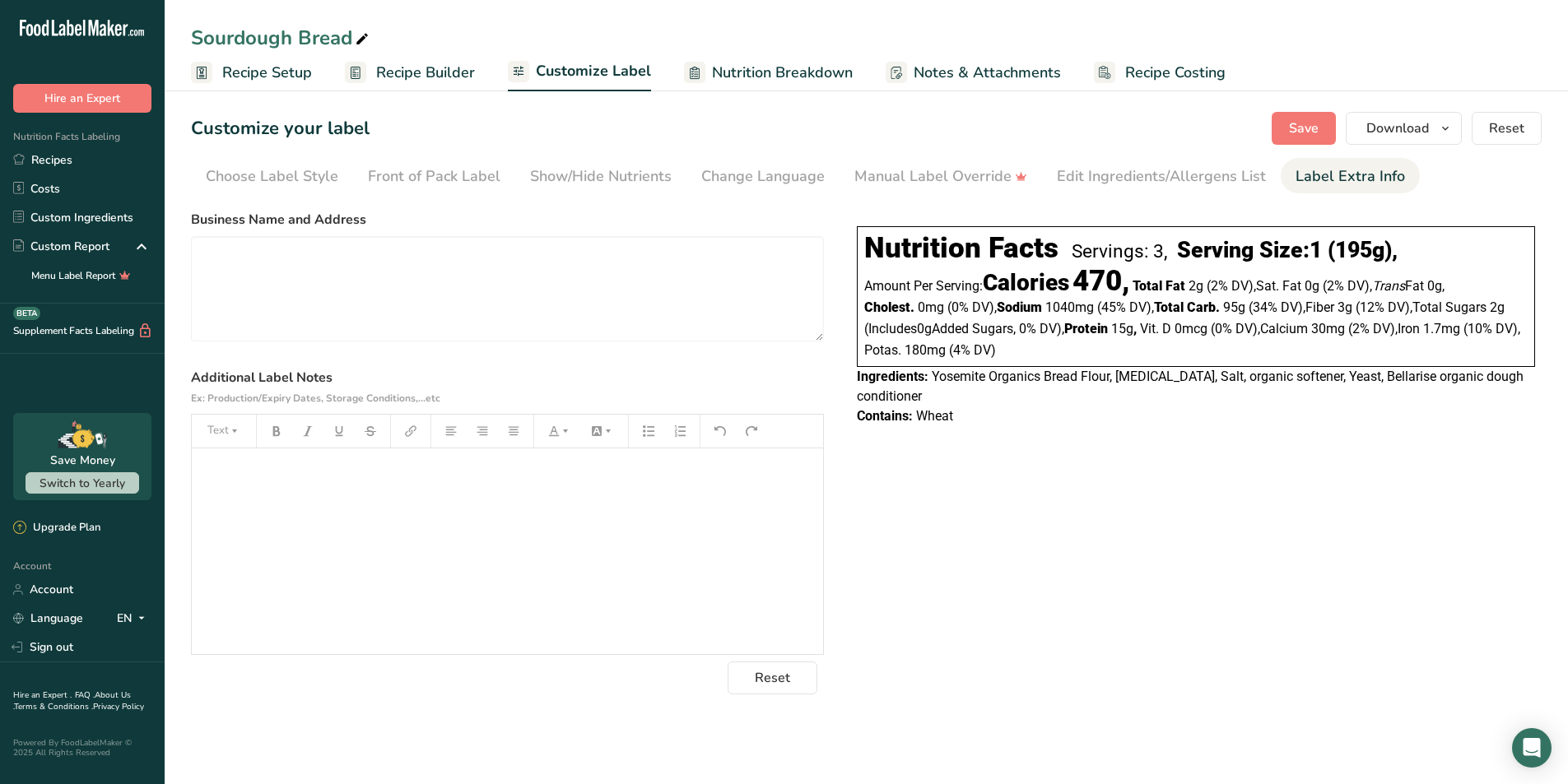
click at [414, 82] on span "Recipe Builder" at bounding box center [426, 73] width 99 height 22
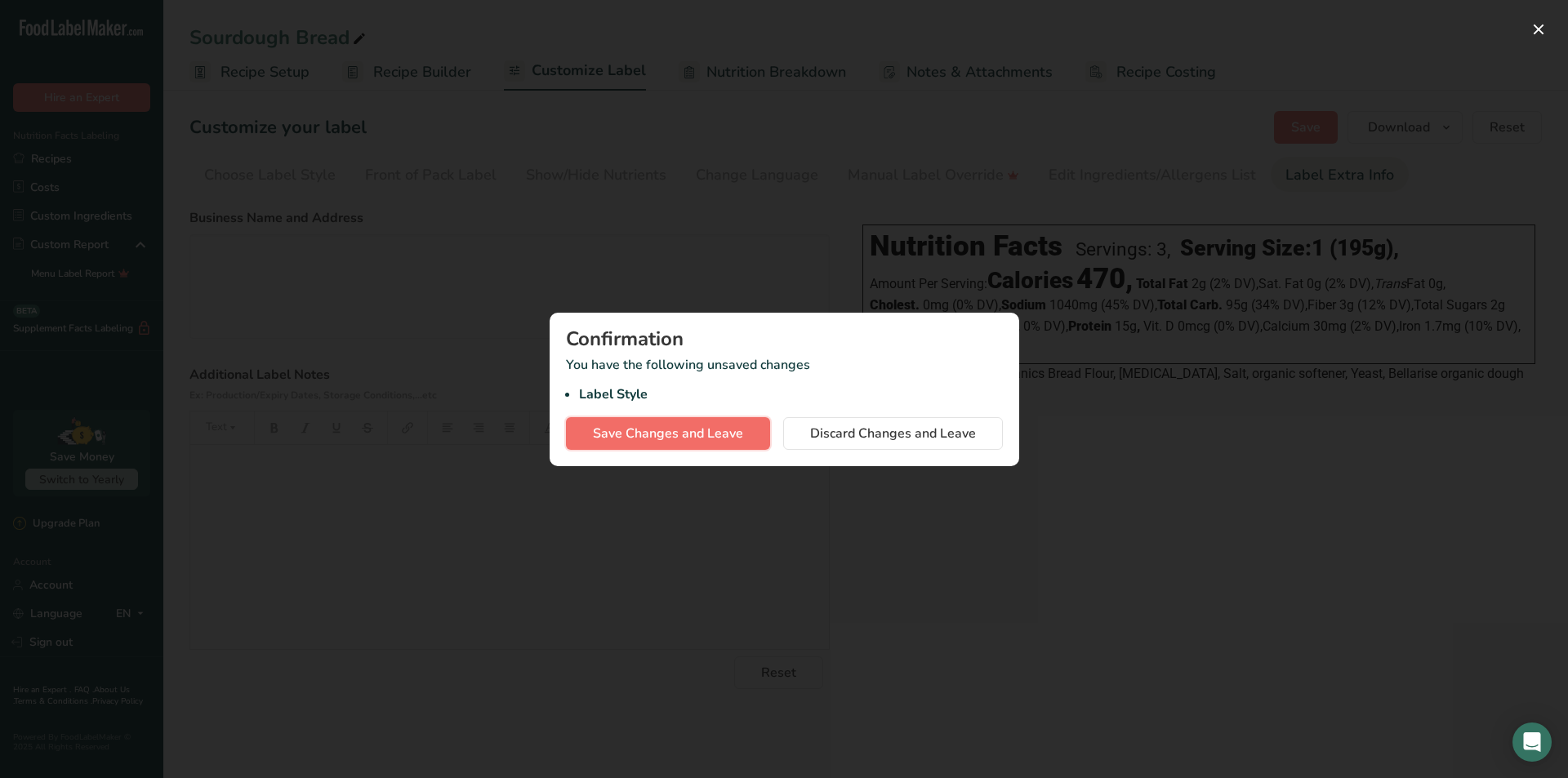
click at [686, 432] on span "Save Changes and Leave" at bounding box center [668, 434] width 150 height 20
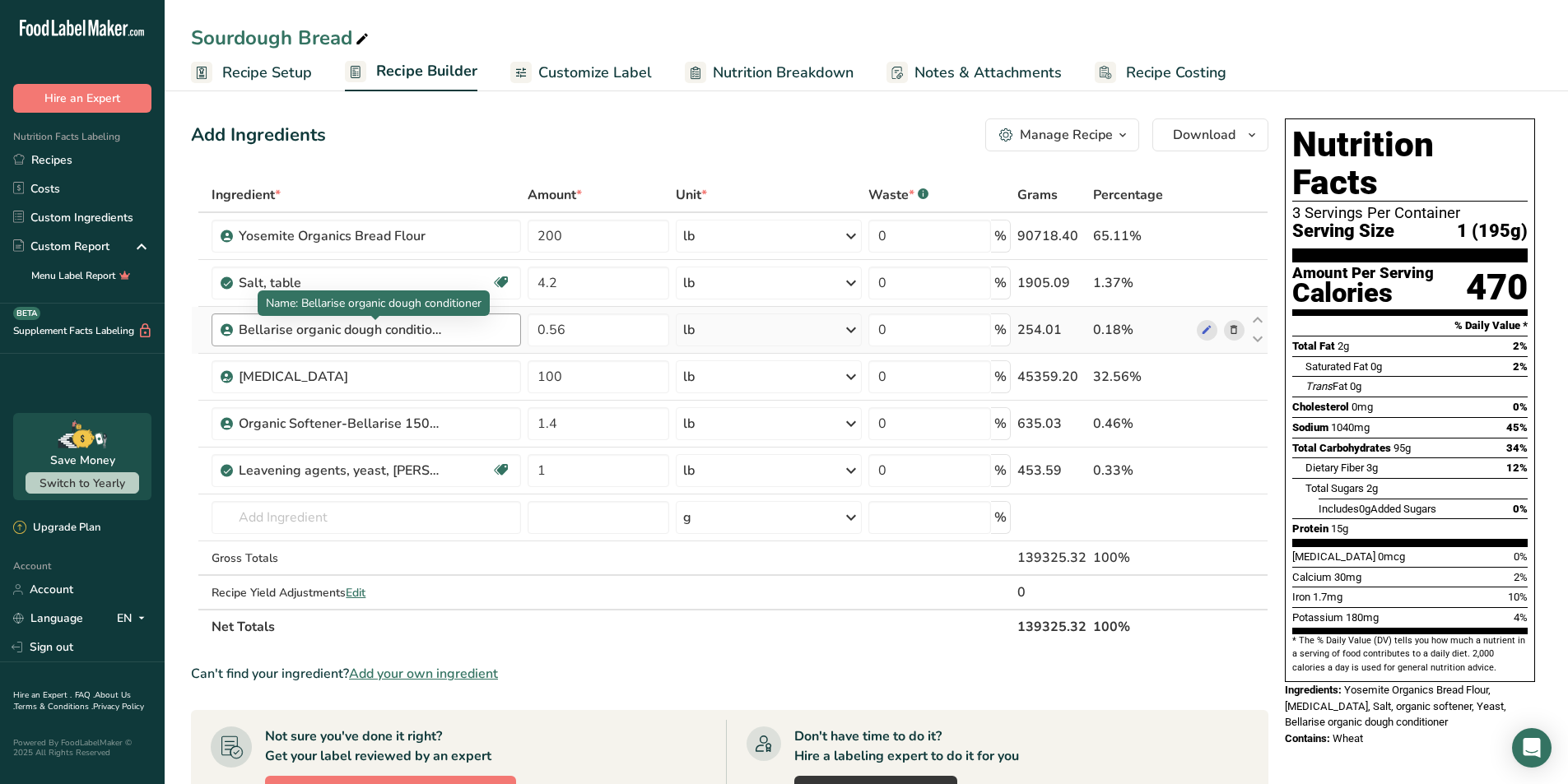
click at [300, 328] on div "Bellarise organic dough conditioner" at bounding box center [341, 330] width 206 height 20
click at [296, 332] on div "Bellarise organic dough conditioner" at bounding box center [341, 330] width 206 height 20
click at [302, 326] on div "Bellarise organic dough conditioner" at bounding box center [341, 330] width 206 height 20
click at [303, 331] on div "Bellarise organic dough conditioner" at bounding box center [341, 330] width 206 height 20
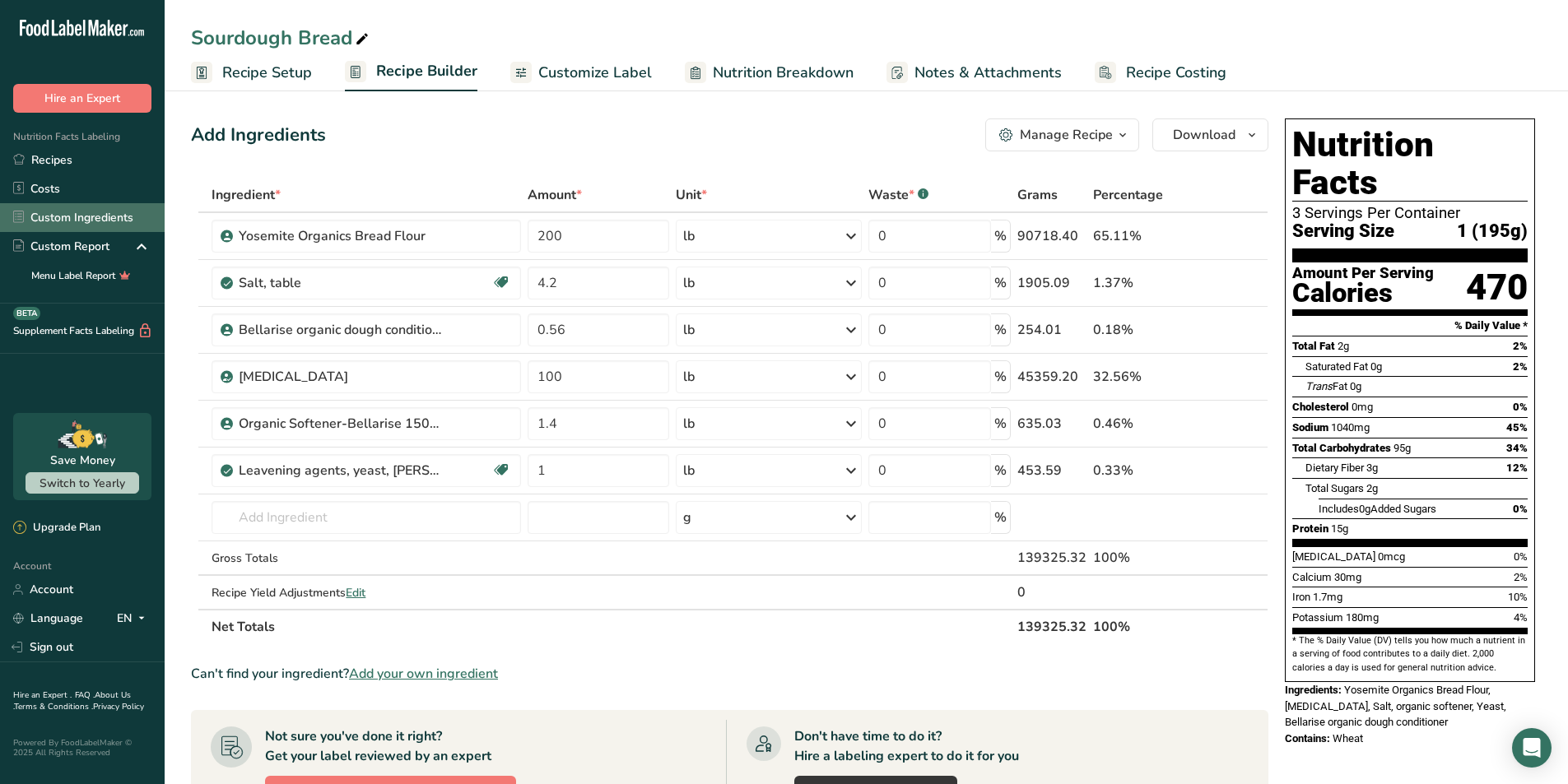
click at [42, 220] on link "Custom Ingredients" at bounding box center [82, 218] width 165 height 29
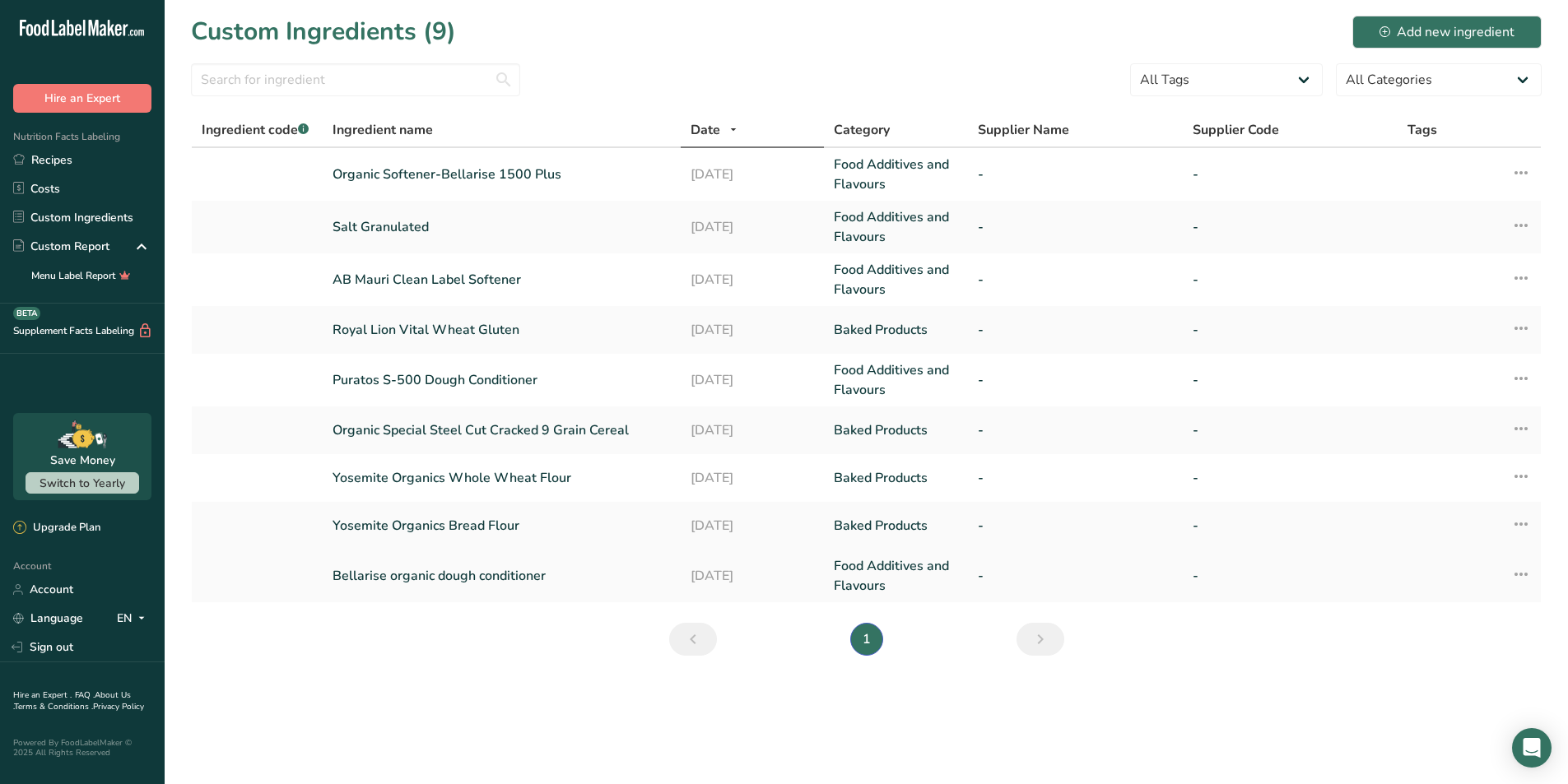
click at [452, 577] on link "Bellarise organic dough conditioner" at bounding box center [502, 576] width 338 height 20
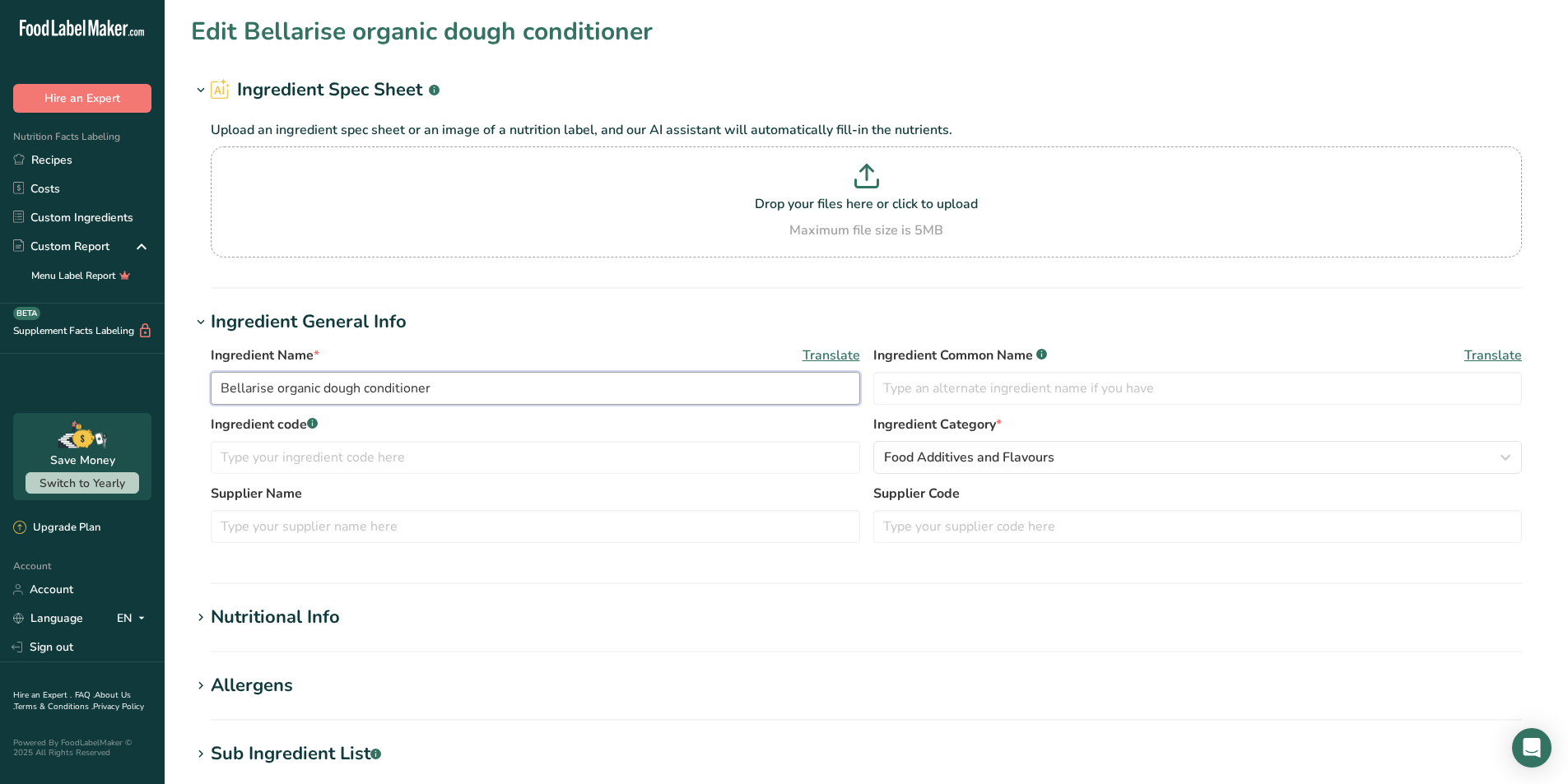
click at [282, 390] on input "Bellarise organic dough conditioner" at bounding box center [535, 388] width 650 height 33
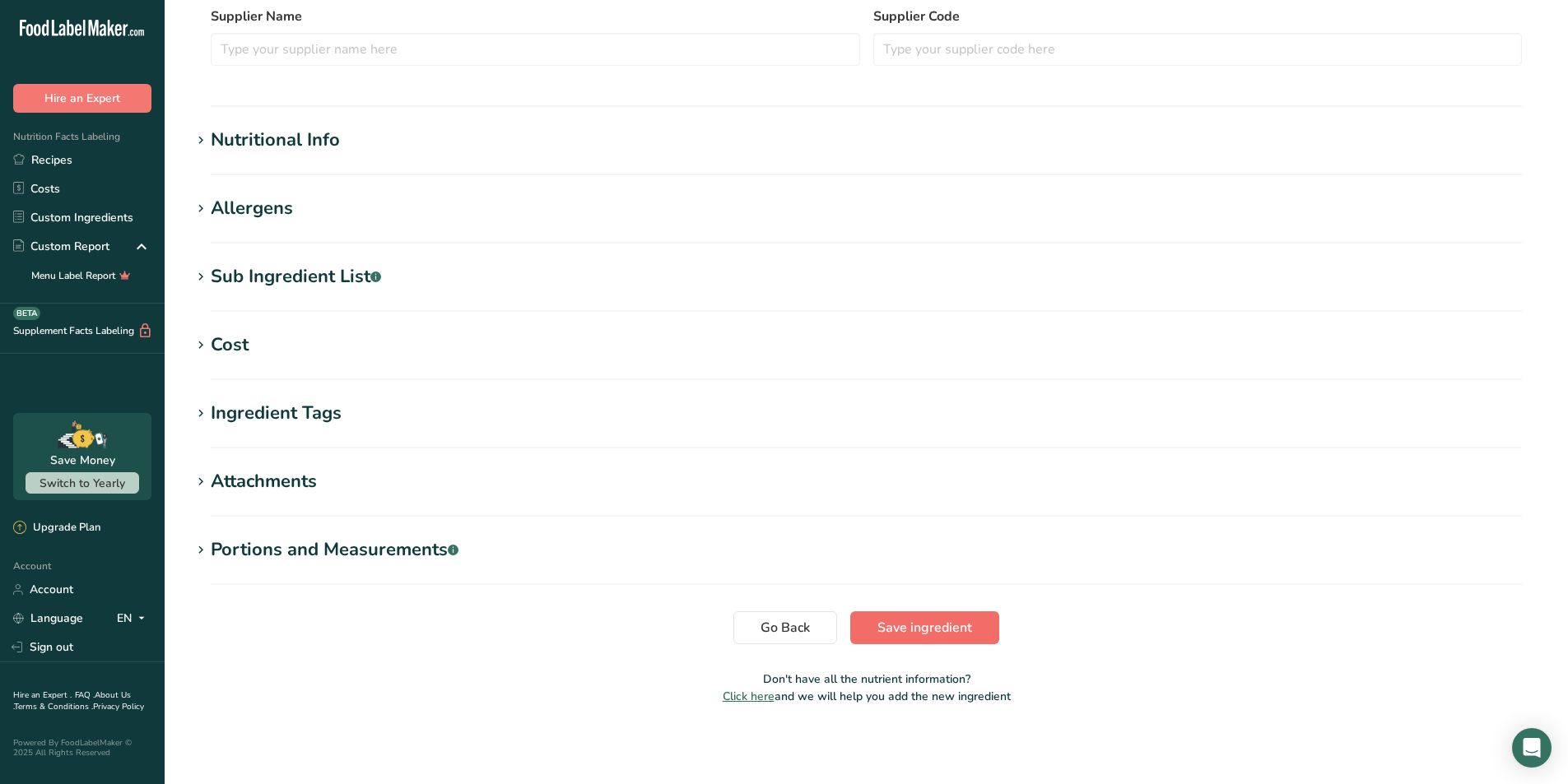
type input "Bellarise Organic Dough Conditioner"
click at [971, 617] on button "Save ingredient" at bounding box center [925, 628] width 149 height 33
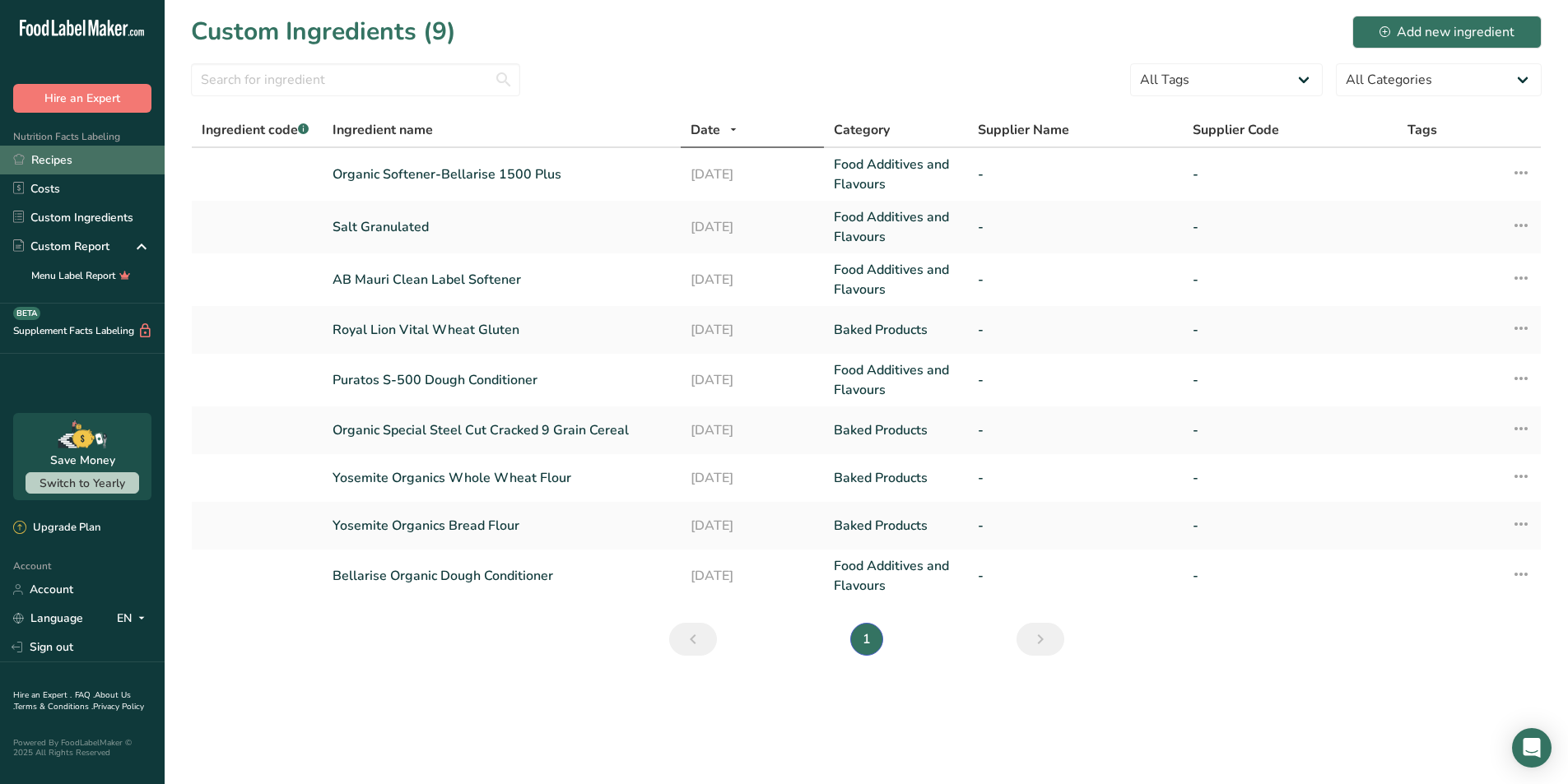
click at [68, 161] on link "Recipes" at bounding box center [82, 160] width 165 height 29
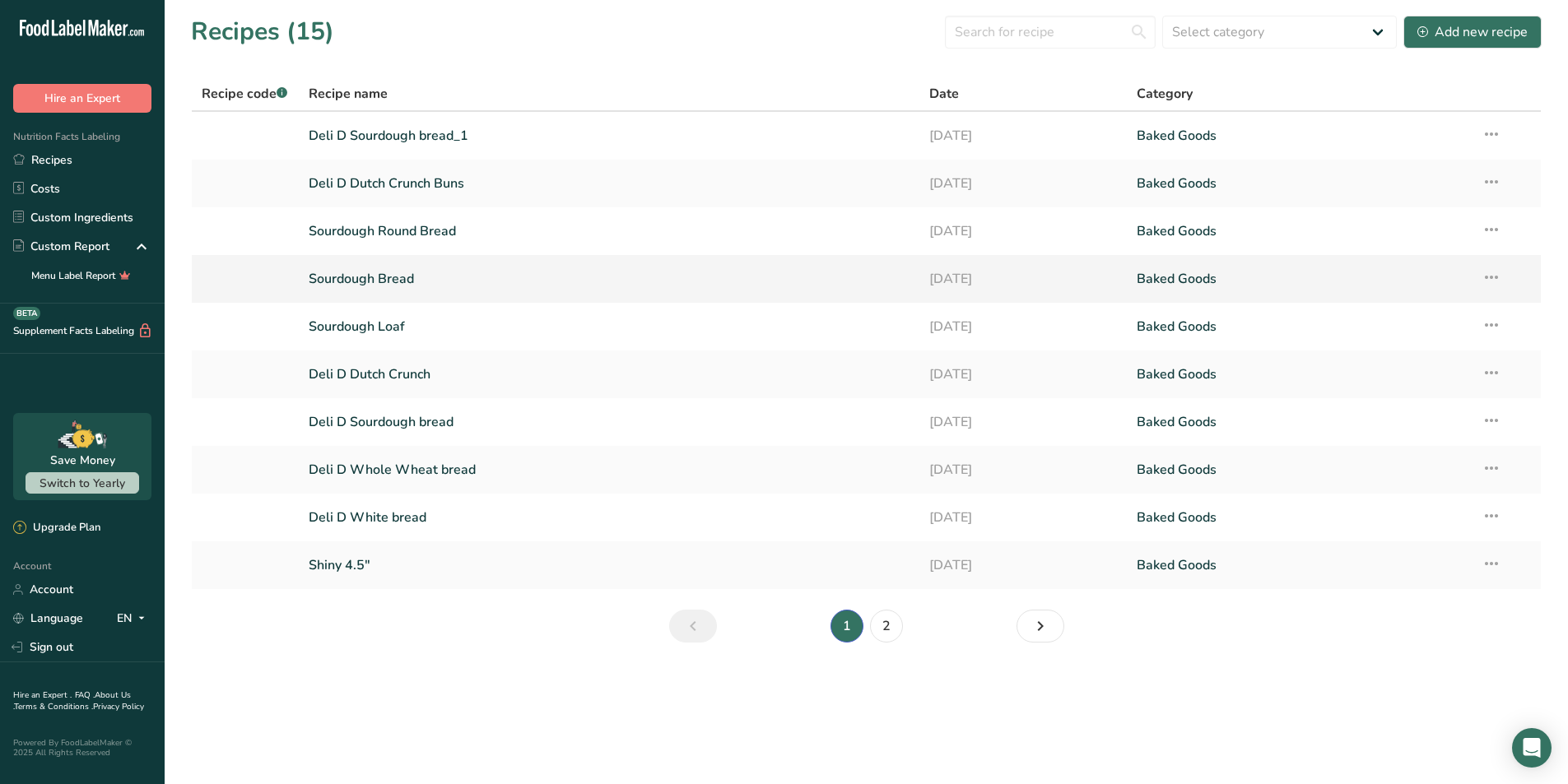
click at [372, 273] on link "Sourdough Bread" at bounding box center [609, 279] width 602 height 34
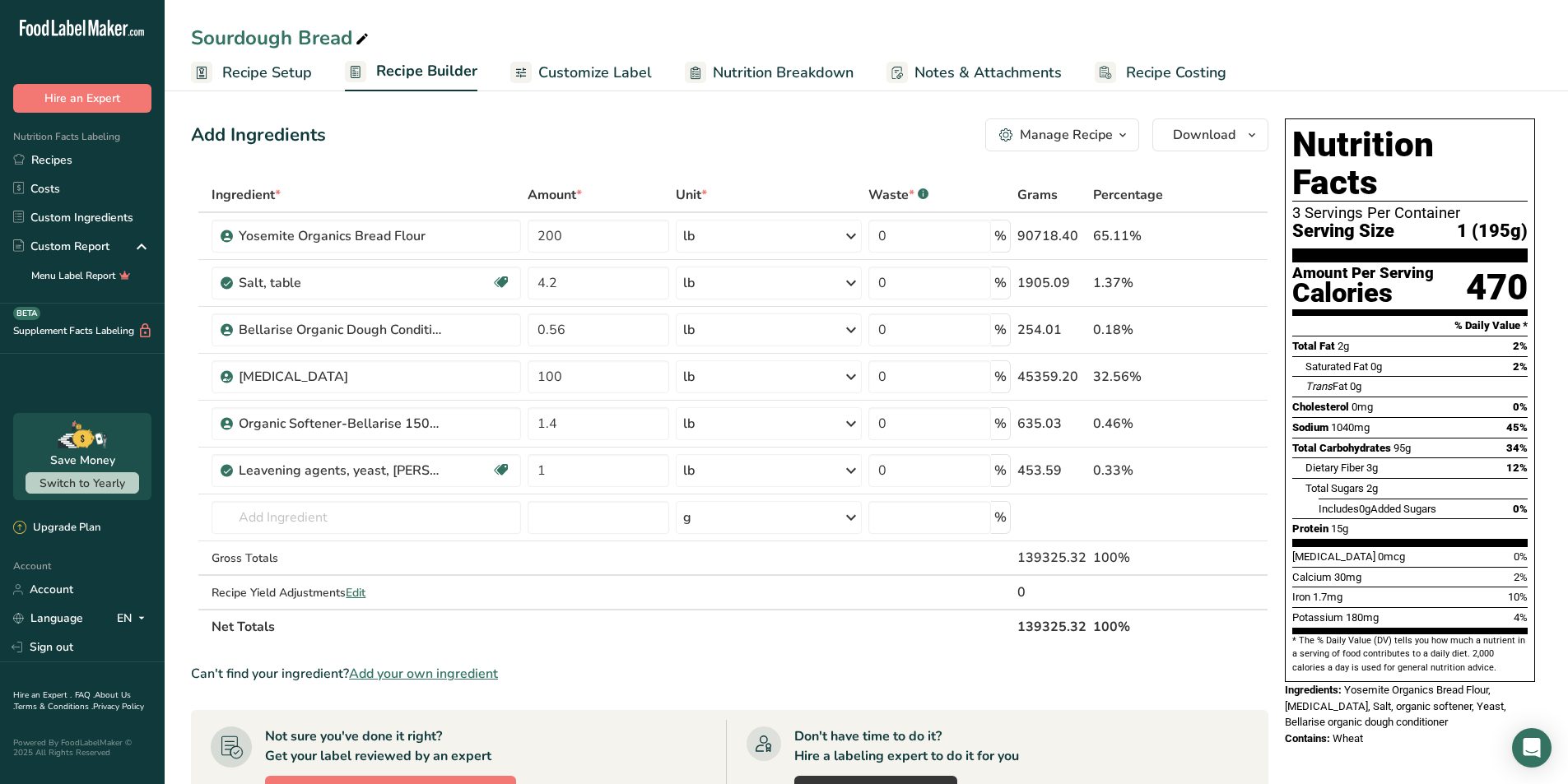
click at [613, 68] on span "Customize Label" at bounding box center [596, 73] width 113 height 22
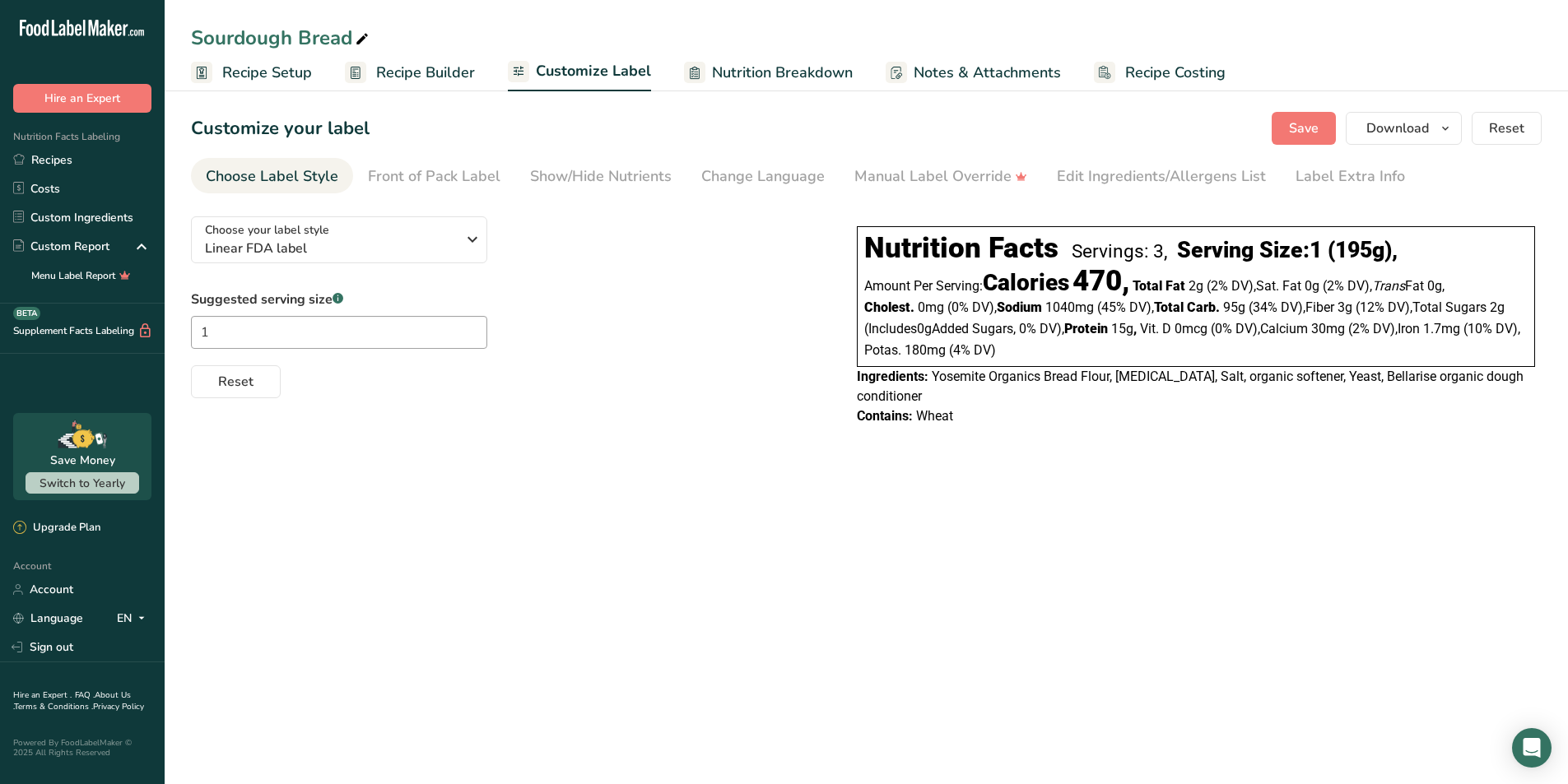
click at [1029, 322] on span "‏0% DV) ," at bounding box center [1042, 328] width 45 height 15
click at [1108, 179] on div "Edit Ingredients/Allergens List" at bounding box center [1161, 176] width 209 height 22
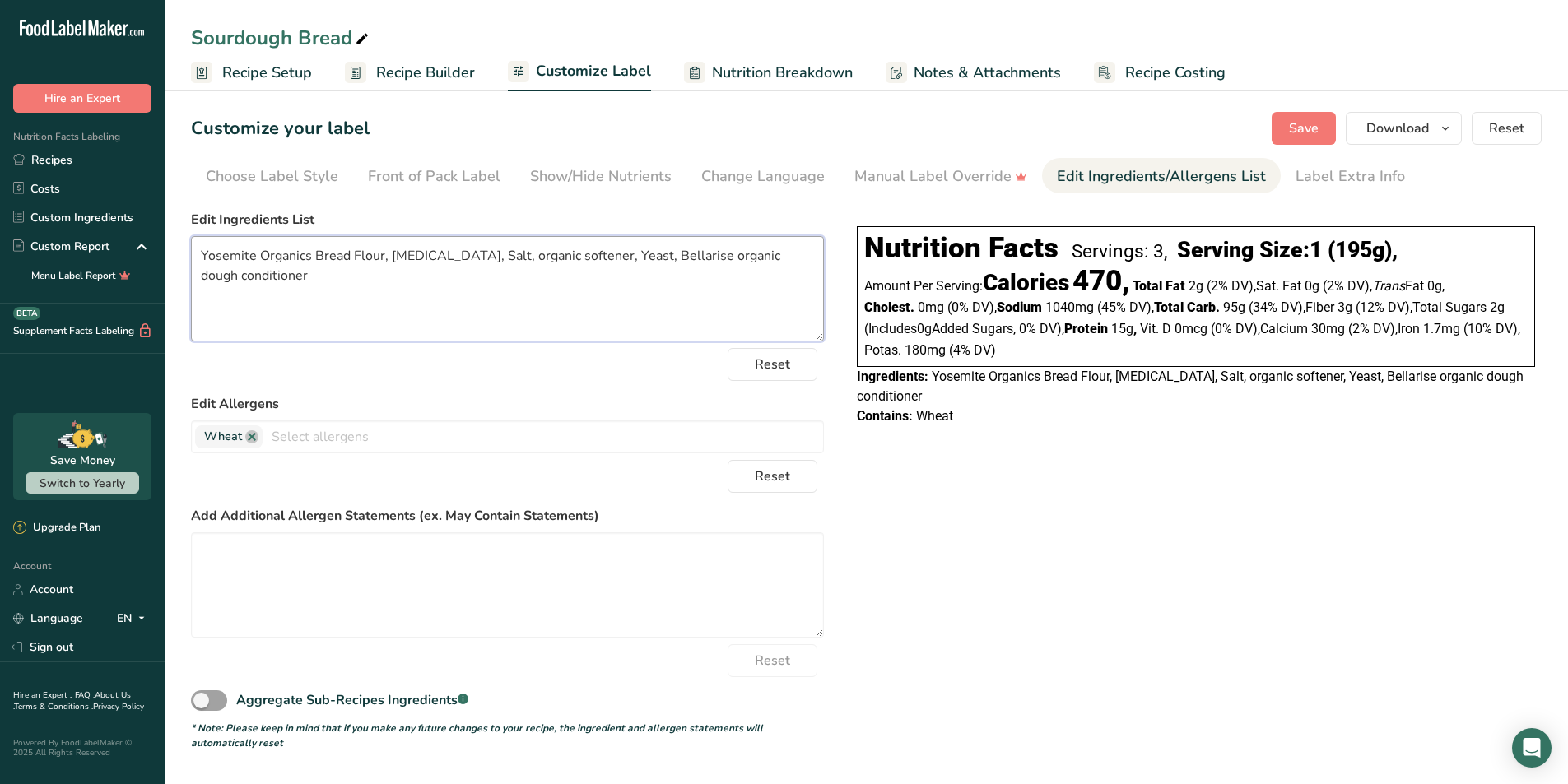
click at [518, 254] on textarea "Yosemite Organics Bread Flour, Purified Water, Salt, organic softener, Yeast, B…" at bounding box center [507, 289] width 633 height 105
click at [566, 258] on textarea "Yosemite Organics Bread Flour, Purified Water, Salt, Organic softener, Yeast, B…" at bounding box center [507, 289] width 633 height 105
click at [719, 256] on textarea "Yosemite Organics Bread Flour, Purified Water, Salt, Organic Softener, Yeast, B…" at bounding box center [507, 289] width 633 height 105
click at [207, 274] on textarea "Yosemite Organics Bread Flour, Purified Water, Salt, Organic Softener, Yeast, B…" at bounding box center [507, 289] width 633 height 105
click at [614, 252] on textarea "Yosemite Organics Bread Flour, Purified Water, Salt, Organic Softener, Yeast, B…" at bounding box center [507, 289] width 633 height 105
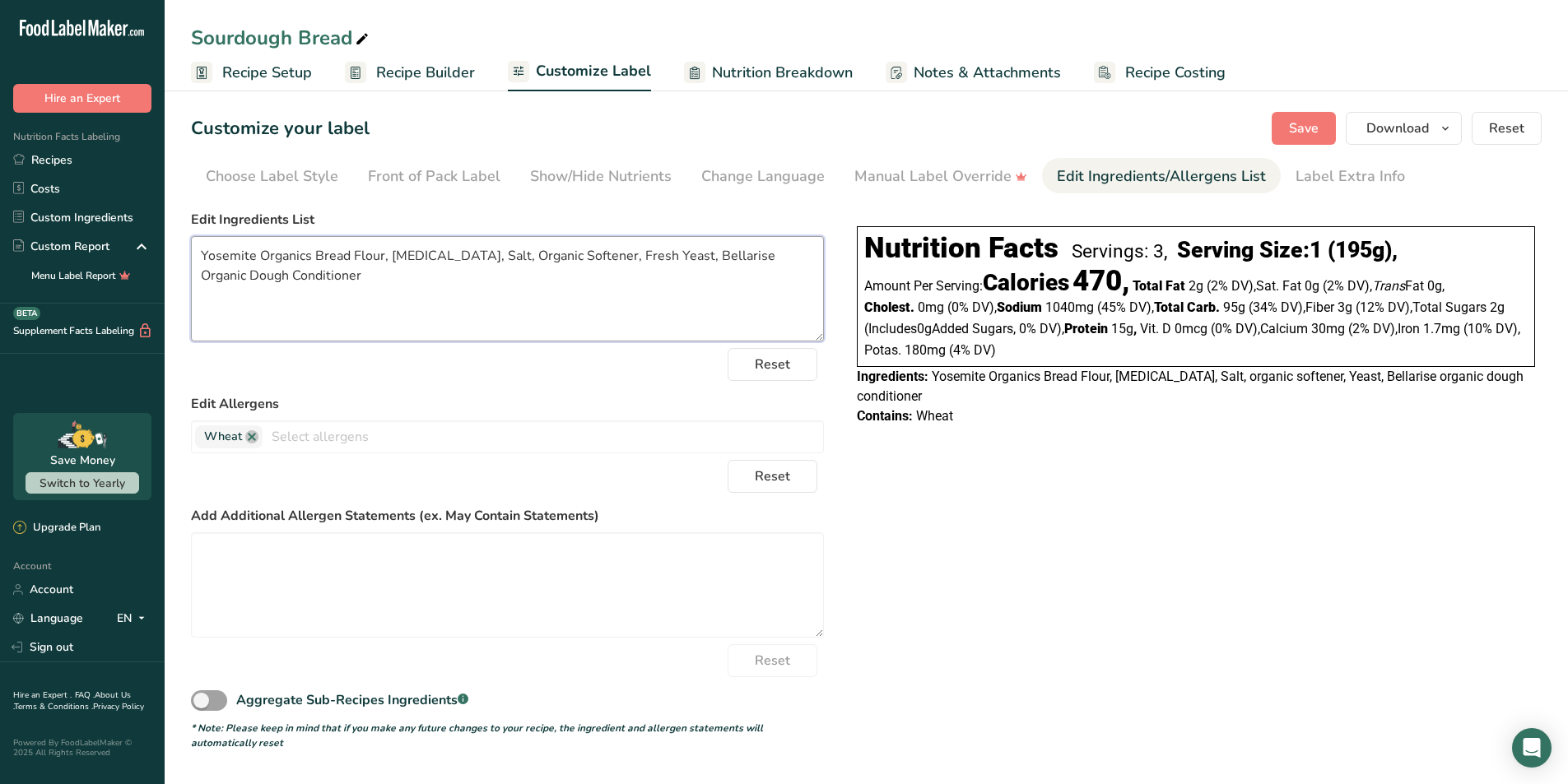
click at [743, 253] on textarea "Yosemite Organics Bread Flour, [MEDICAL_DATA], Salt, Organic Softener, Fresh Ye…" at bounding box center [507, 289] width 633 height 105
type textarea "Yosemite Organics Bread Flour, [MEDICAL_DATA], Salt, Organic Softener, Fresh Ye…"
click at [1318, 174] on div "Label Extra Info" at bounding box center [1351, 176] width 110 height 22
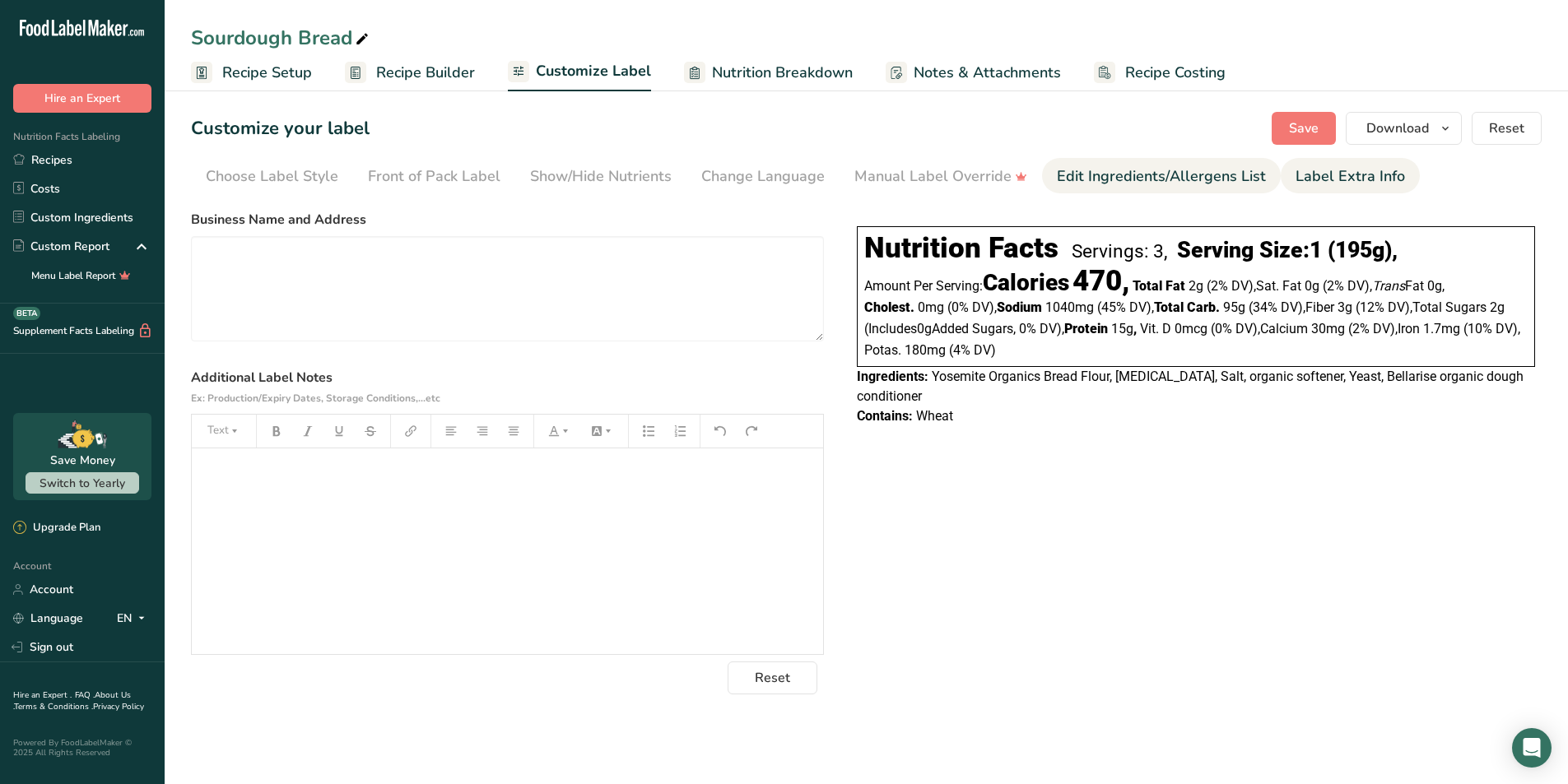
click at [1227, 182] on div "Edit Ingredients/Allergens List" at bounding box center [1161, 176] width 209 height 22
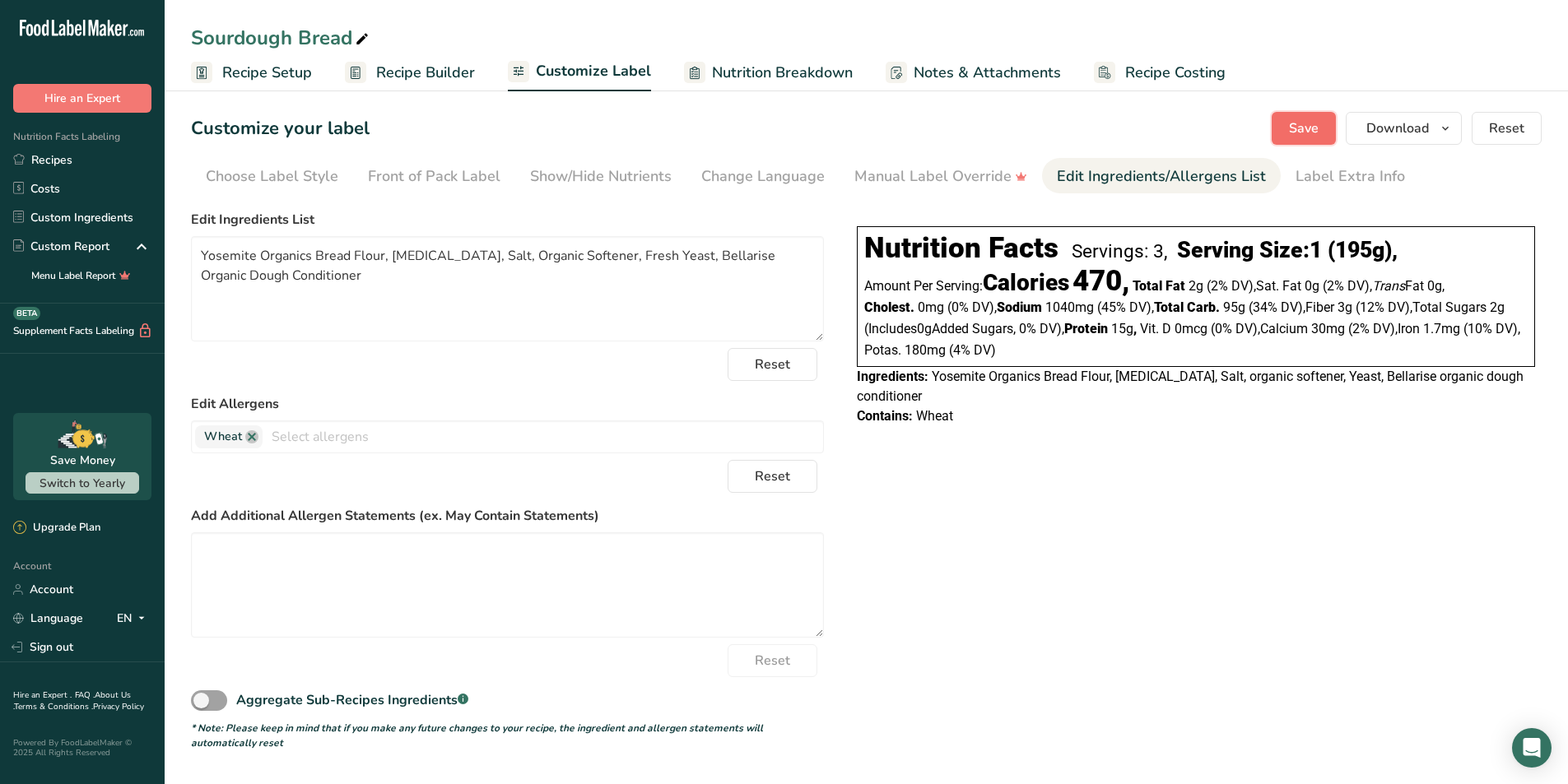
click at [1291, 129] on span "Save" at bounding box center [1304, 129] width 30 height 20
click at [257, 254] on textarea "Yosemite Organics Bread Flour, [MEDICAL_DATA], Salt, Organic Softener, Fresh Ye…" at bounding box center [507, 289] width 633 height 105
click at [1359, 181] on div "Label Extra Info" at bounding box center [1351, 176] width 110 height 22
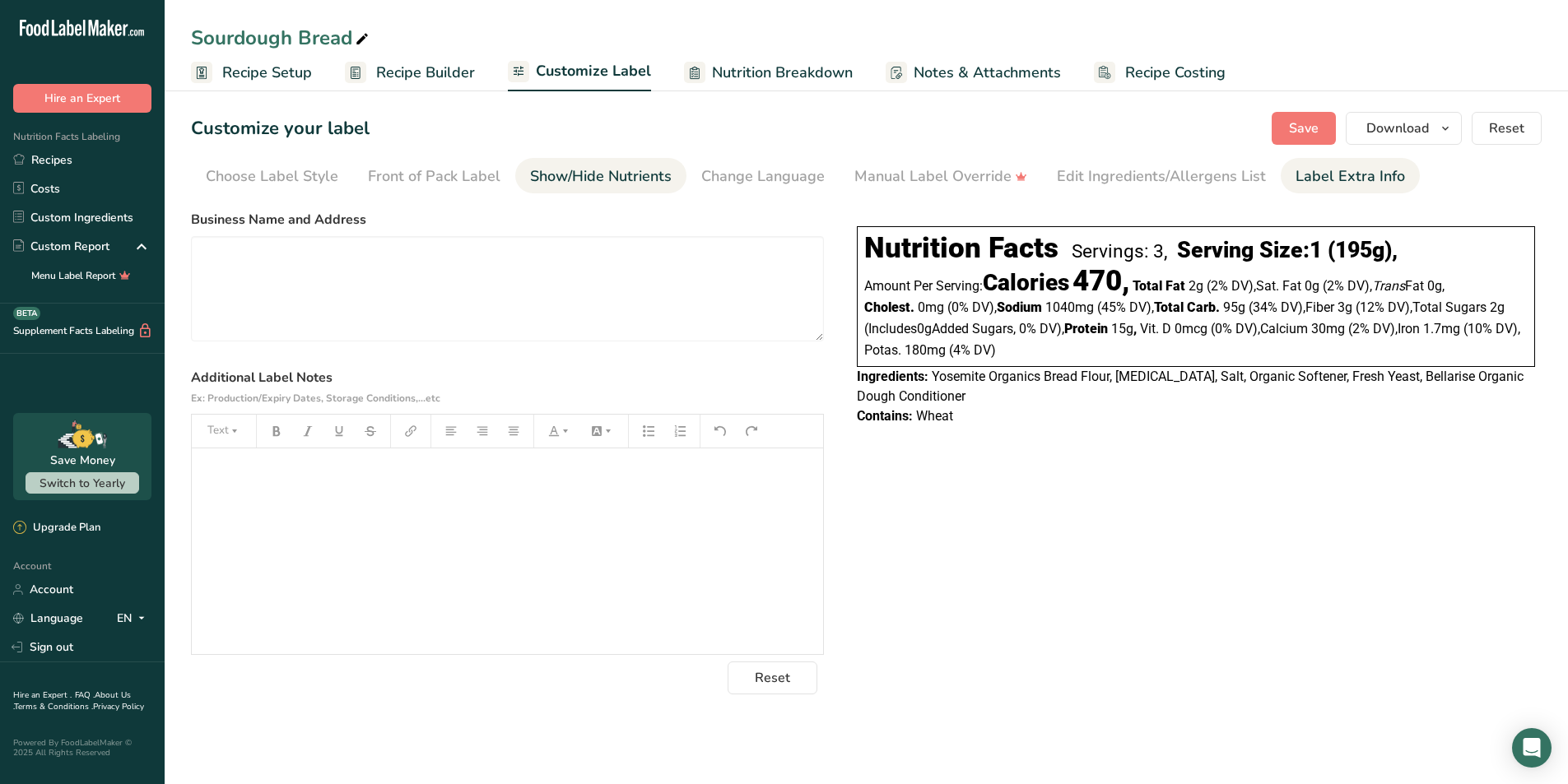
click at [610, 174] on div "Show/Hide Nutrients" at bounding box center [600, 176] width 141 height 22
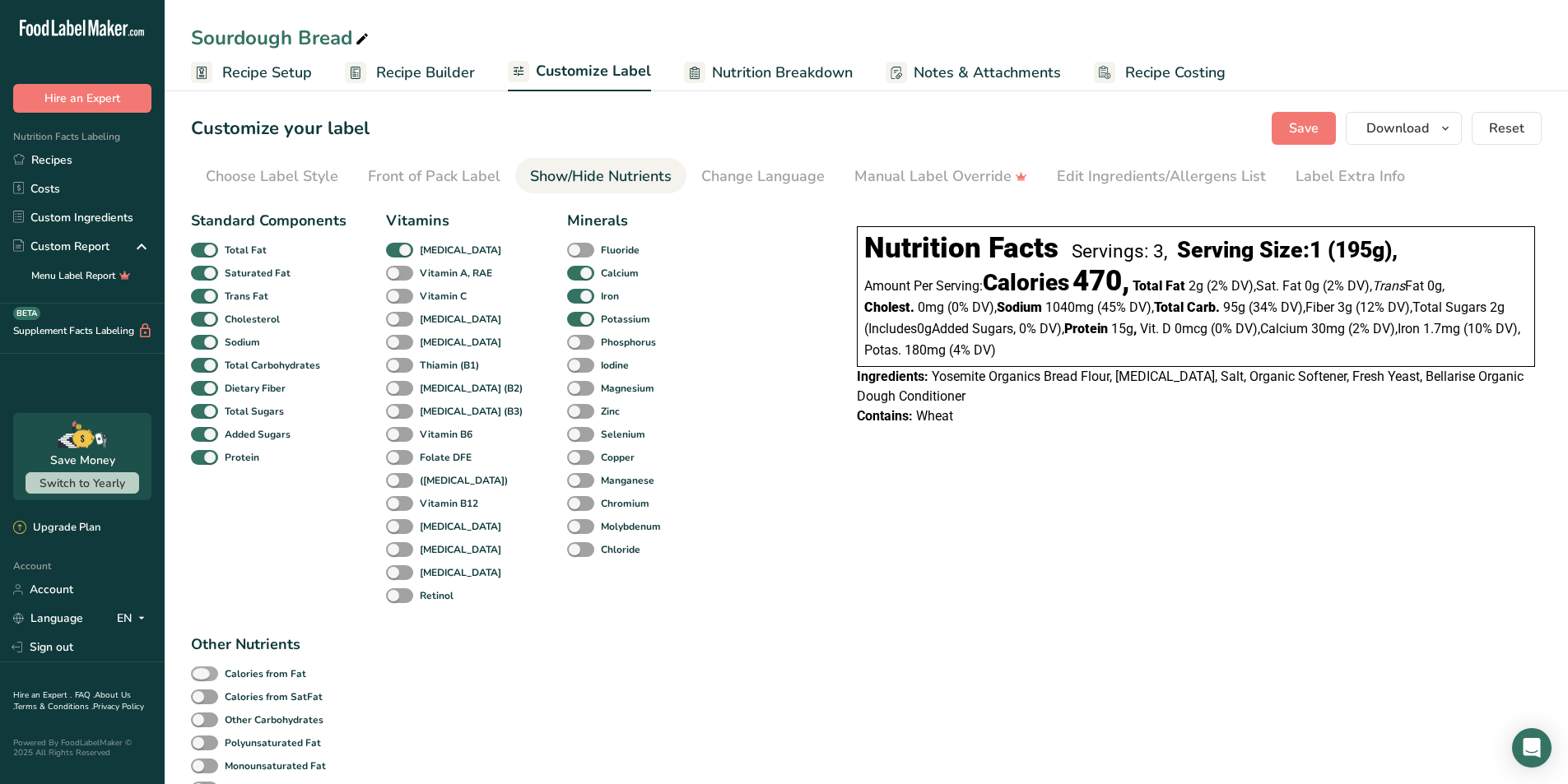
click at [219, 666] on span at bounding box center [204, 673] width 27 height 15
click at [202, 668] on input "Calories from Fat" at bounding box center [196, 673] width 11 height 11
checkbox input "true"
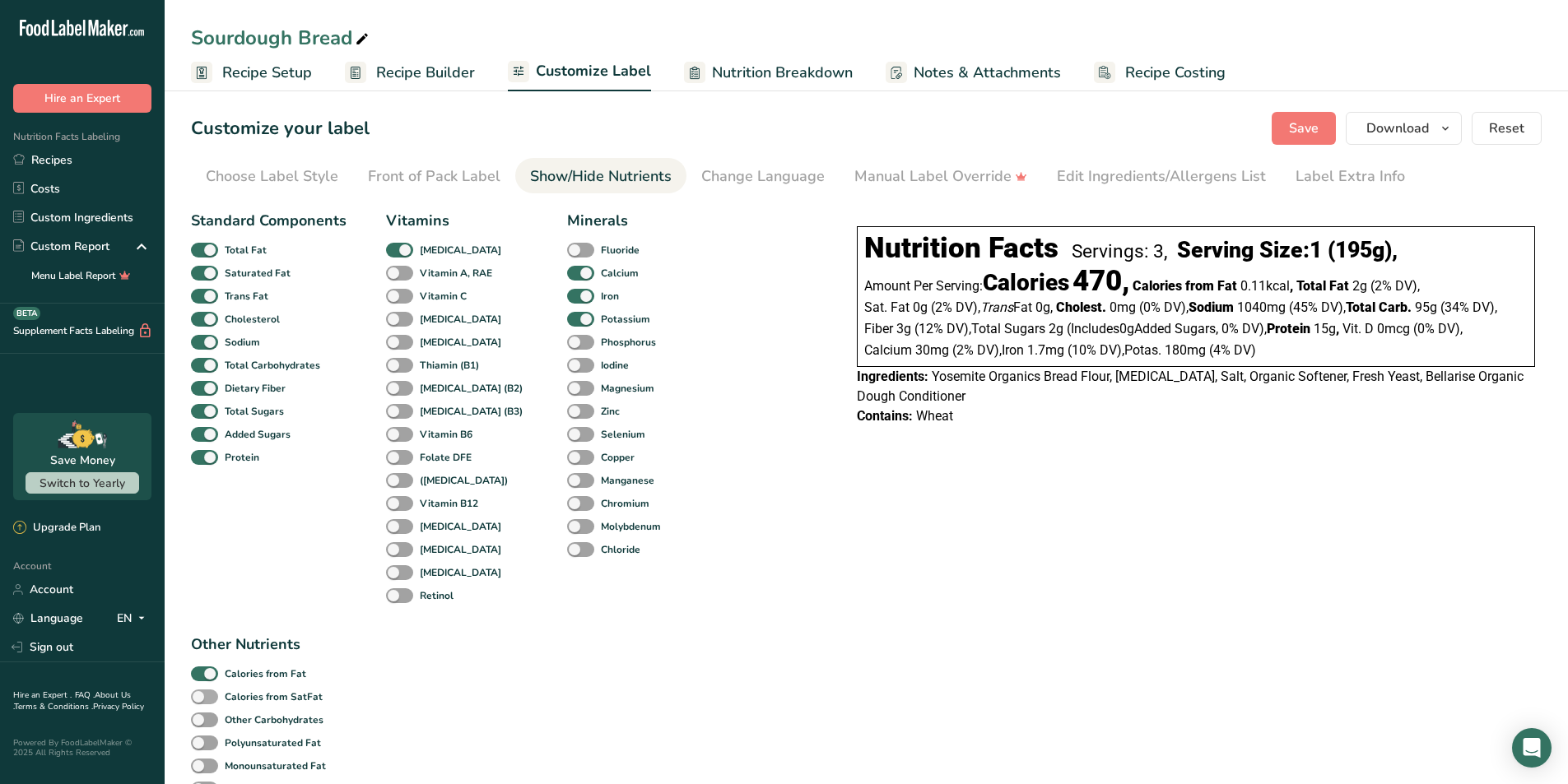
click at [219, 690] on span at bounding box center [204, 697] width 27 height 15
click at [202, 691] on input "Calories from SatFat" at bounding box center [196, 697] width 11 height 11
checkbox input "true"
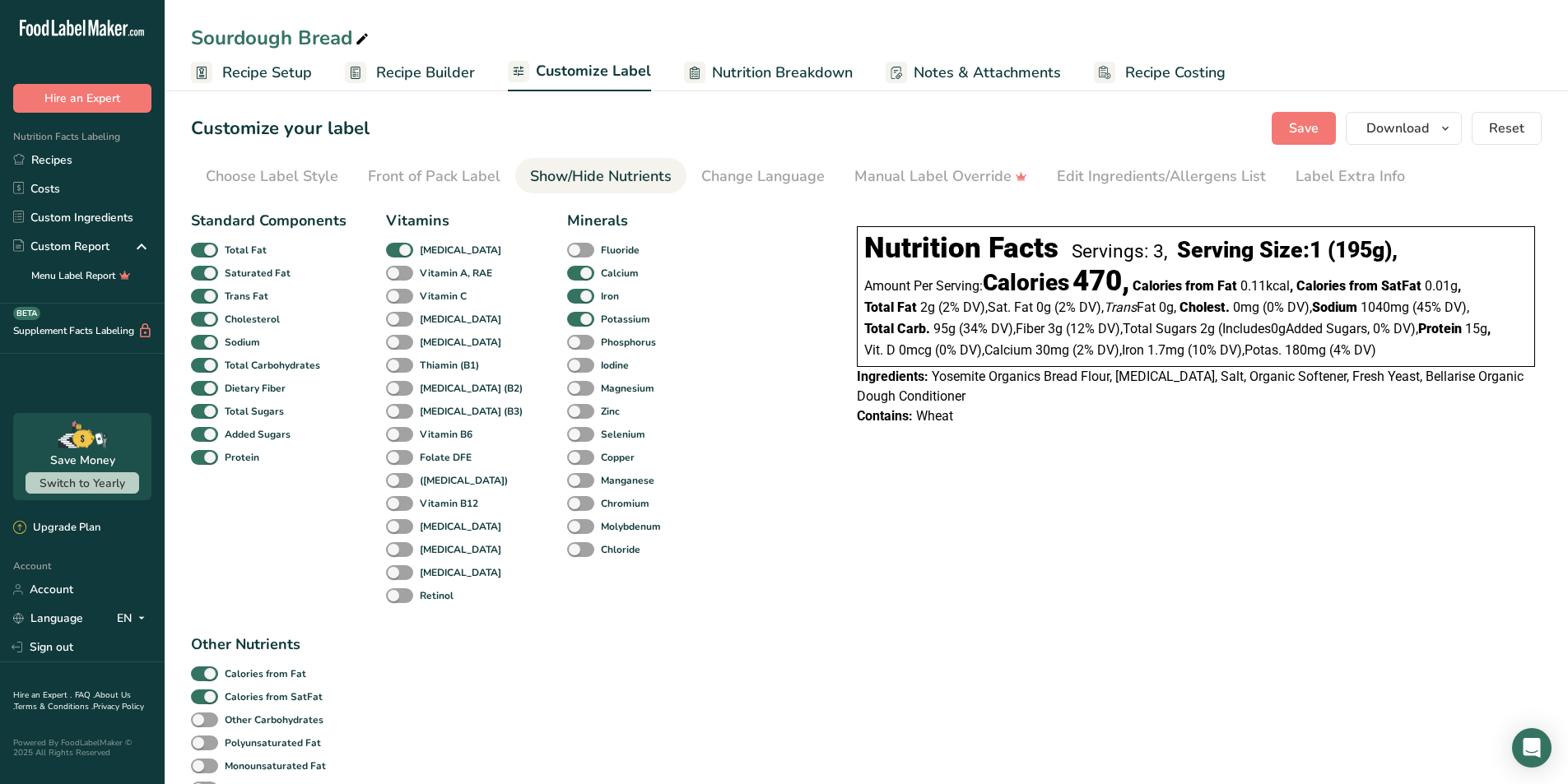
checkbox input "true"
click at [402, 274] on span at bounding box center [399, 273] width 27 height 15
click at [397, 274] on input "Vitamin A, RAE" at bounding box center [391, 272] width 11 height 11
checkbox input "true"
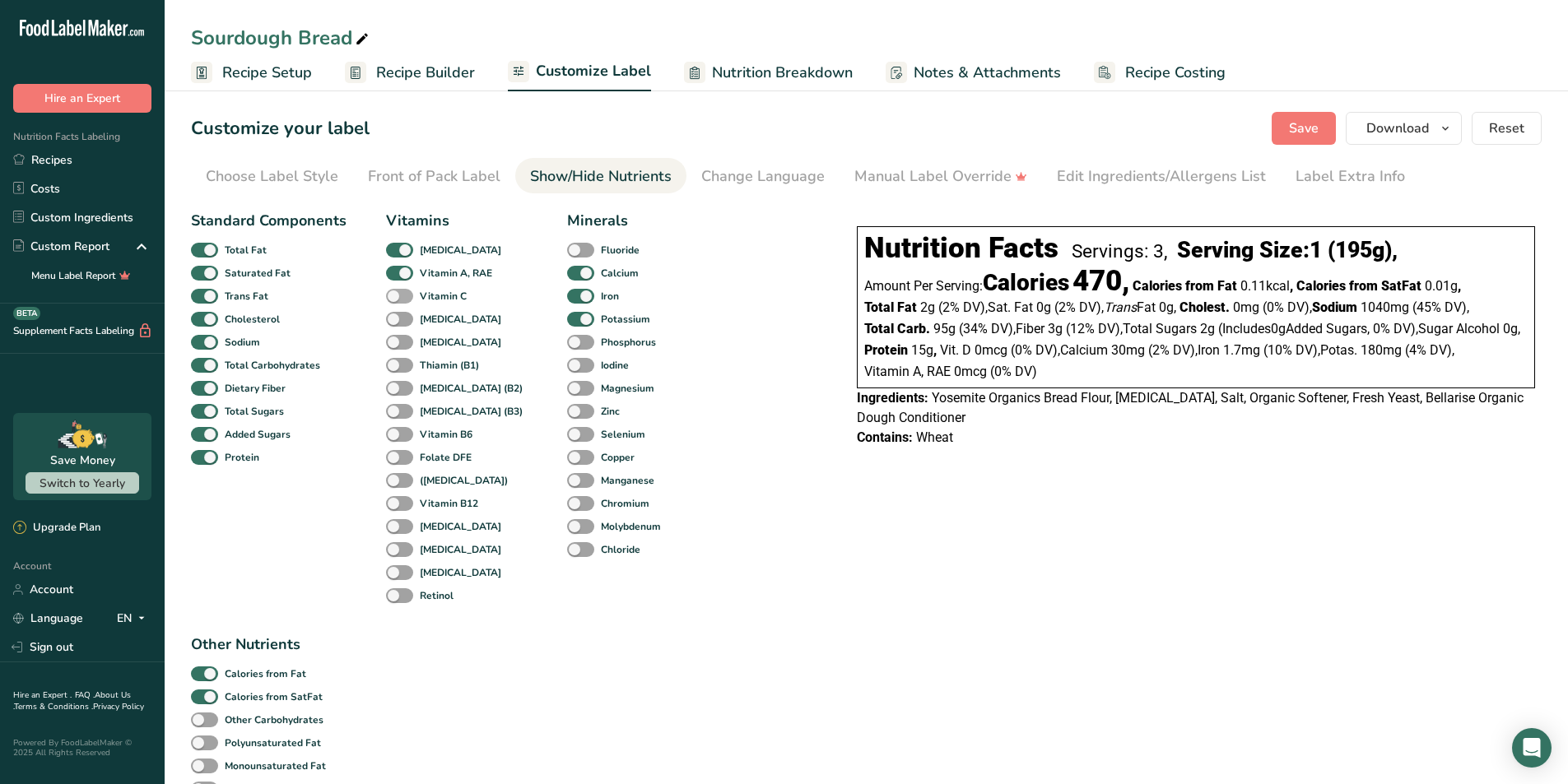
click at [398, 294] on span at bounding box center [399, 296] width 27 height 15
click at [397, 294] on input "Vitamin C" at bounding box center [391, 296] width 11 height 11
checkbox input "true"
click at [398, 312] on span at bounding box center [399, 319] width 27 height 15
click at [397, 314] on input "[MEDICAL_DATA]" at bounding box center [391, 319] width 11 height 11
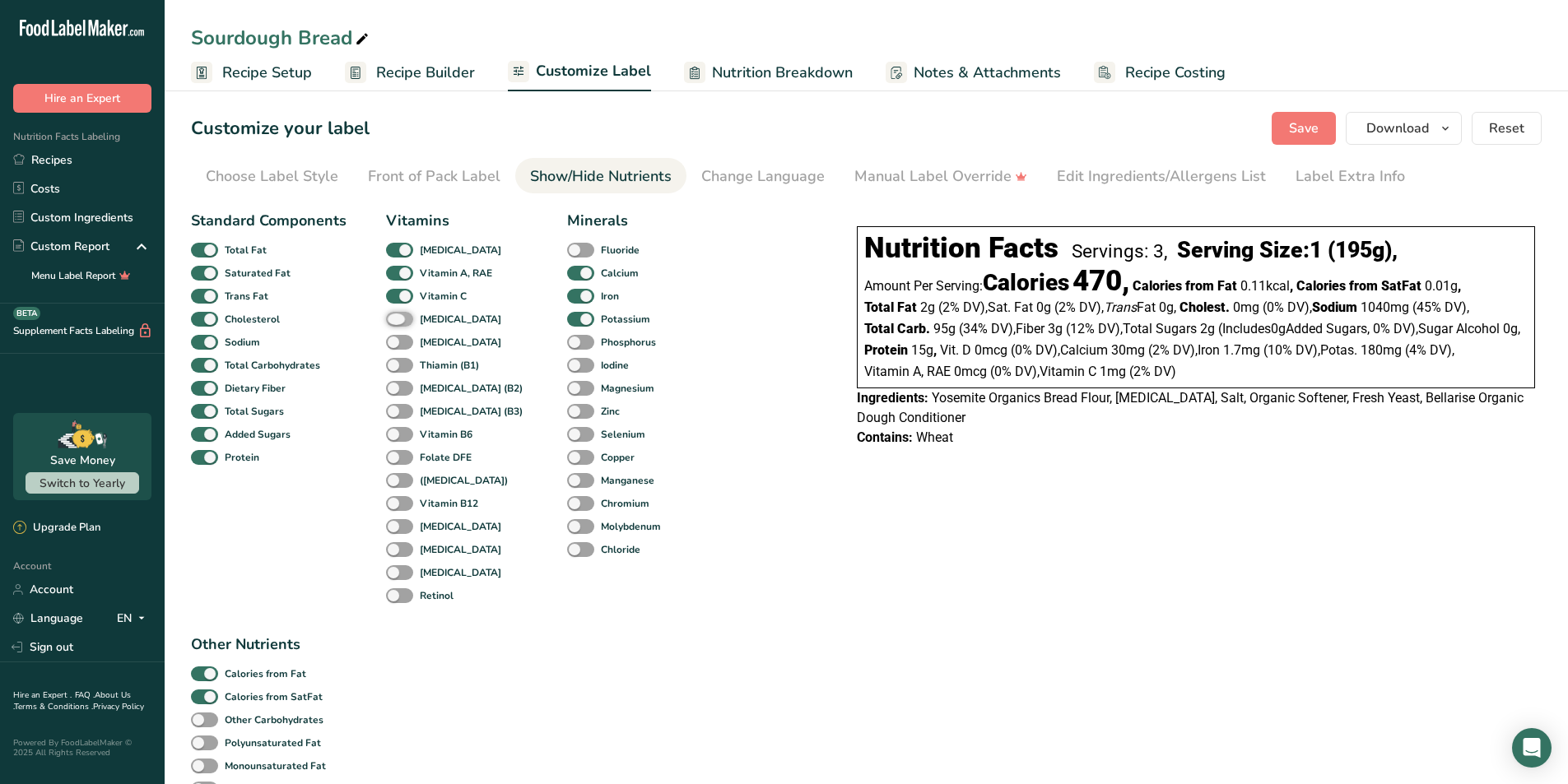
checkbox input "true"
click at [394, 335] on span at bounding box center [399, 342] width 27 height 15
click at [394, 336] on input "[MEDICAL_DATA]" at bounding box center [391, 342] width 11 height 11
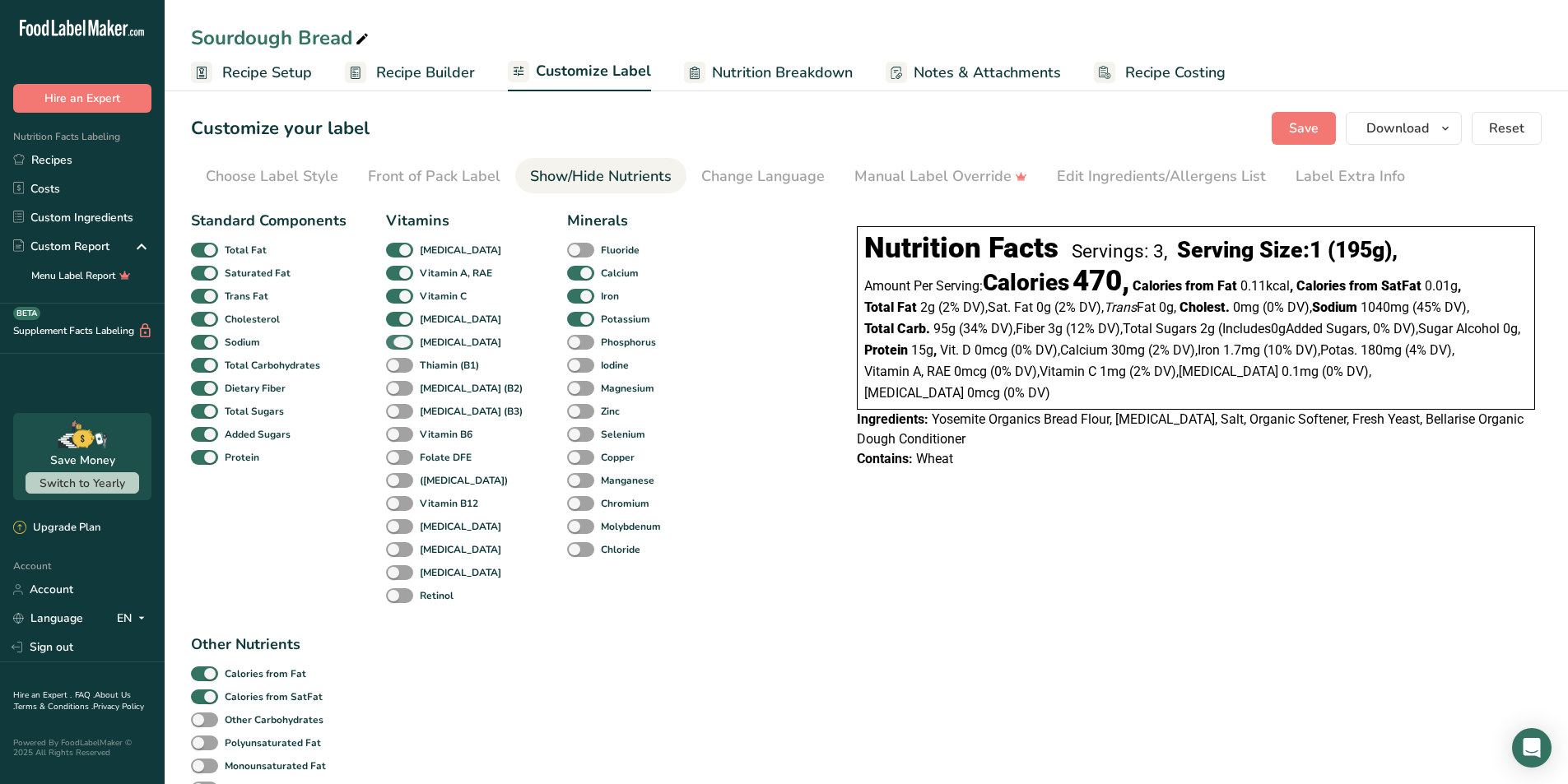
click at [394, 341] on span at bounding box center [399, 342] width 27 height 15
click at [394, 341] on input "[MEDICAL_DATA]" at bounding box center [391, 342] width 11 height 11
checkbox input "false"
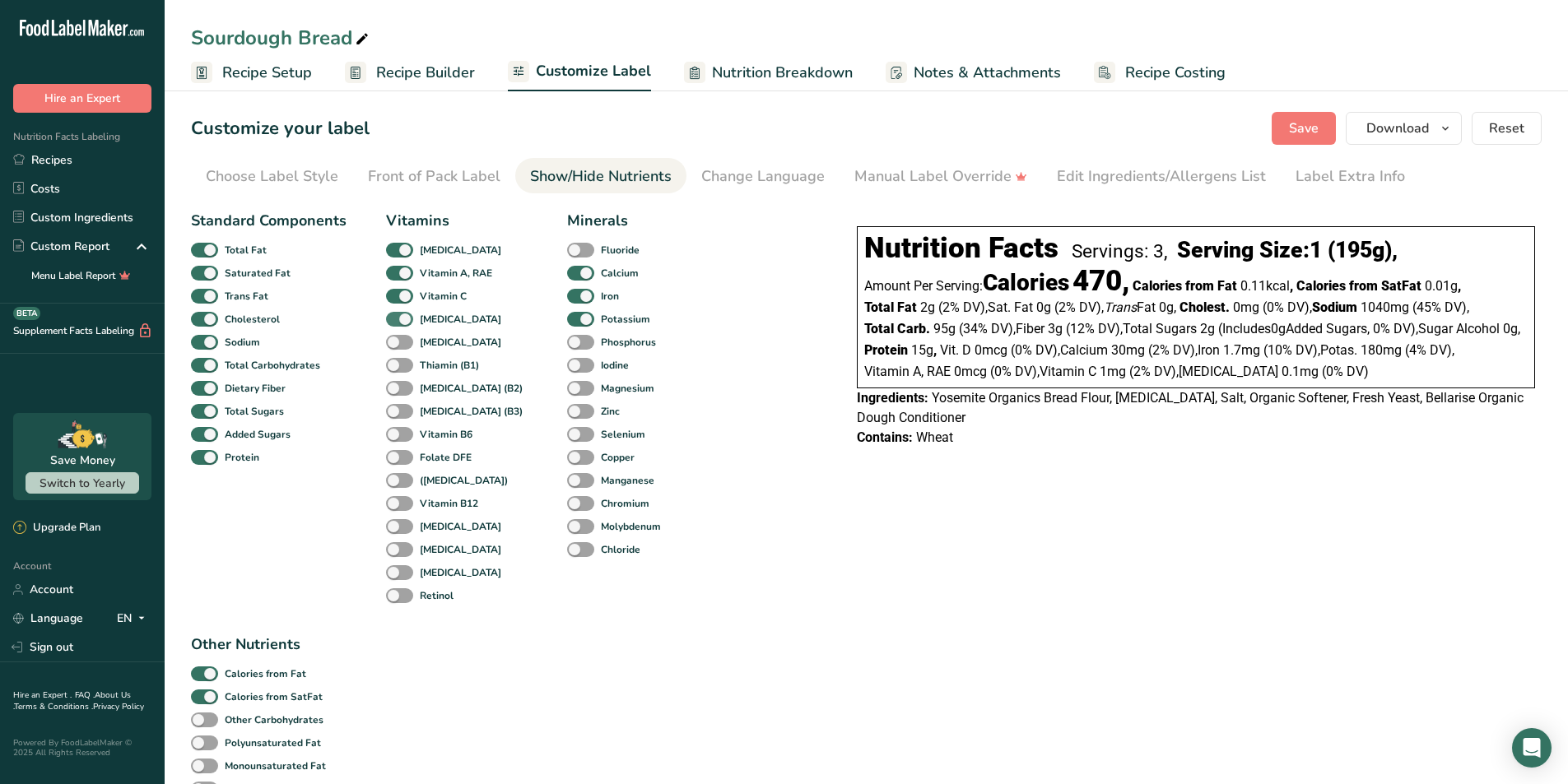
click at [409, 314] on span at bounding box center [399, 319] width 27 height 15
click at [397, 314] on input "[MEDICAL_DATA]" at bounding box center [391, 319] width 11 height 11
checkbox input "false"
click at [400, 296] on span at bounding box center [399, 296] width 27 height 15
click at [397, 296] on input "Vitamin C" at bounding box center [391, 296] width 11 height 11
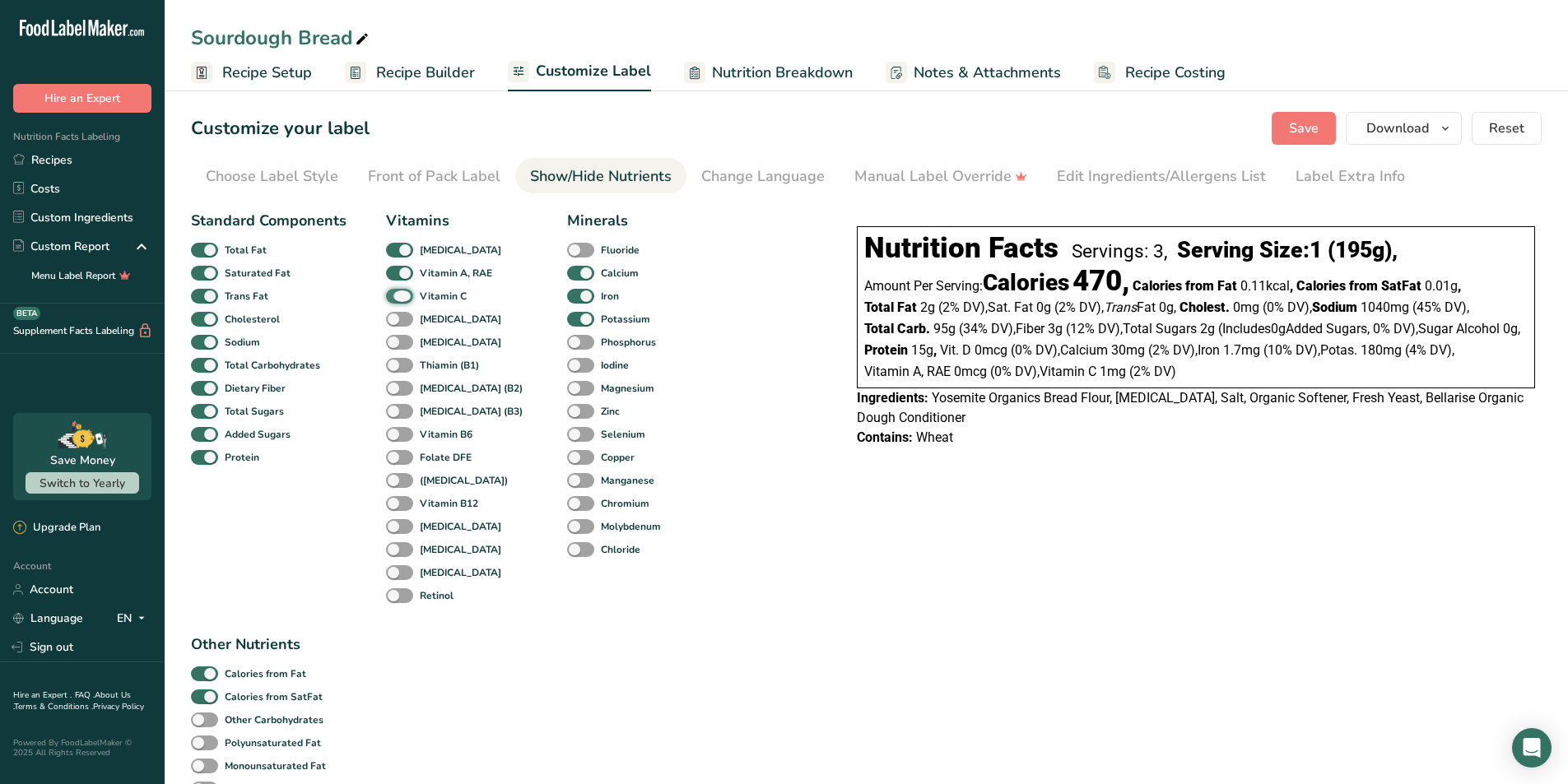
checkbox input "false"
click at [400, 270] on span at bounding box center [399, 273] width 27 height 15
click at [397, 270] on input "Vitamin A, RAE" at bounding box center [391, 272] width 11 height 11
checkbox input "false"
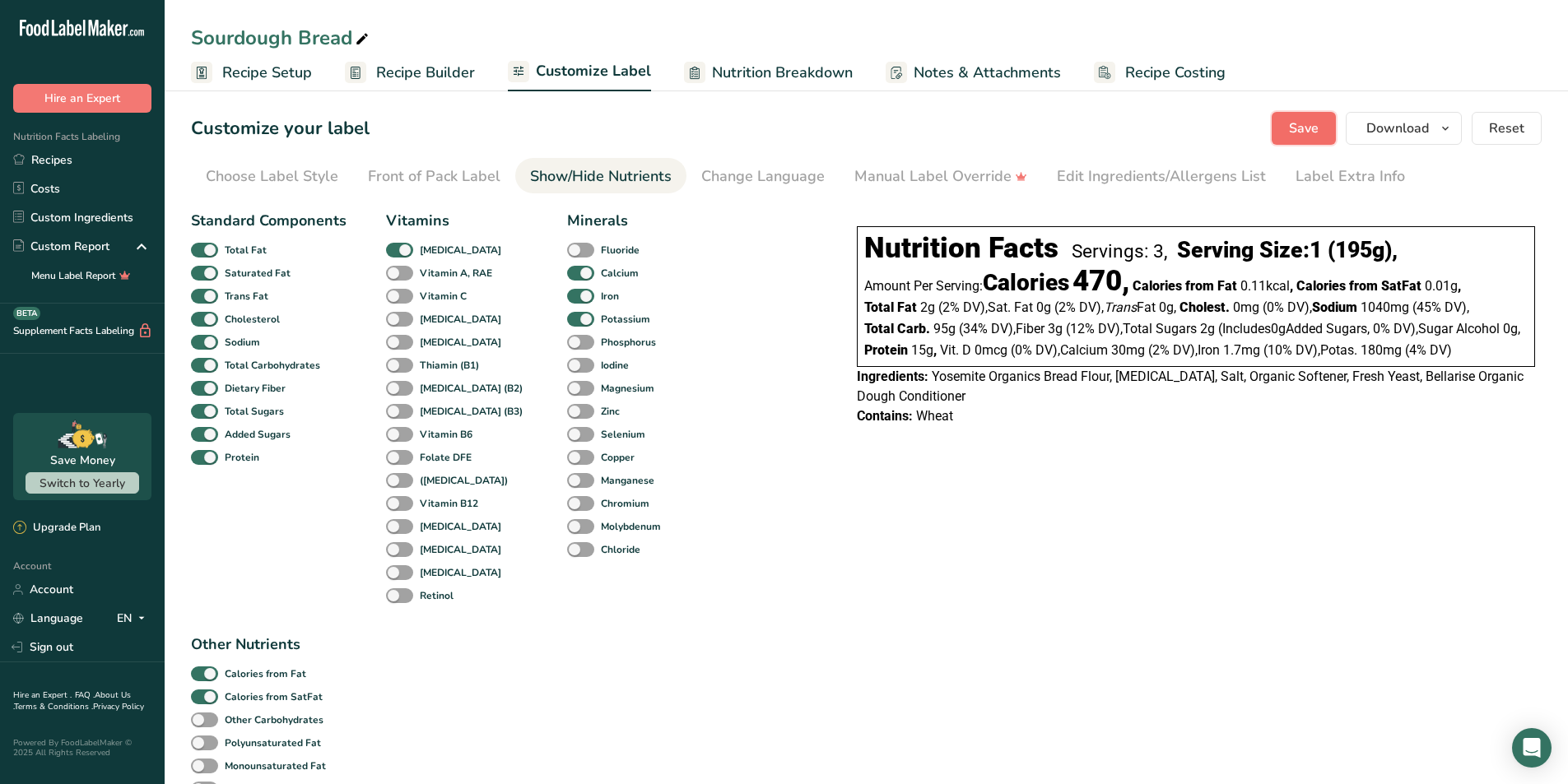
click at [1315, 127] on span "Save" at bounding box center [1304, 129] width 30 height 20
click at [1450, 131] on icon "button" at bounding box center [1446, 129] width 13 height 21
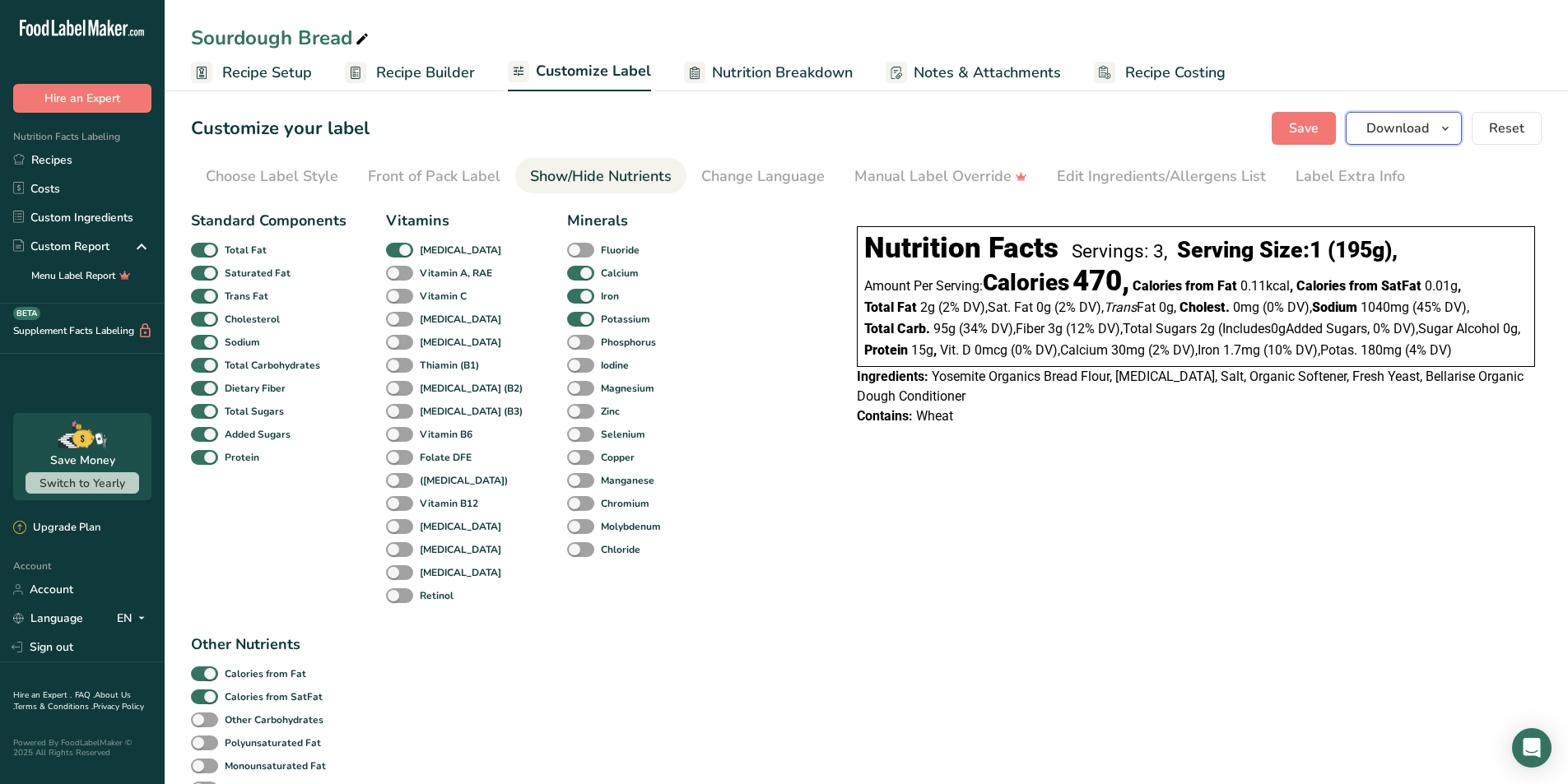
click at [1382, 126] on span "Download" at bounding box center [1398, 129] width 63 height 20
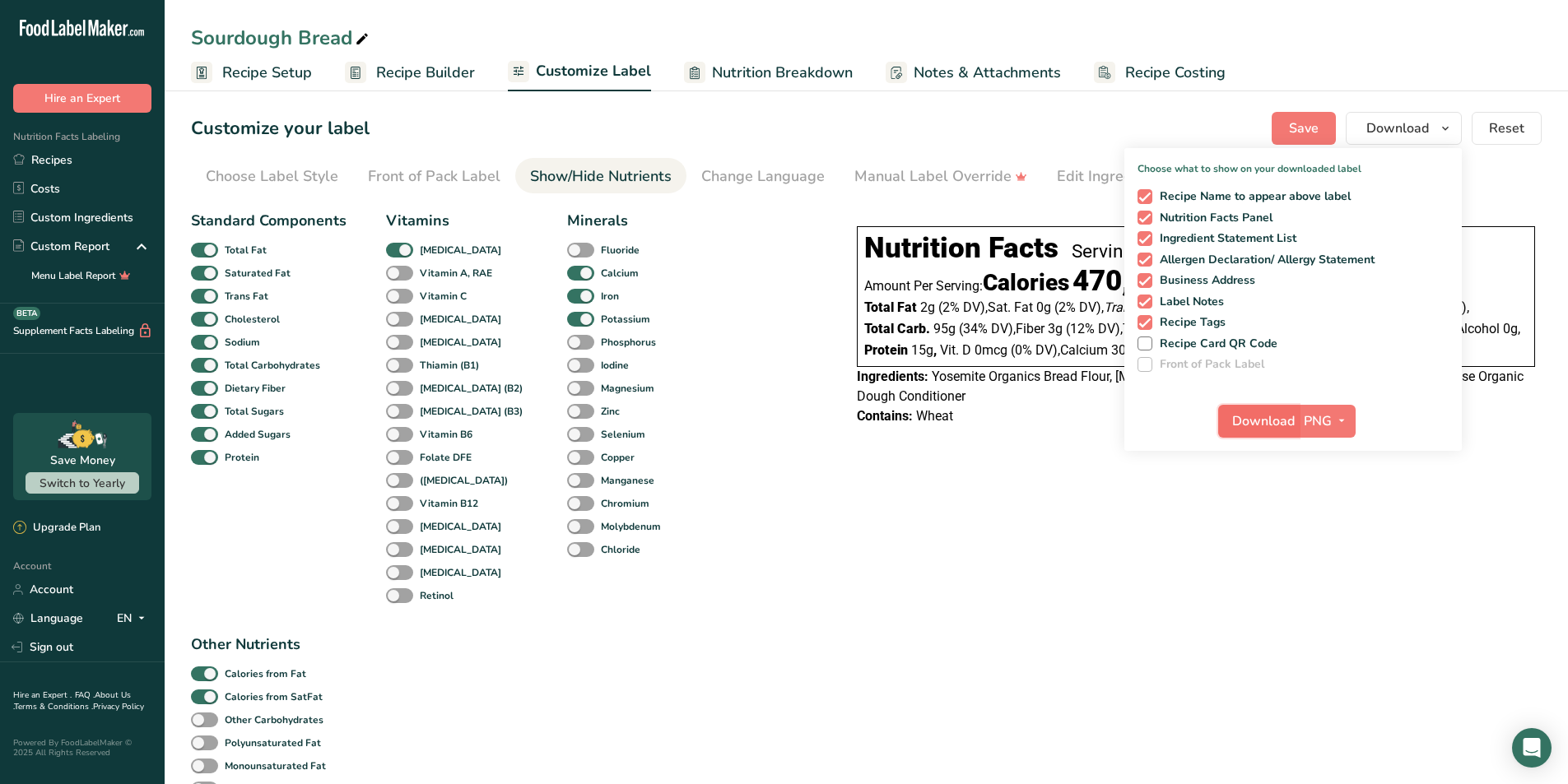
click at [1263, 423] on span "Download" at bounding box center [1264, 422] width 63 height 20
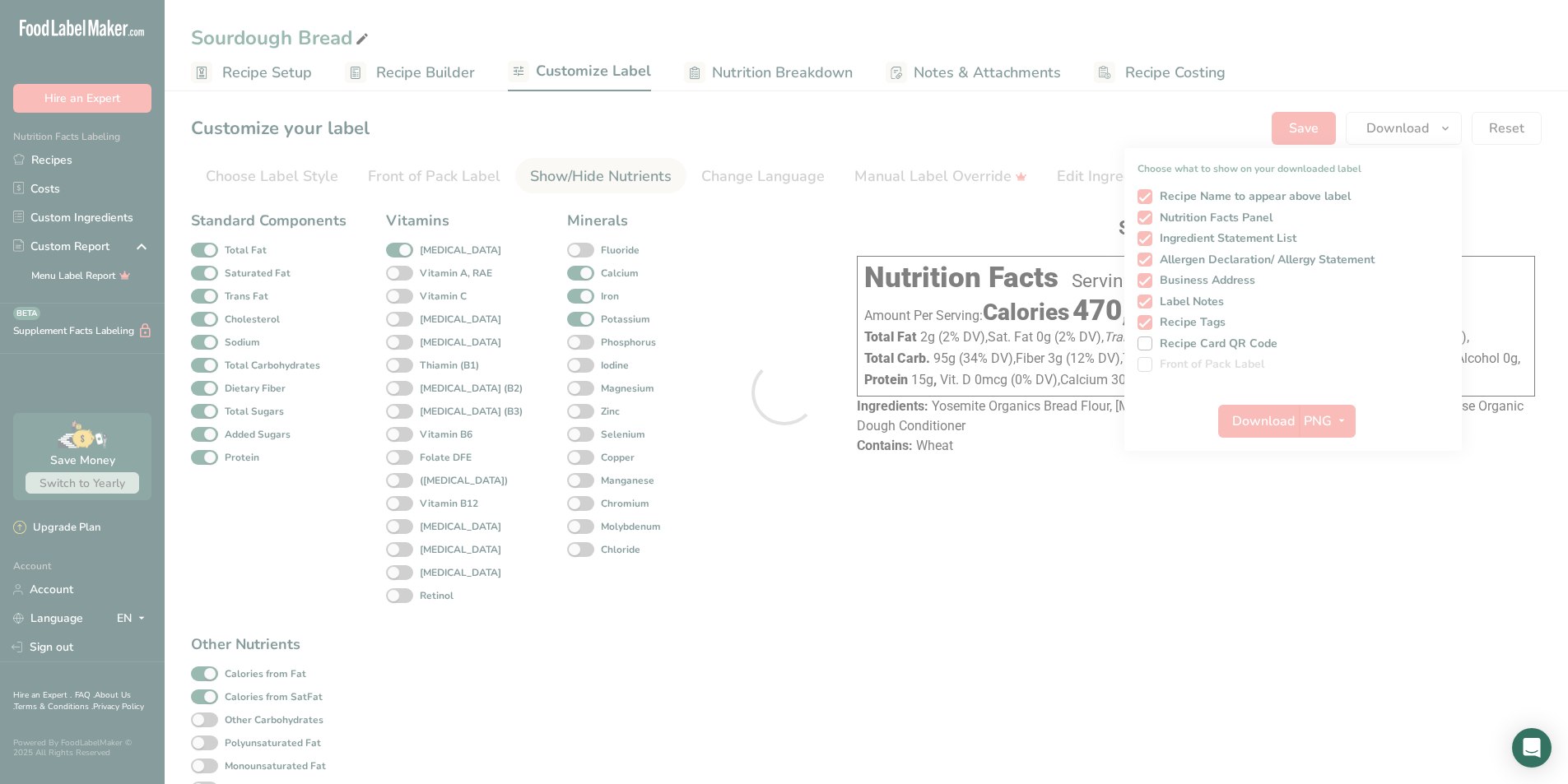
click at [1294, 127] on div at bounding box center [784, 392] width 1568 height 784
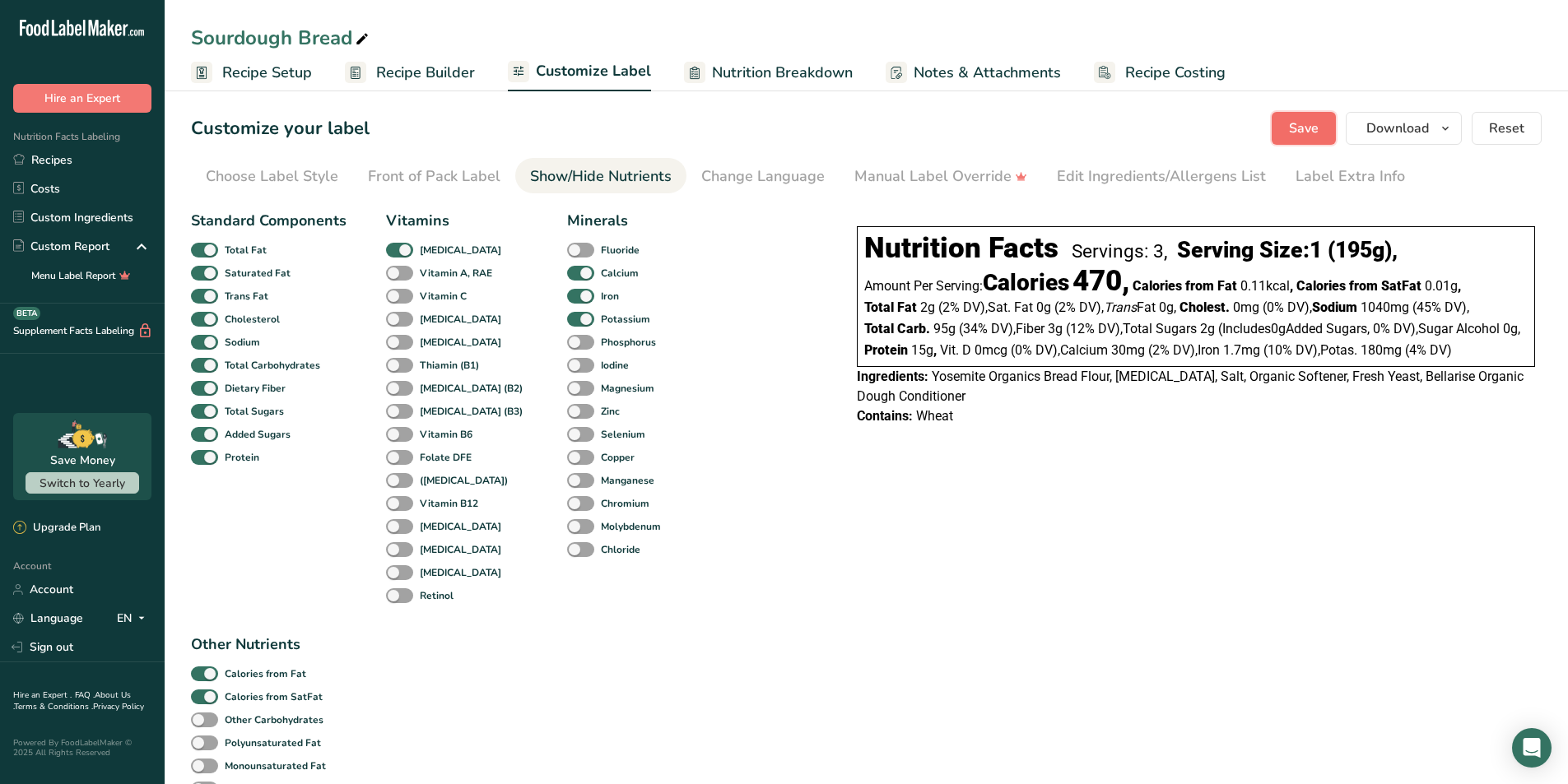
click at [1322, 139] on button "Save" at bounding box center [1304, 128] width 64 height 33
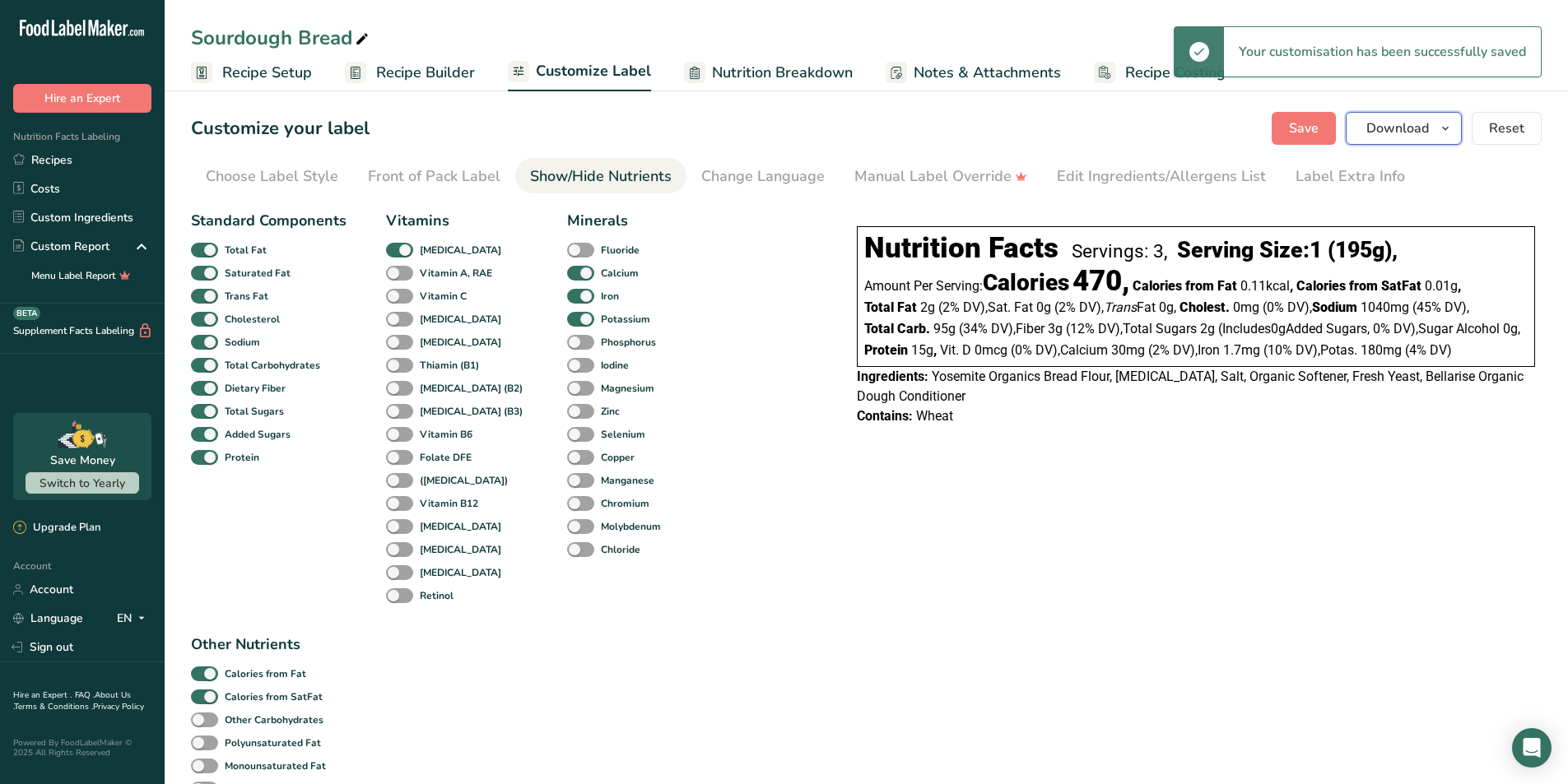
click at [1454, 129] on span "button" at bounding box center [1446, 129] width 20 height 20
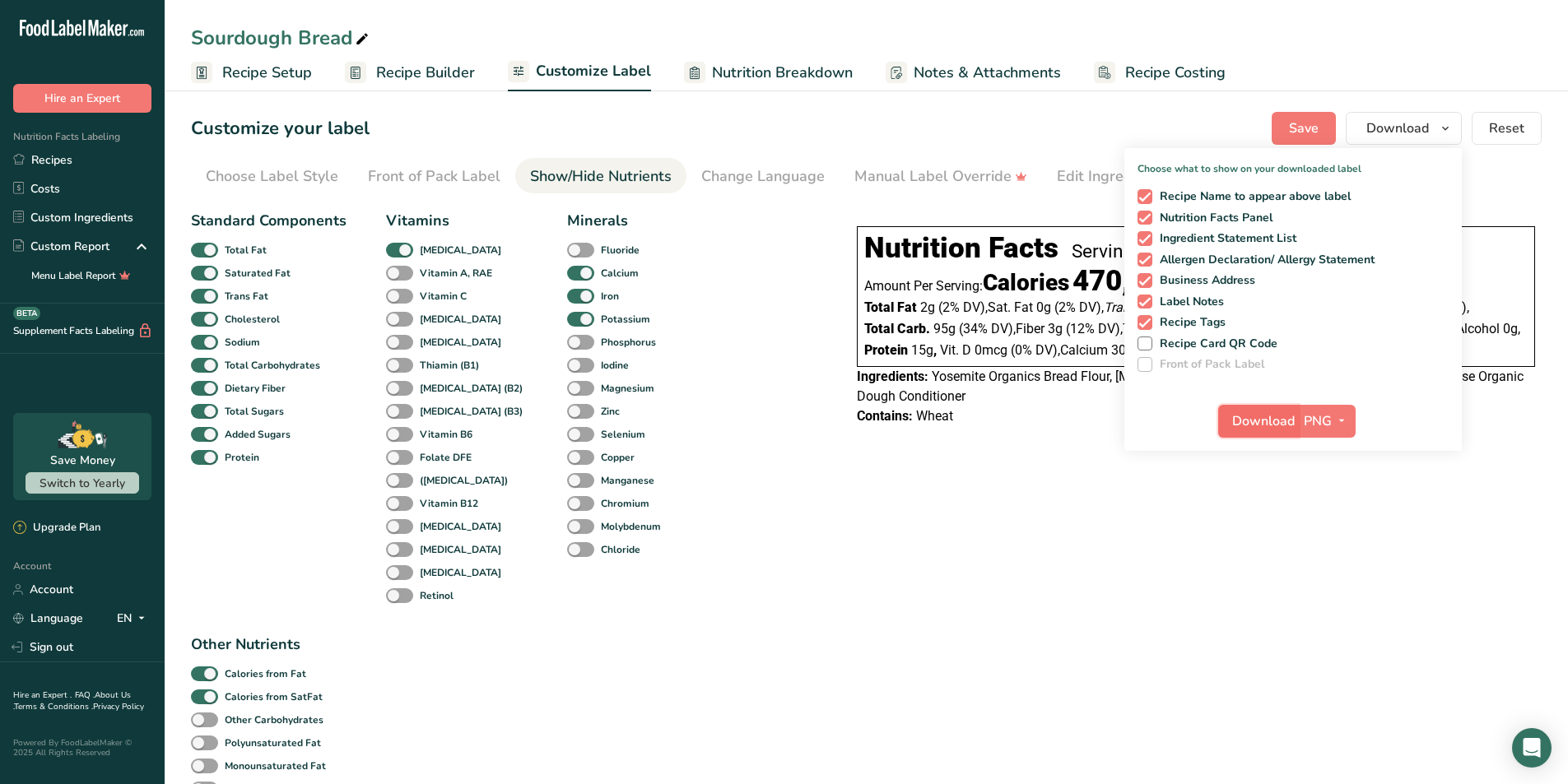
click at [1269, 428] on span "Download" at bounding box center [1264, 422] width 63 height 20
drag, startPoint x: 1301, startPoint y: 534, endPoint x: 1311, endPoint y: 481, distance: 53.9
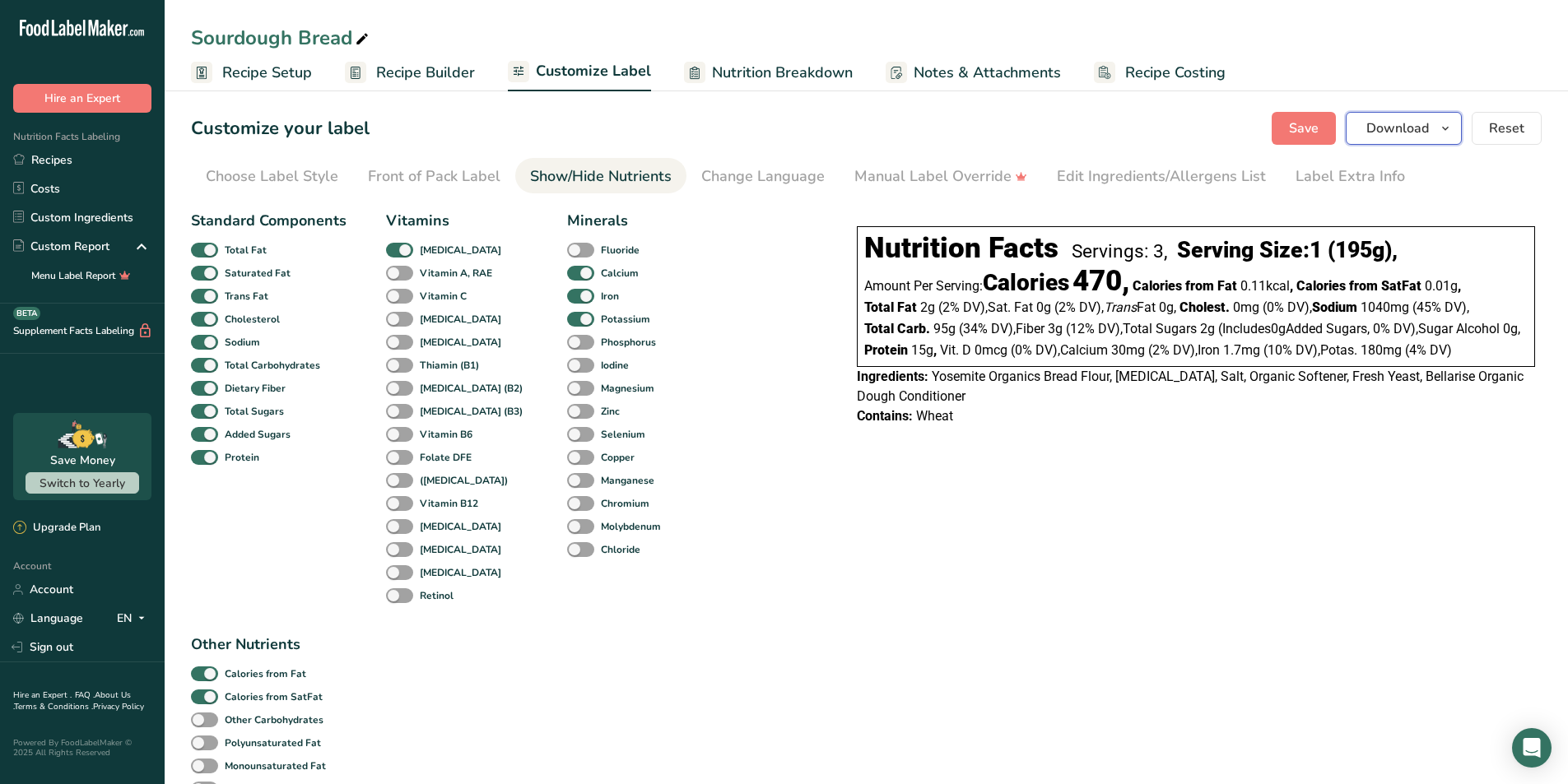
click at [1429, 122] on span "Download" at bounding box center [1398, 129] width 63 height 20
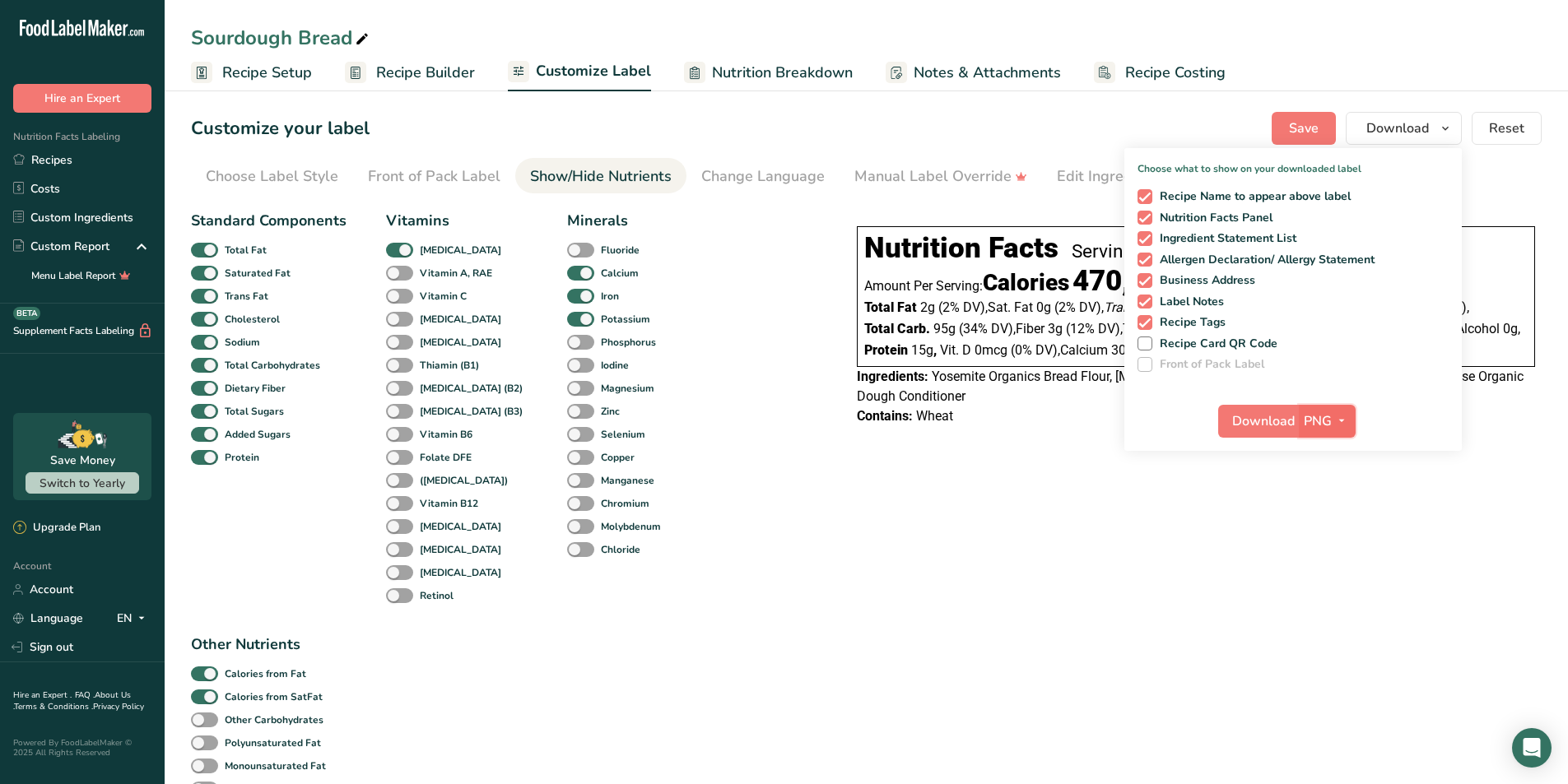
click at [1343, 432] on button "PNG" at bounding box center [1327, 421] width 57 height 33
click at [1327, 539] on link "PDF" at bounding box center [1330, 536] width 53 height 27
click at [1248, 429] on span "Download" at bounding box center [1265, 422] width 63 height 20
